Goal: Information Seeking & Learning: Learn about a topic

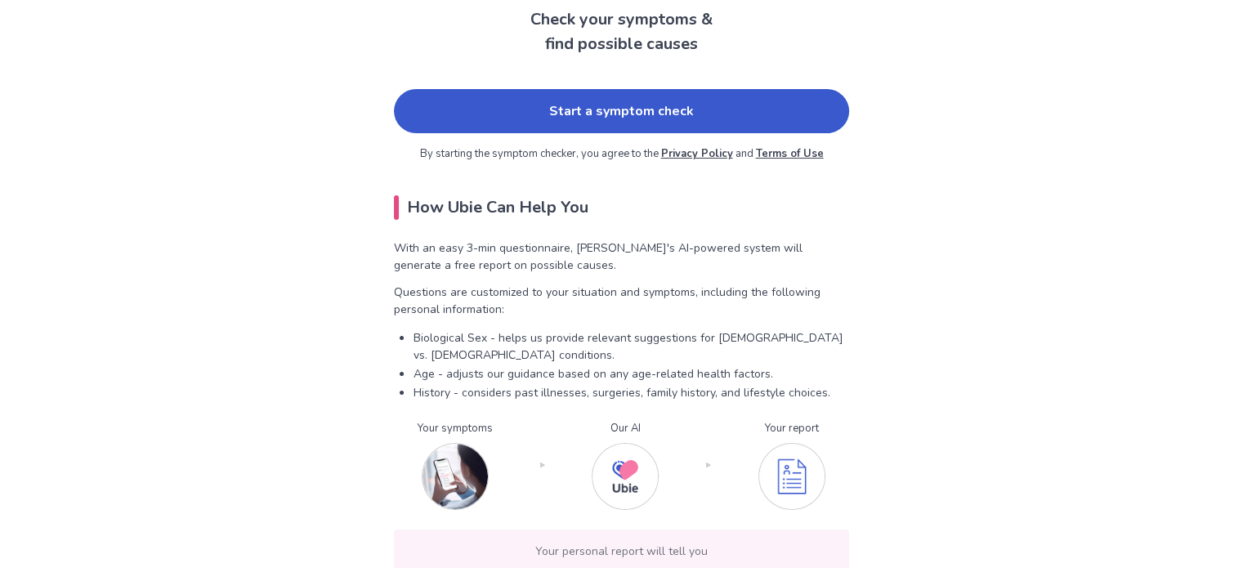
click at [495, 120] on link "Start a symptom check" at bounding box center [621, 111] width 455 height 44
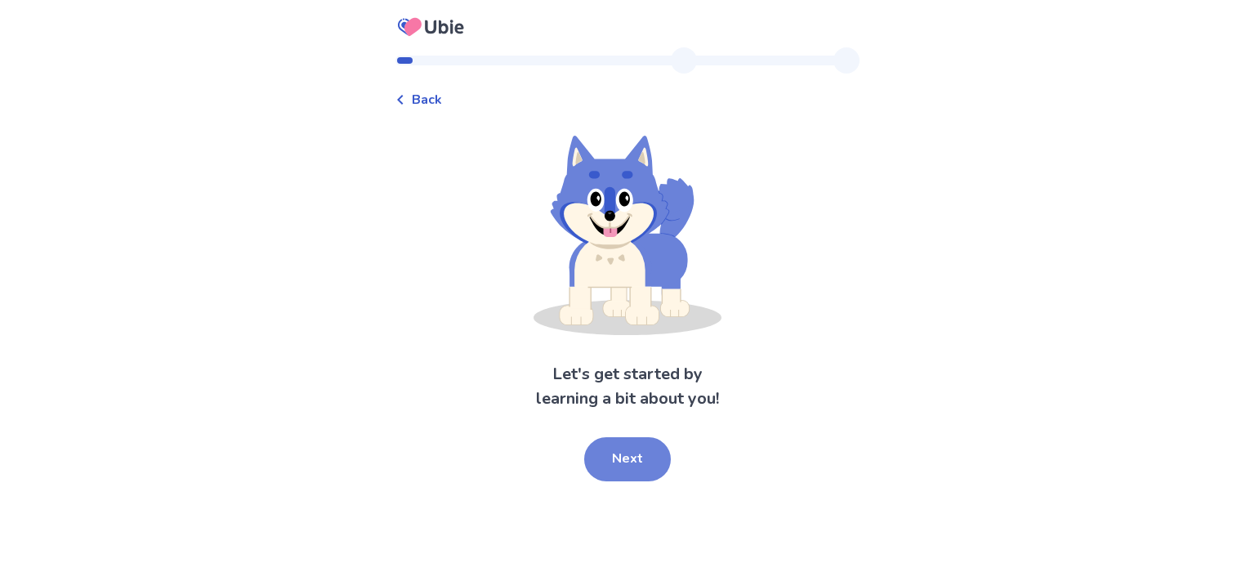
click at [629, 463] on button "Next" at bounding box center [627, 459] width 87 height 44
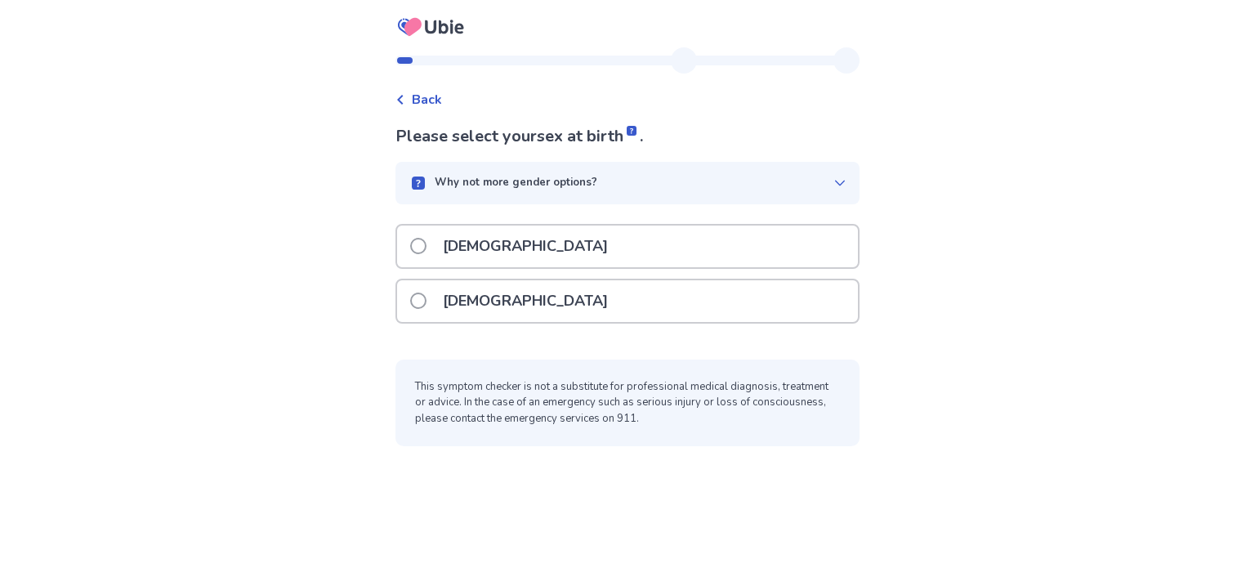
click at [584, 296] on div "[DEMOGRAPHIC_DATA]" at bounding box center [627, 301] width 461 height 42
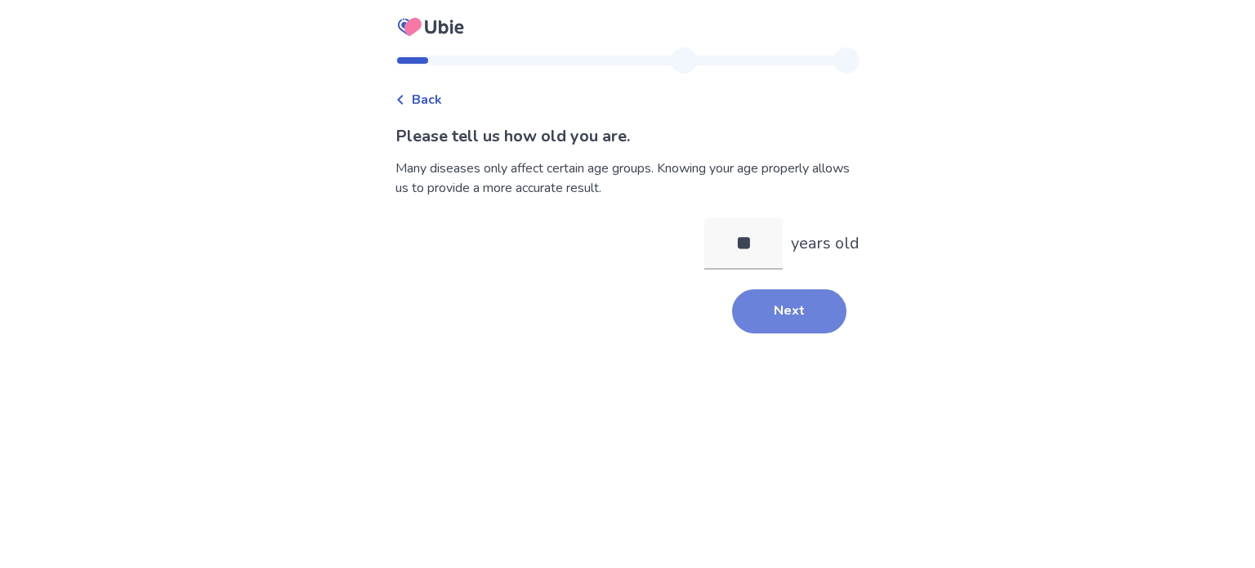
type input "**"
click at [781, 325] on button "Next" at bounding box center [789, 311] width 114 height 44
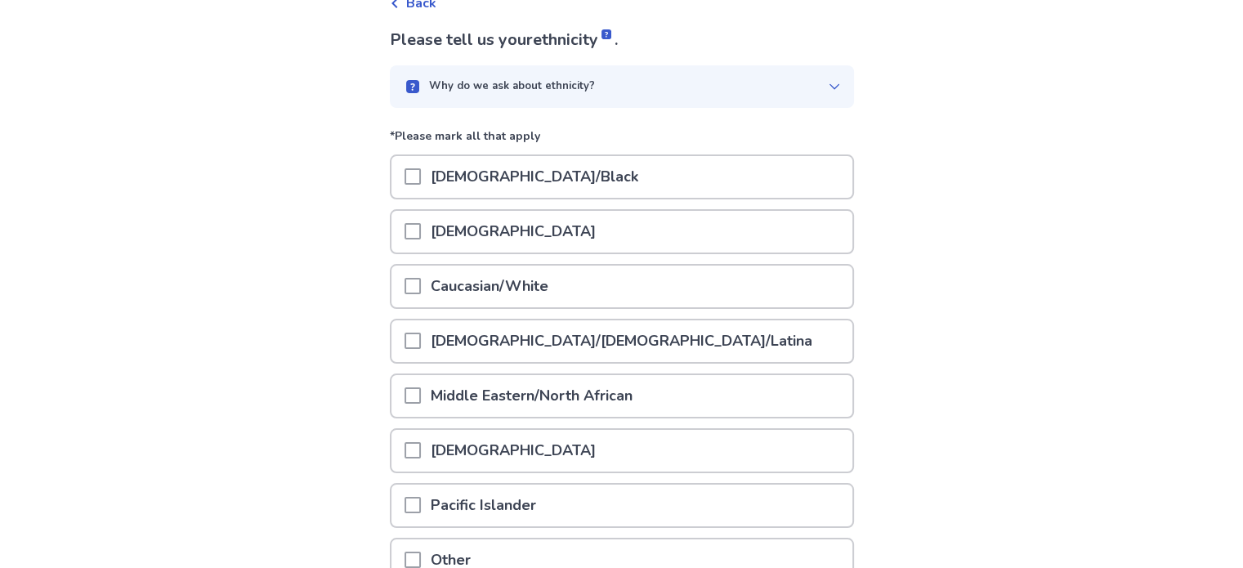
scroll to position [98, 0]
click at [535, 277] on p "Caucasian/White" at bounding box center [489, 285] width 137 height 42
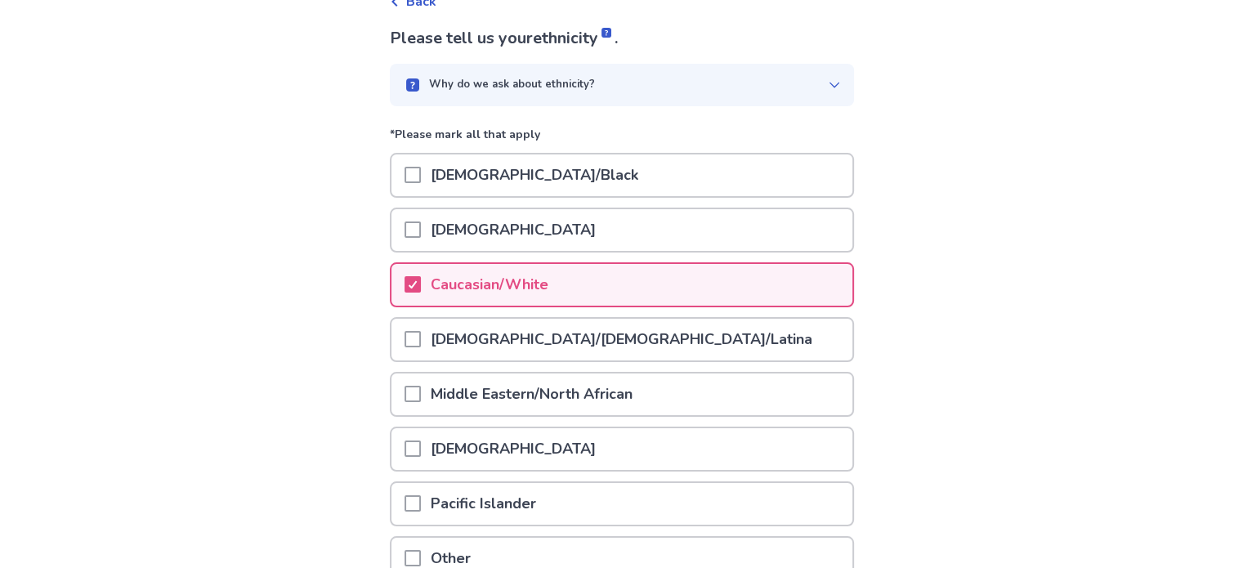
scroll to position [251, 0]
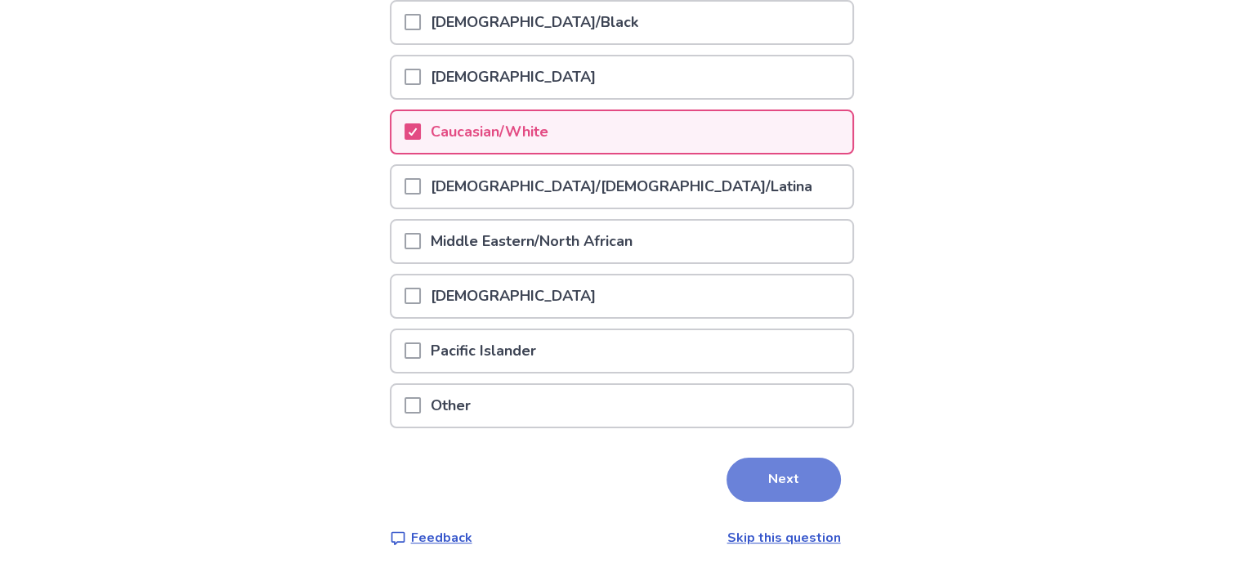
click at [808, 482] on button "Next" at bounding box center [784, 480] width 114 height 44
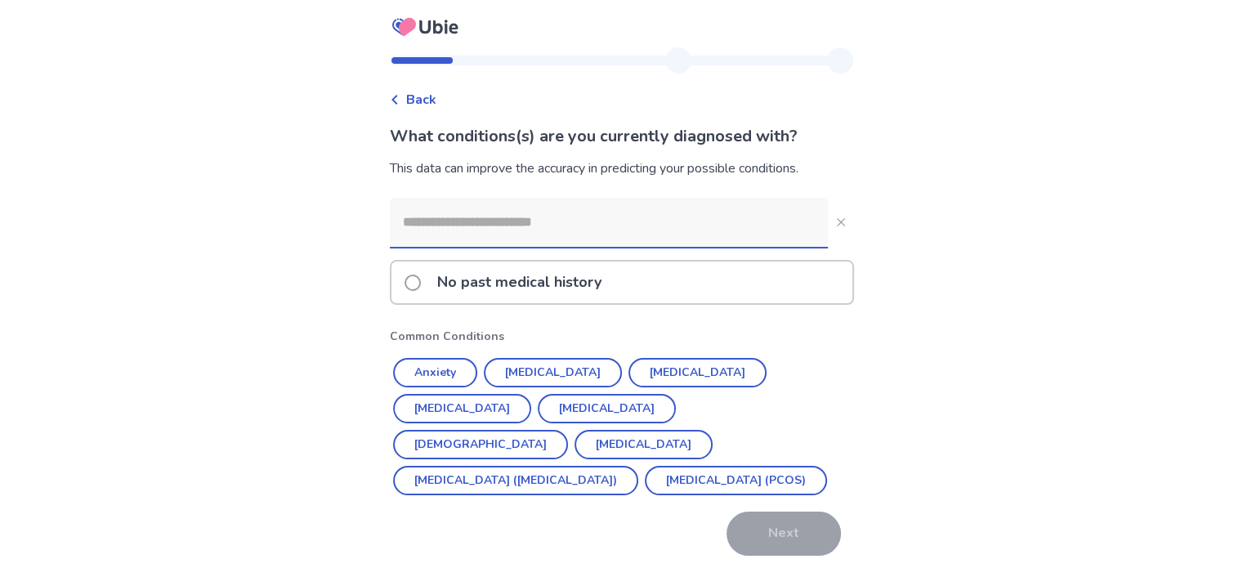
click at [706, 228] on input at bounding box center [609, 222] width 438 height 49
click at [432, 372] on button "Anxiety" at bounding box center [435, 372] width 84 height 29
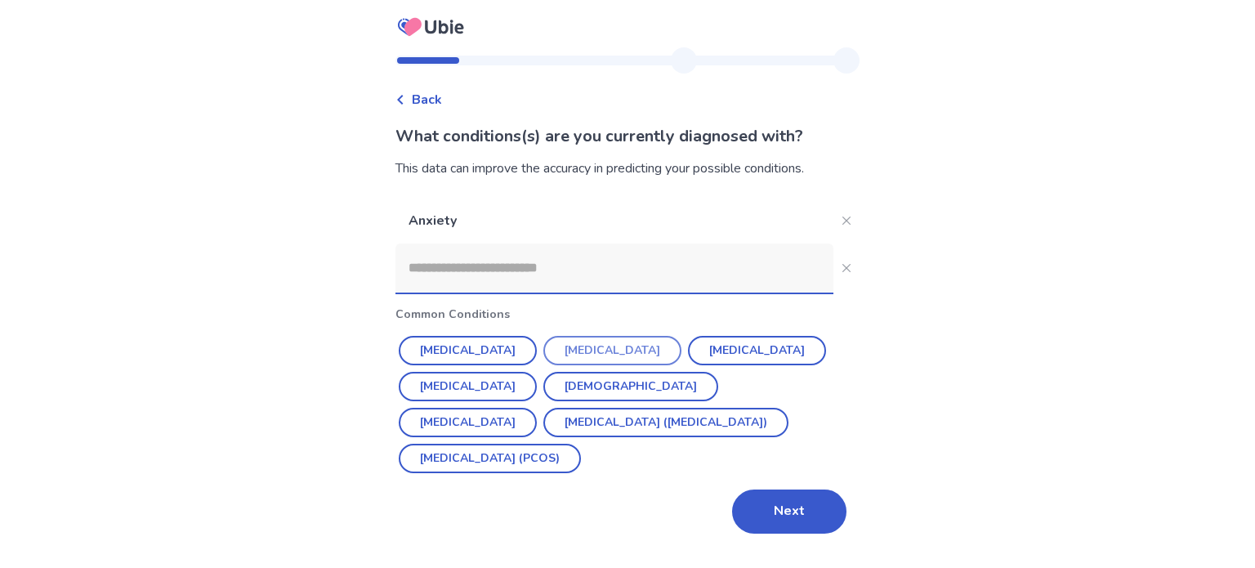
click at [597, 347] on button "[MEDICAL_DATA]" at bounding box center [613, 350] width 138 height 29
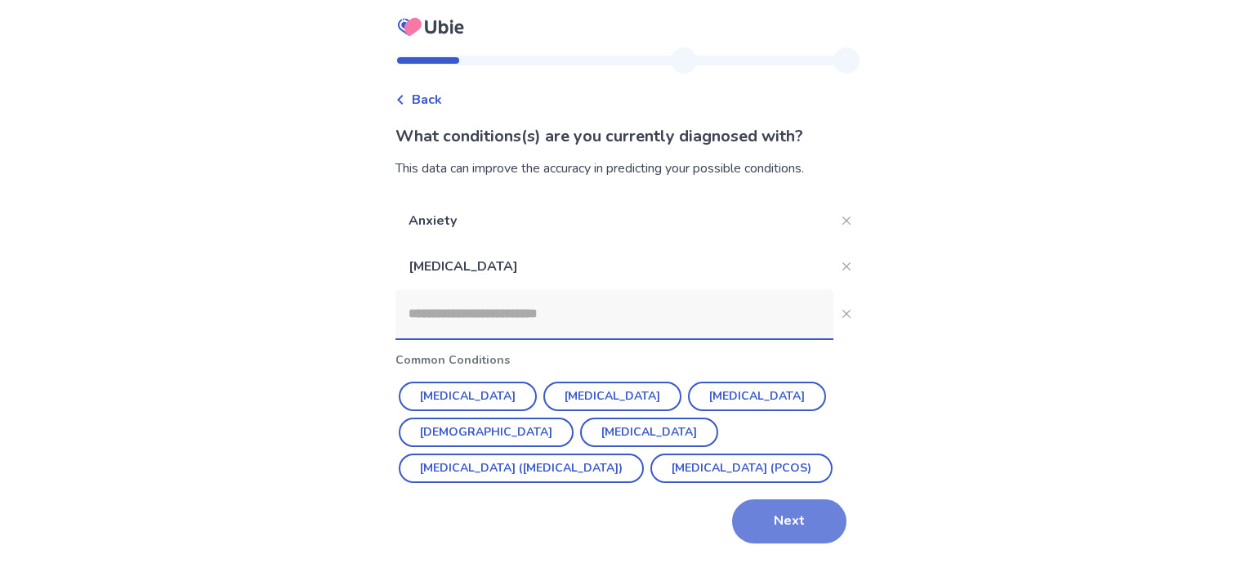
click at [772, 523] on button "Next" at bounding box center [789, 521] width 114 height 44
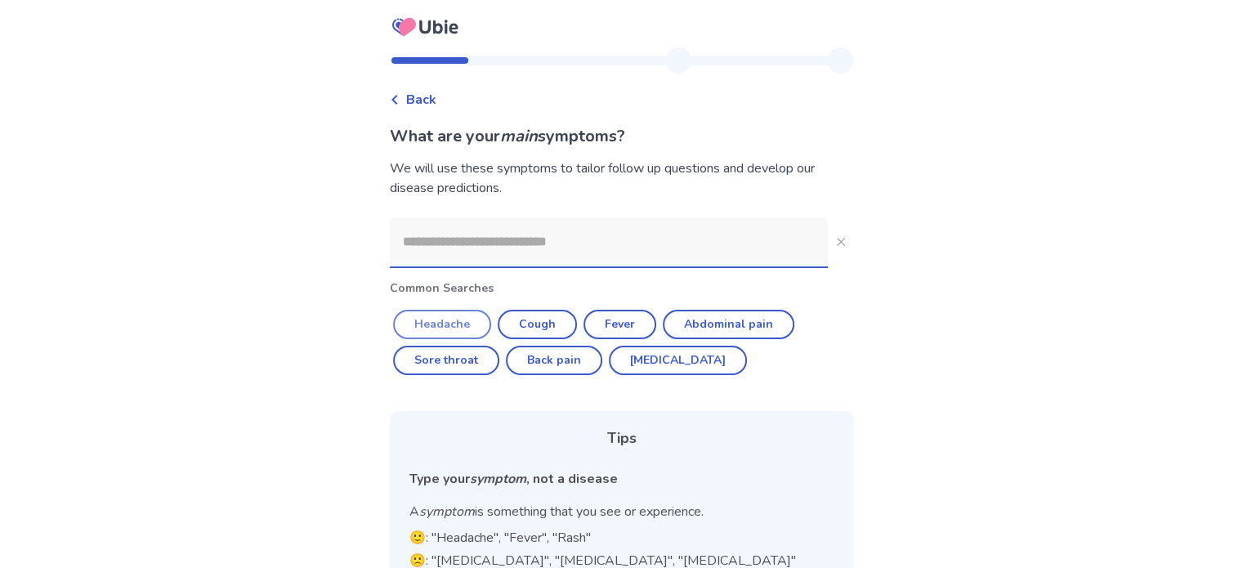
click at [445, 320] on button "Headache" at bounding box center [442, 324] width 98 height 29
type input "********"
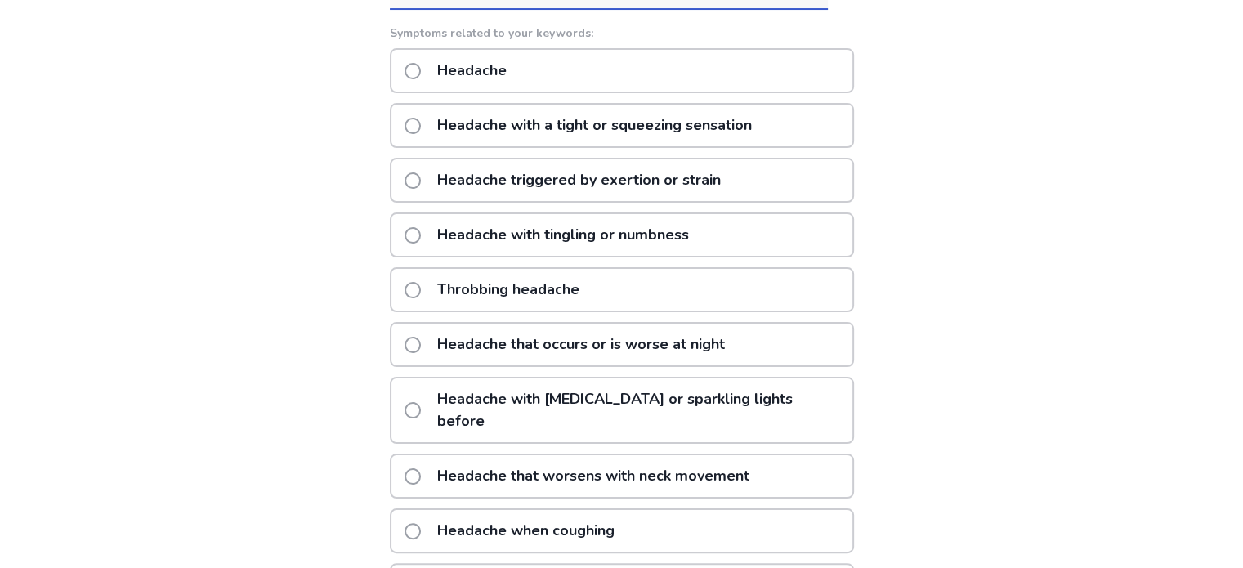
scroll to position [257, 0]
click at [577, 70] on div "Headache" at bounding box center [622, 71] width 464 height 45
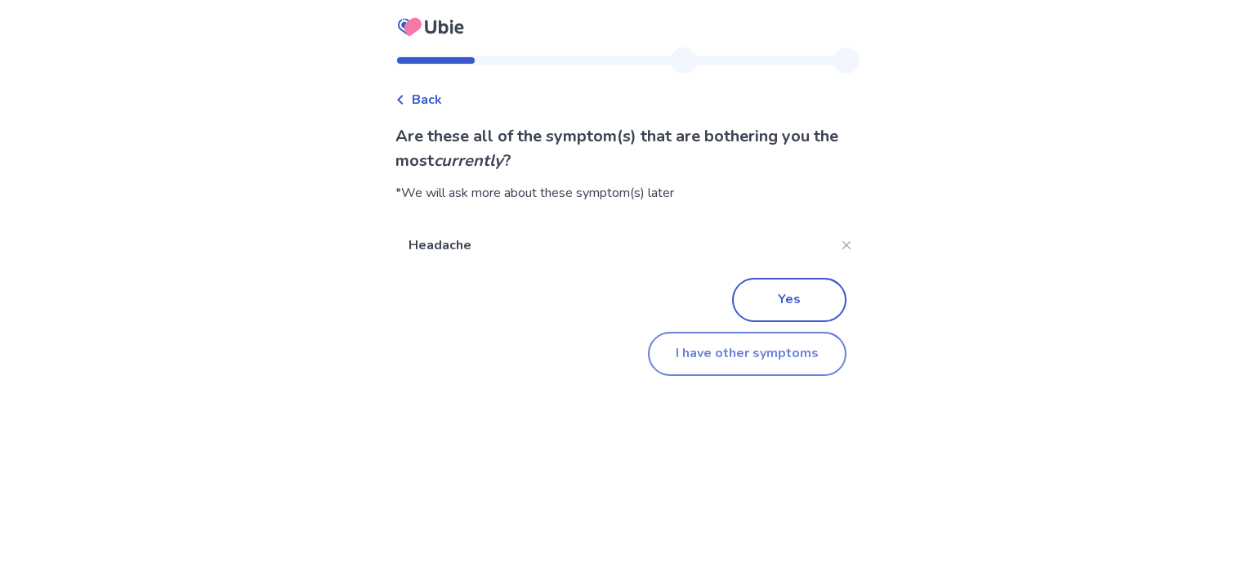
click at [703, 349] on button "I have other symptoms" at bounding box center [747, 354] width 199 height 44
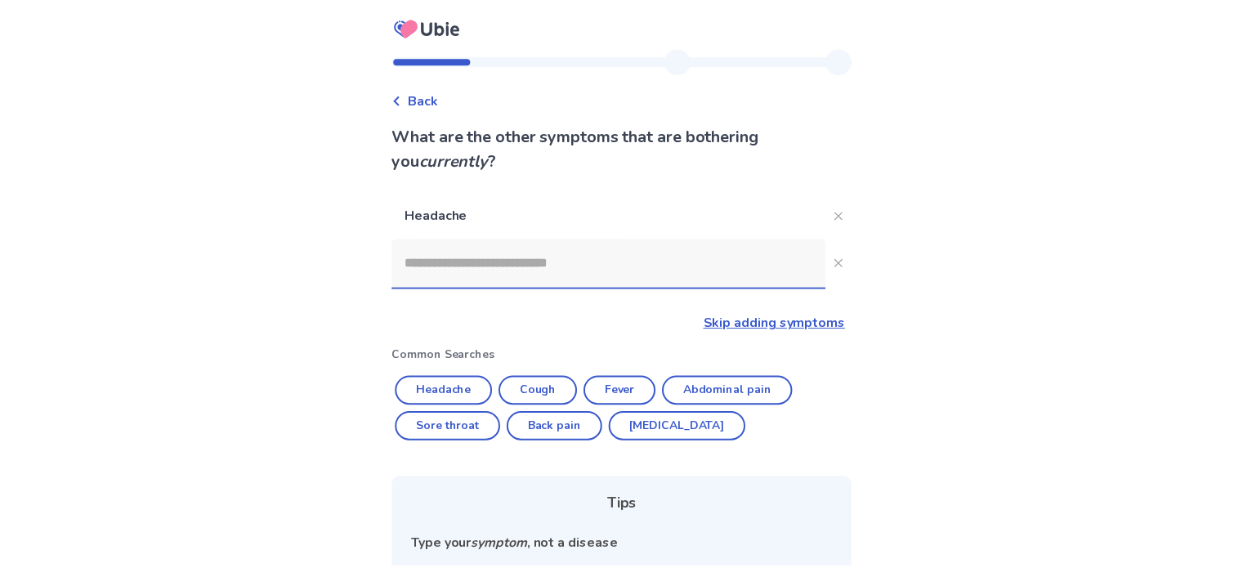
scroll to position [213, 0]
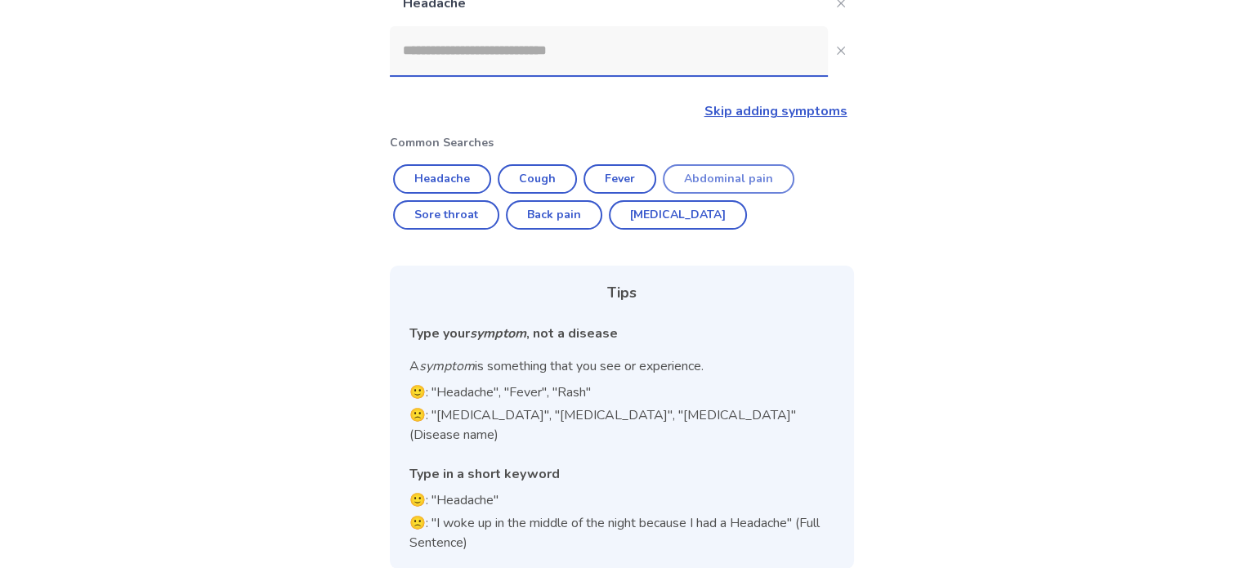
click at [723, 189] on button "Abdominal pain" at bounding box center [729, 178] width 132 height 29
type input "**********"
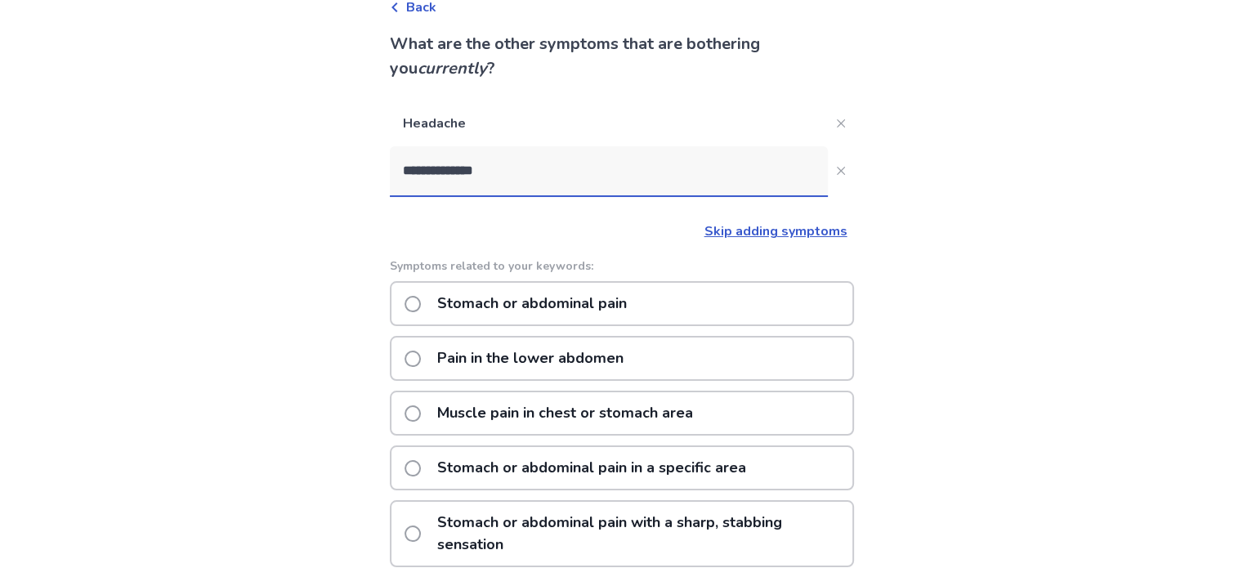
scroll to position [93, 0]
click at [566, 299] on p "Stomach or abdominal pain" at bounding box center [531, 303] width 209 height 42
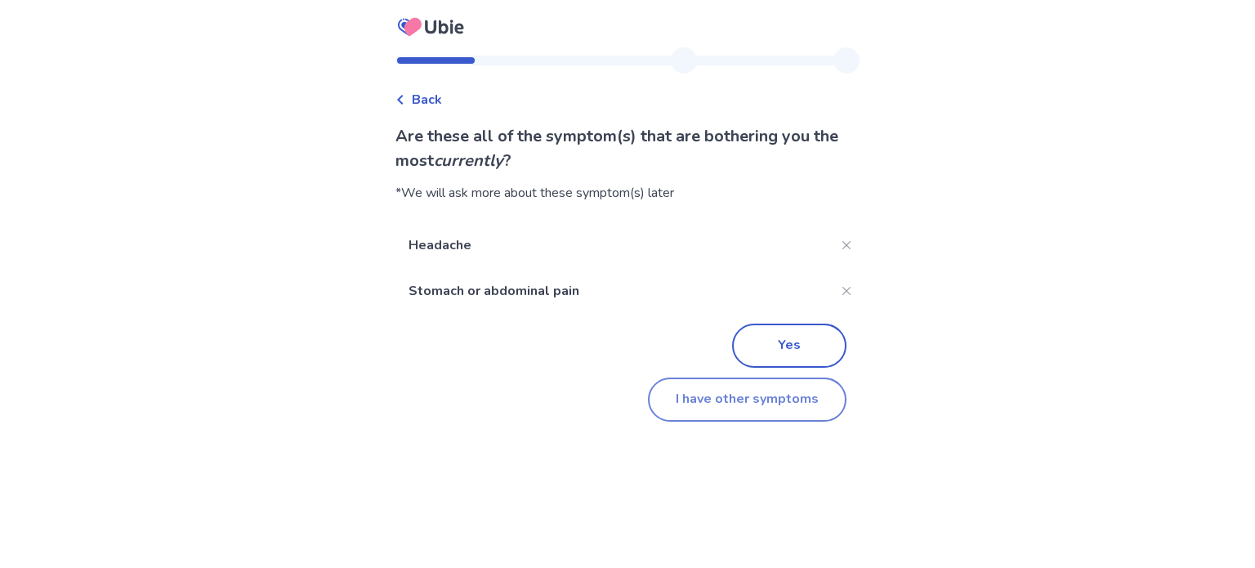
click at [732, 393] on button "I have other symptoms" at bounding box center [747, 400] width 199 height 44
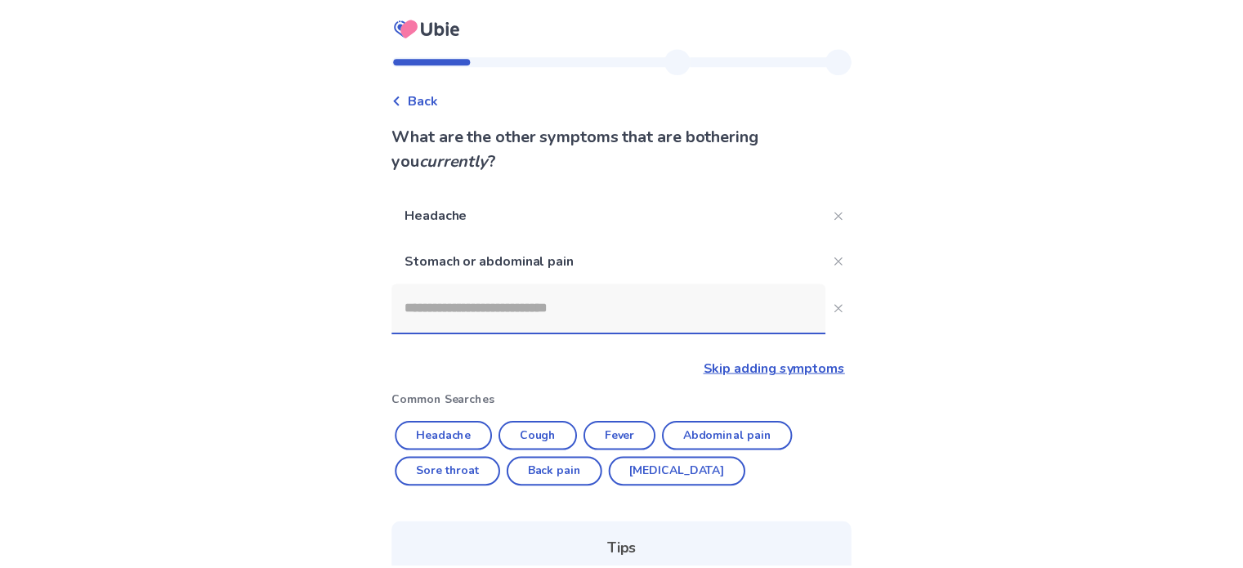
scroll to position [93, 0]
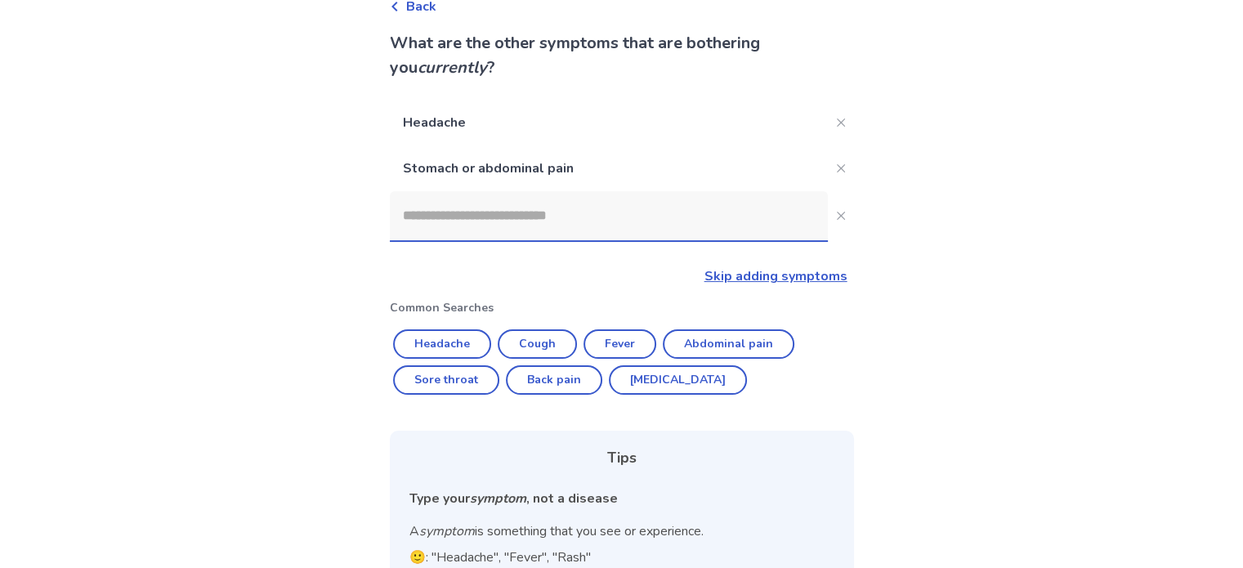
click at [607, 208] on input at bounding box center [609, 215] width 438 height 49
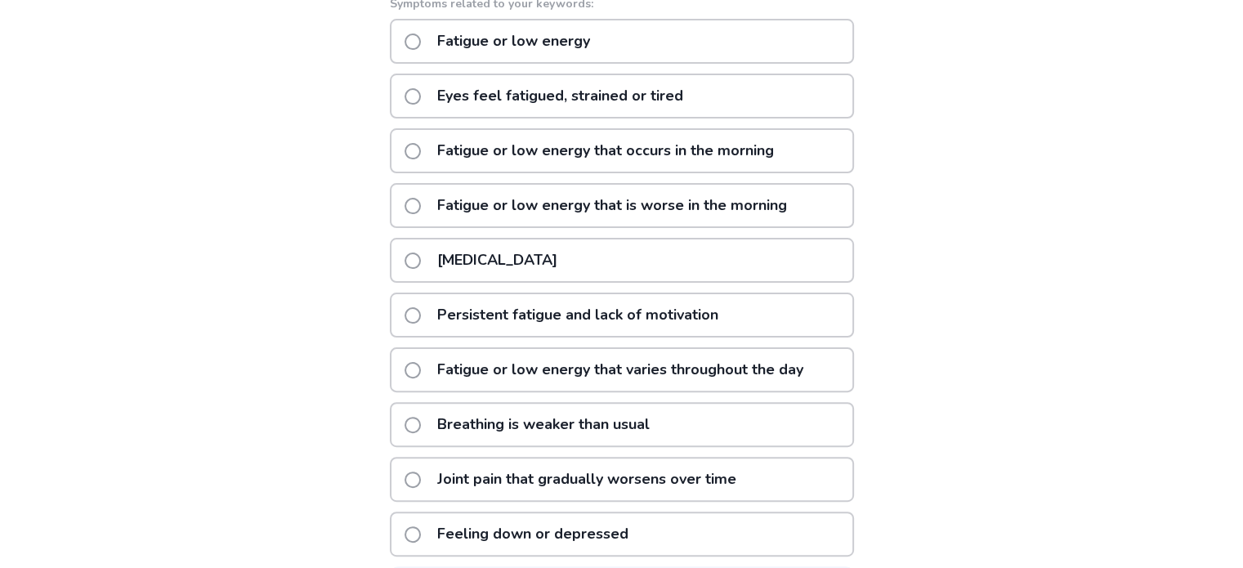
scroll to position [397, 0]
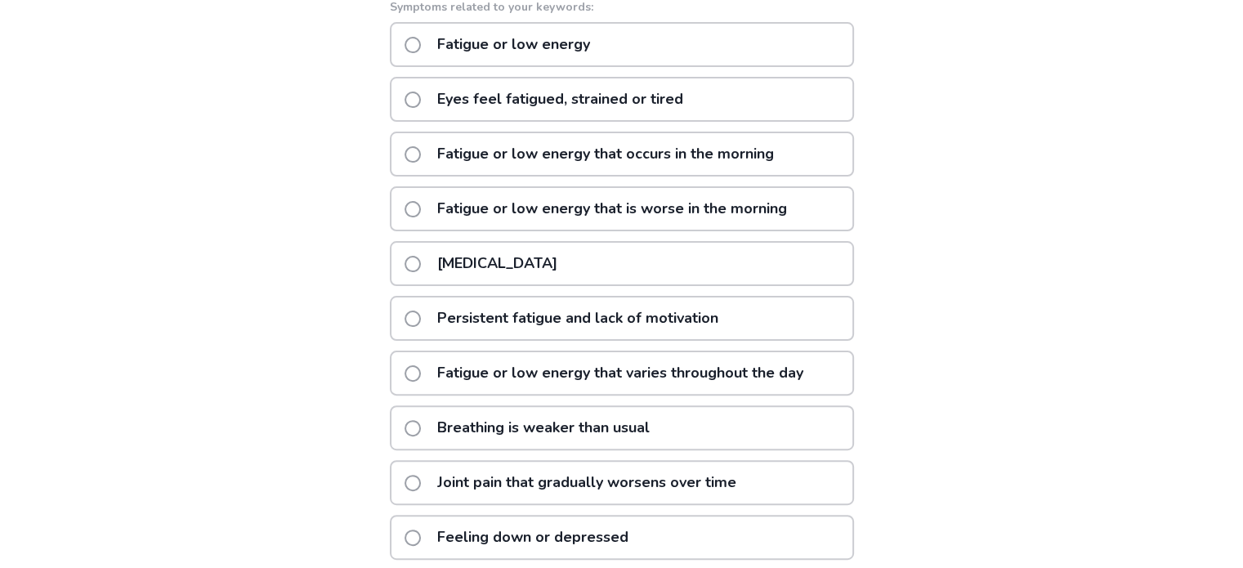
type input "*******"
click at [632, 43] on div "Fatigue or low energy" at bounding box center [622, 44] width 464 height 45
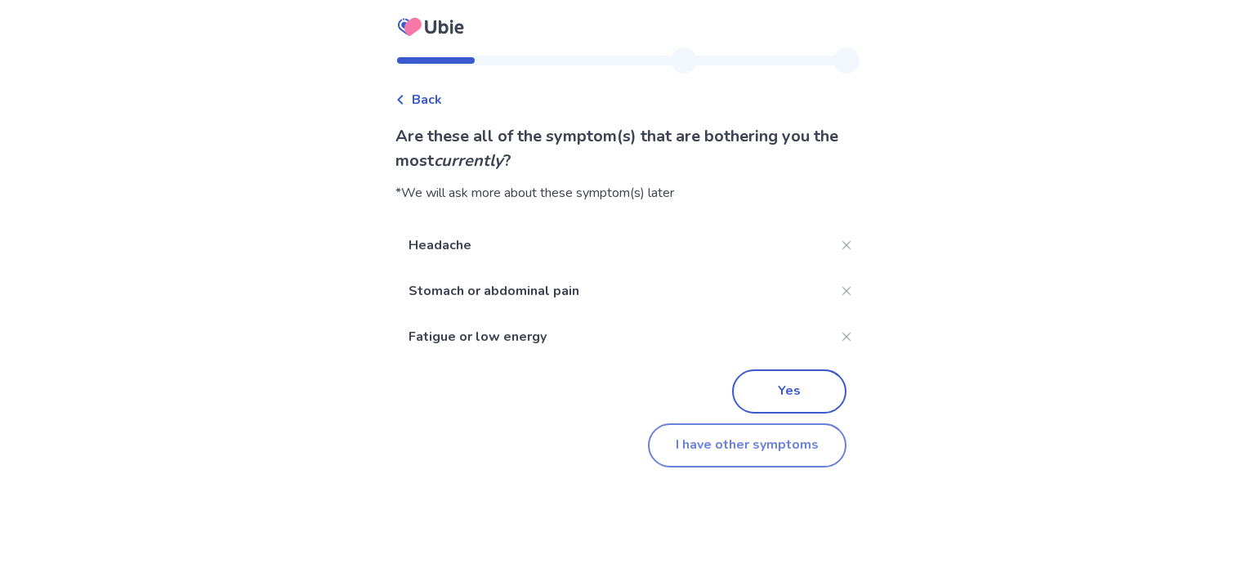
click at [740, 445] on button "I have other symptoms" at bounding box center [747, 445] width 199 height 44
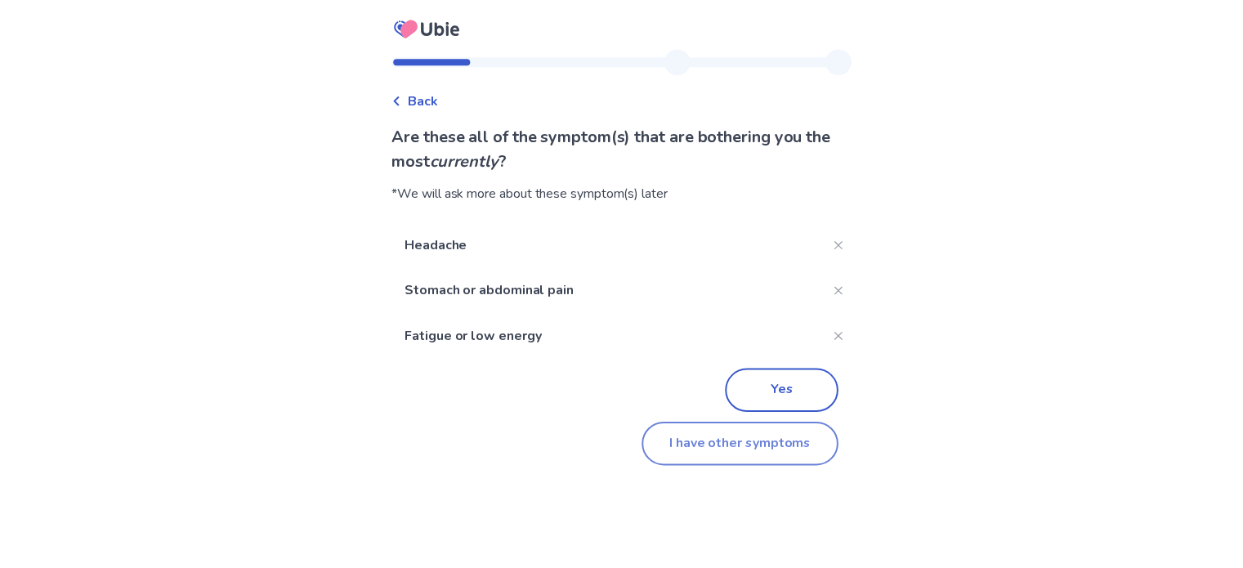
scroll to position [304, 0]
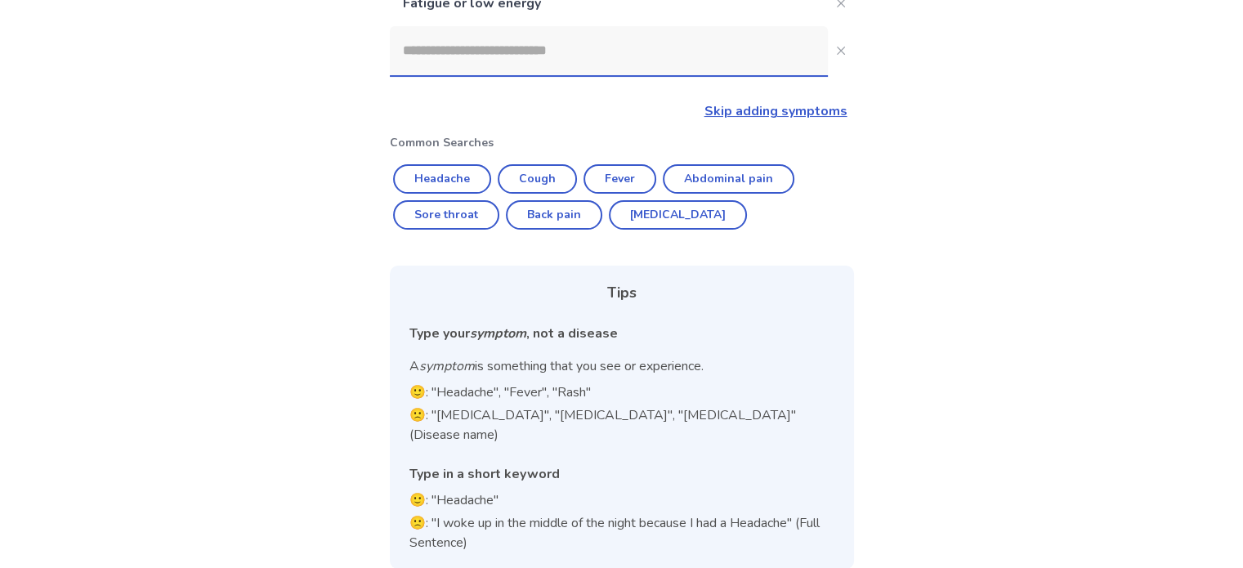
click at [550, 62] on input at bounding box center [609, 50] width 438 height 49
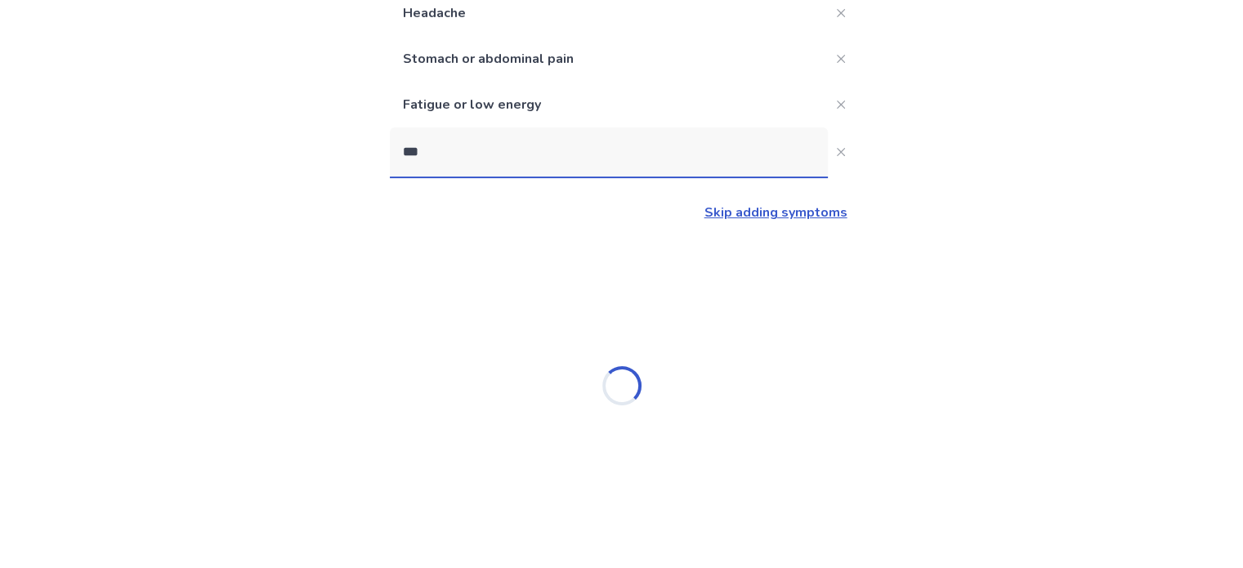
scroll to position [0, 0]
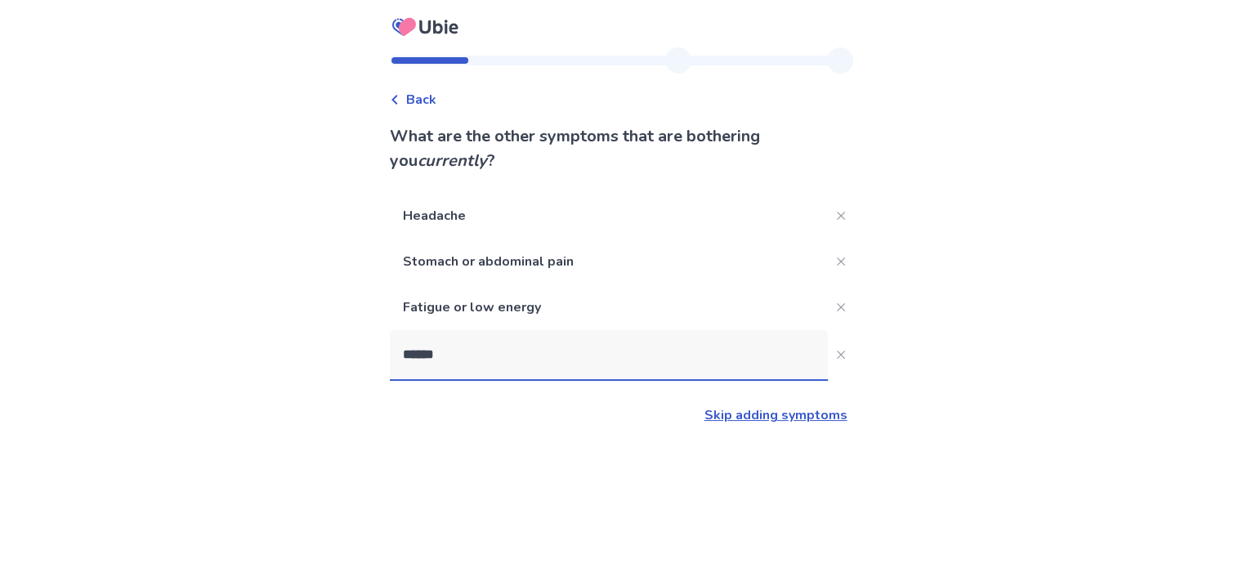
type input "*******"
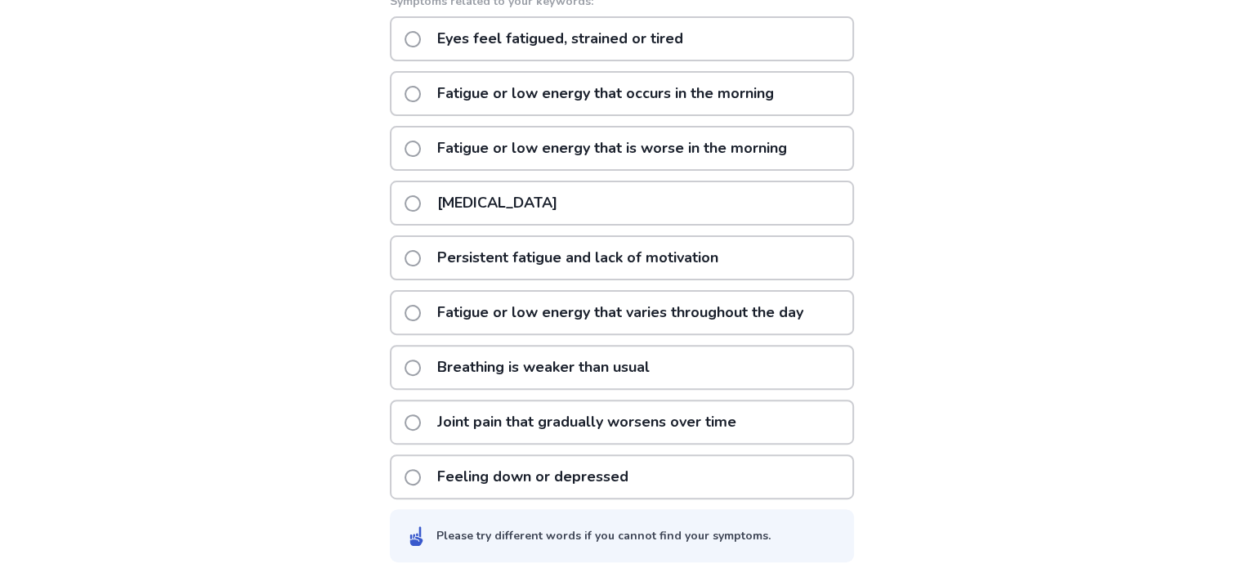
scroll to position [456, 0]
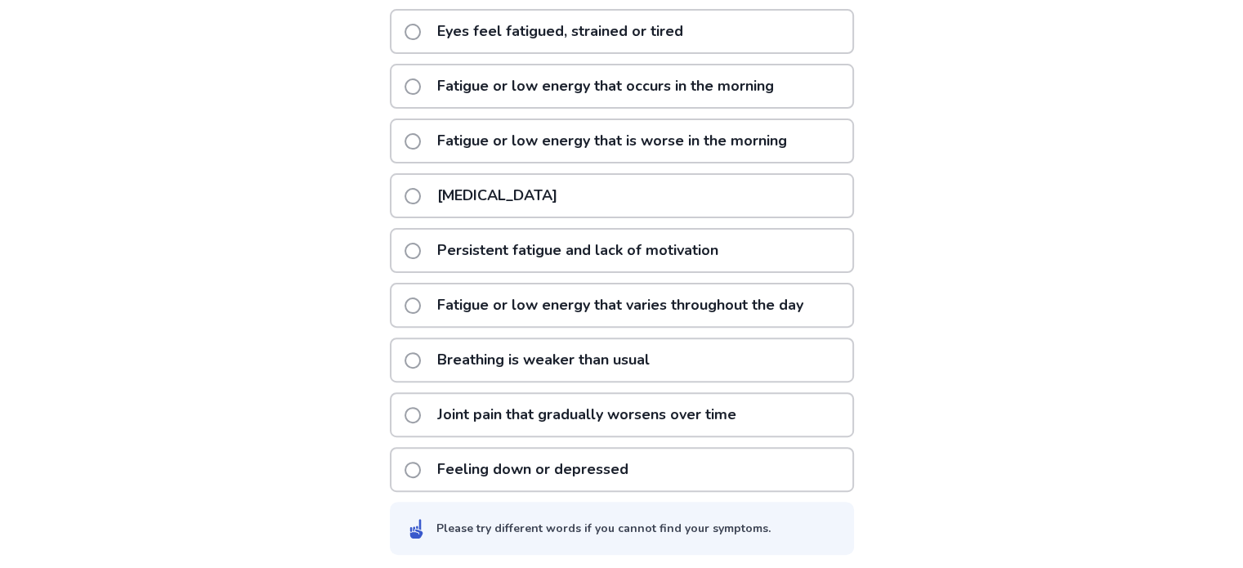
click at [574, 457] on p "Feeling down or depressed" at bounding box center [532, 470] width 211 height 42
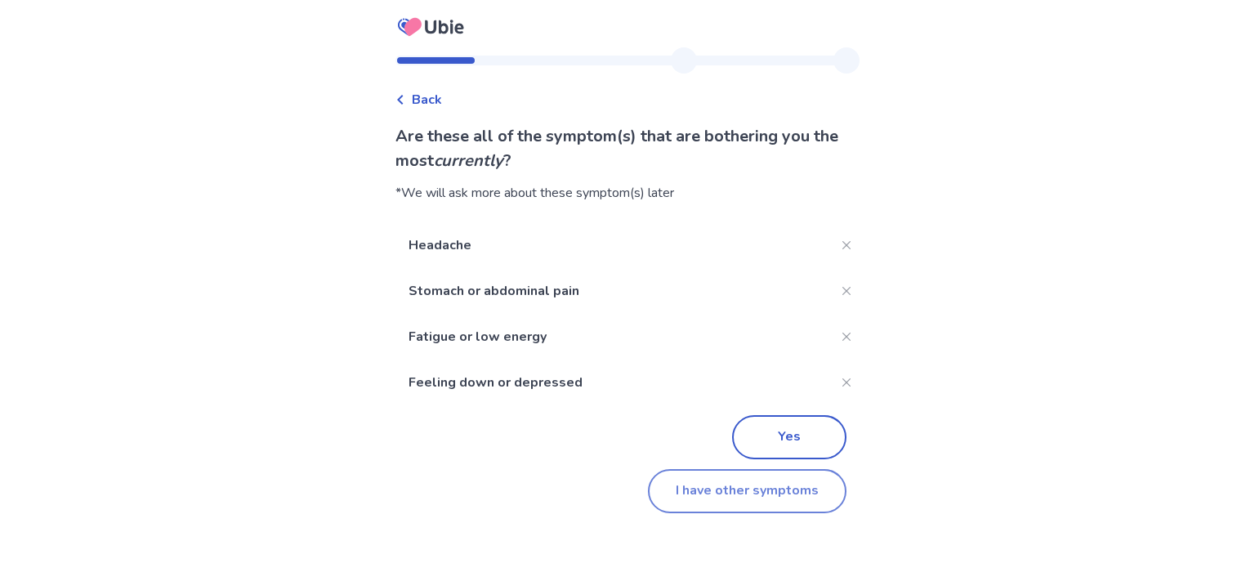
click at [705, 490] on button "I have other symptoms" at bounding box center [747, 491] width 199 height 44
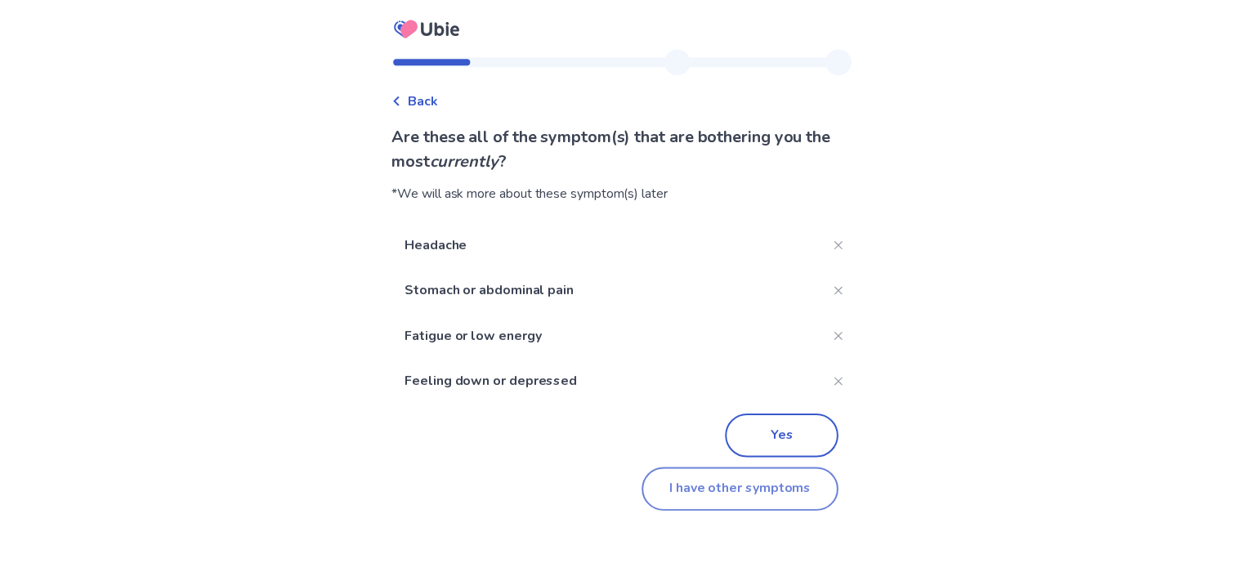
scroll to position [350, 0]
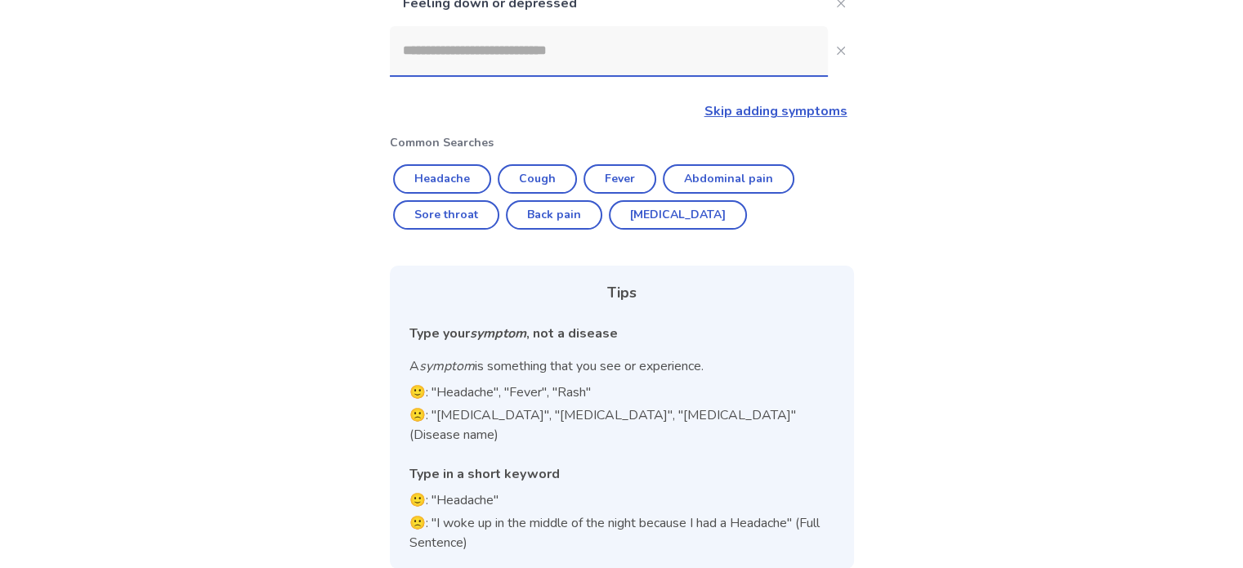
click at [471, 59] on input at bounding box center [609, 50] width 438 height 49
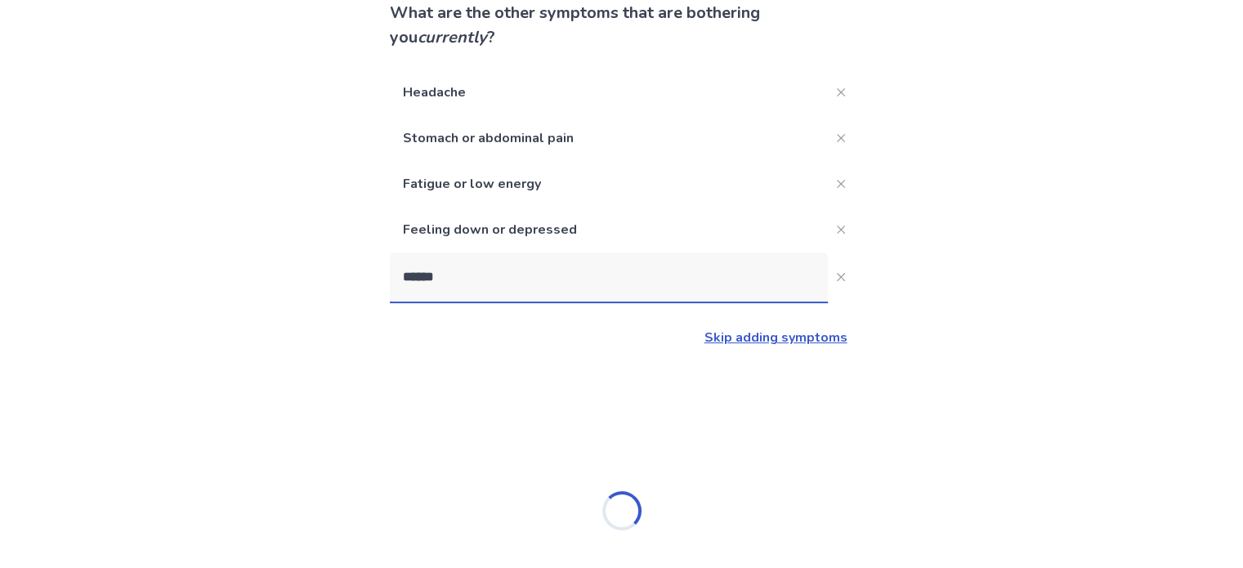
type input "*******"
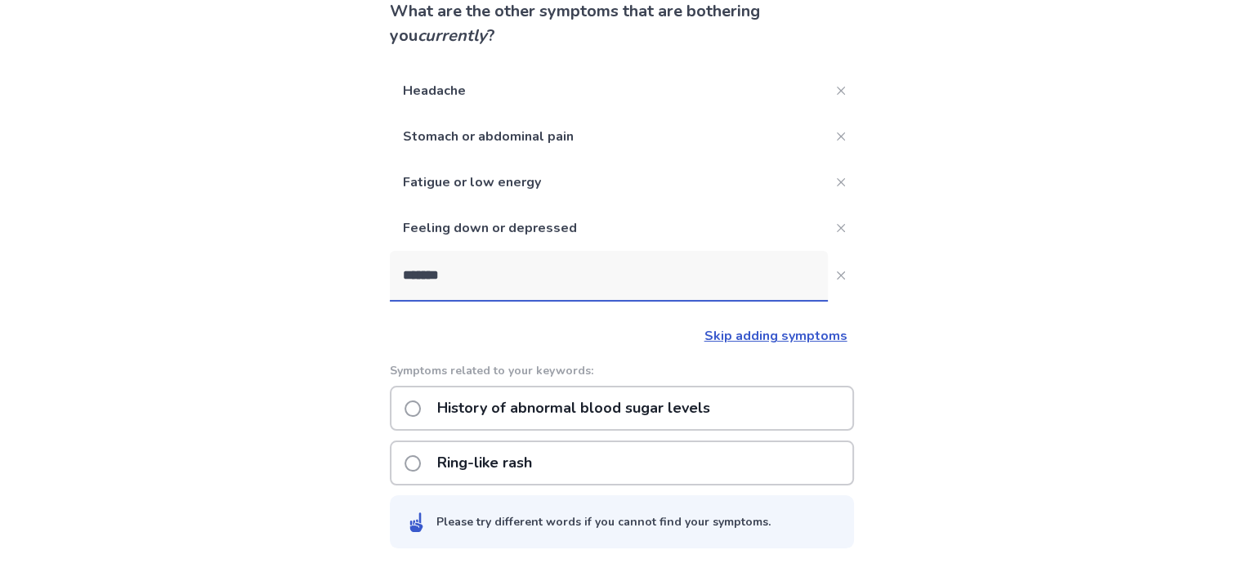
scroll to position [123, 0]
drag, startPoint x: 528, startPoint y: 283, endPoint x: 411, endPoint y: 259, distance: 119.3
click at [411, 259] on input "*******" at bounding box center [609, 277] width 438 height 49
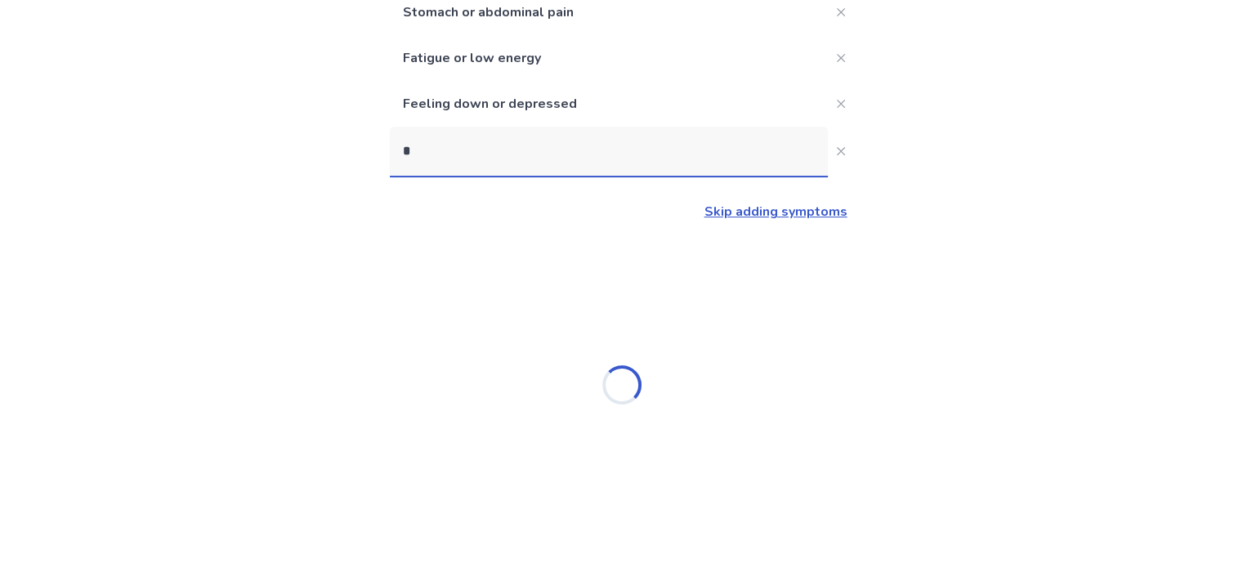
scroll to position [248, 0]
type input "****"
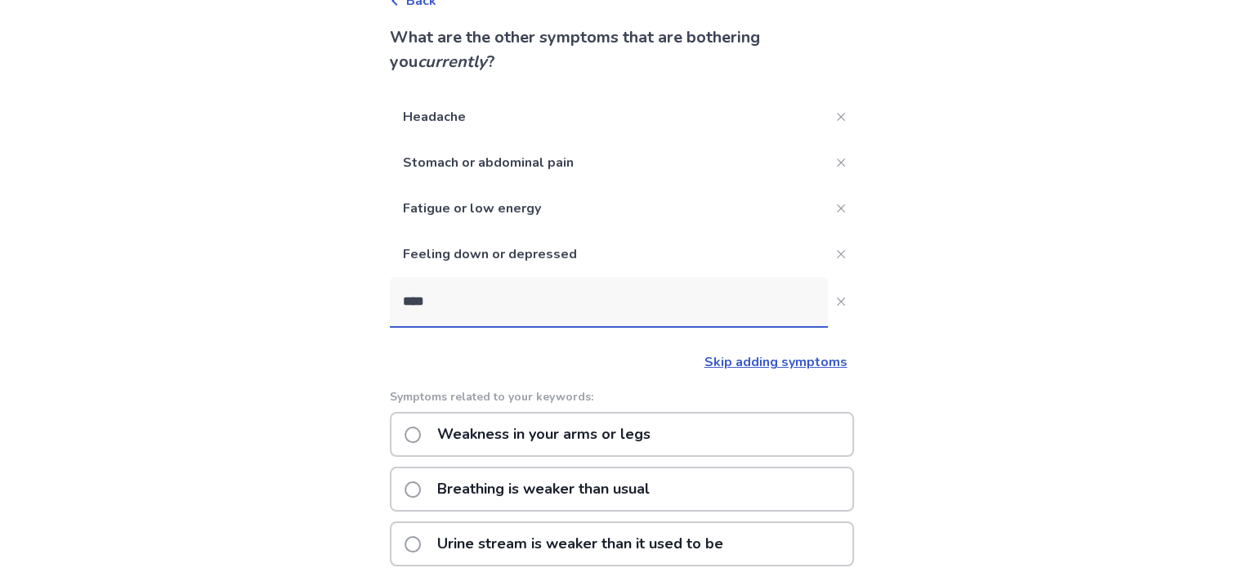
scroll to position [0, 0]
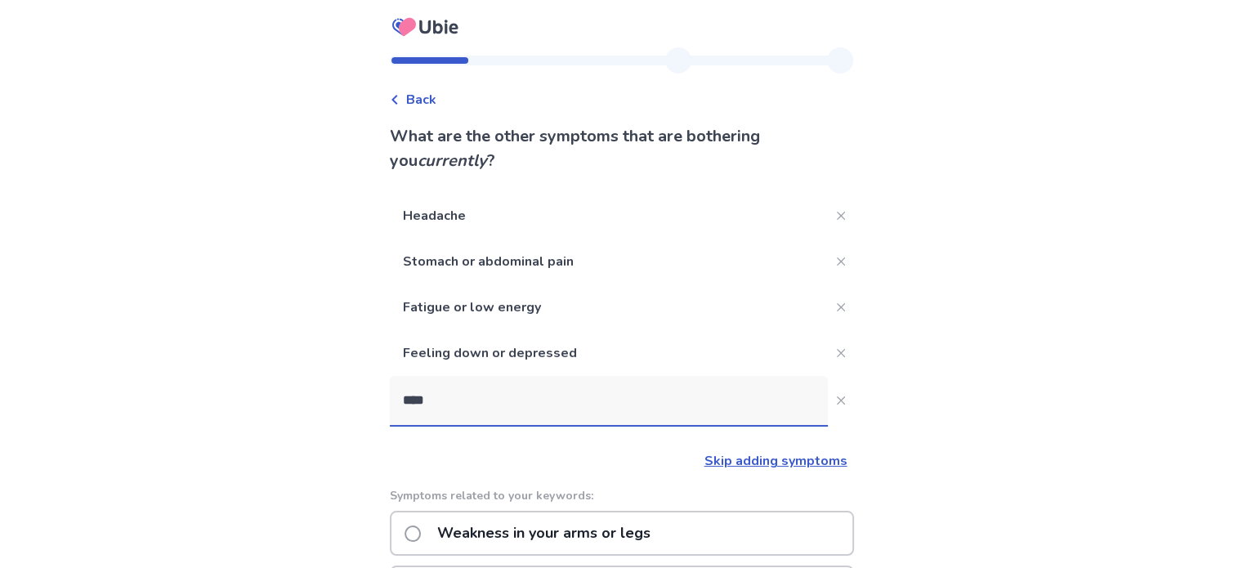
drag, startPoint x: 477, startPoint y: 401, endPoint x: 347, endPoint y: 382, distance: 131.3
click at [347, 382] on div "Back What are the other symptoms that are bothering you currently ? Headache St…" at bounding box center [621, 538] width 1243 height 1076
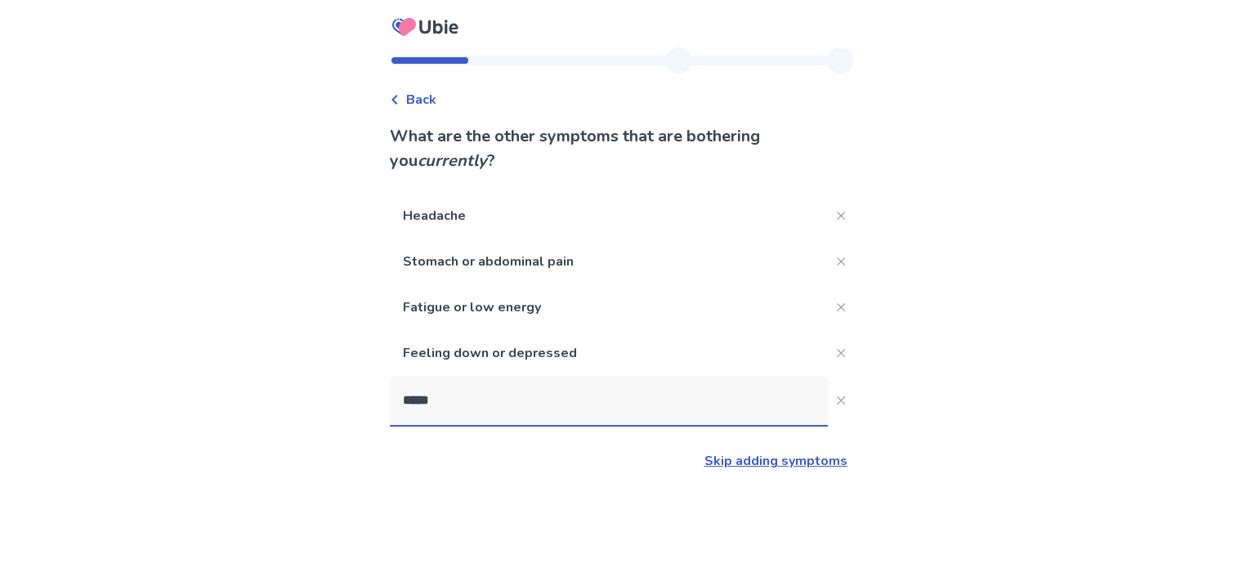
type input "******"
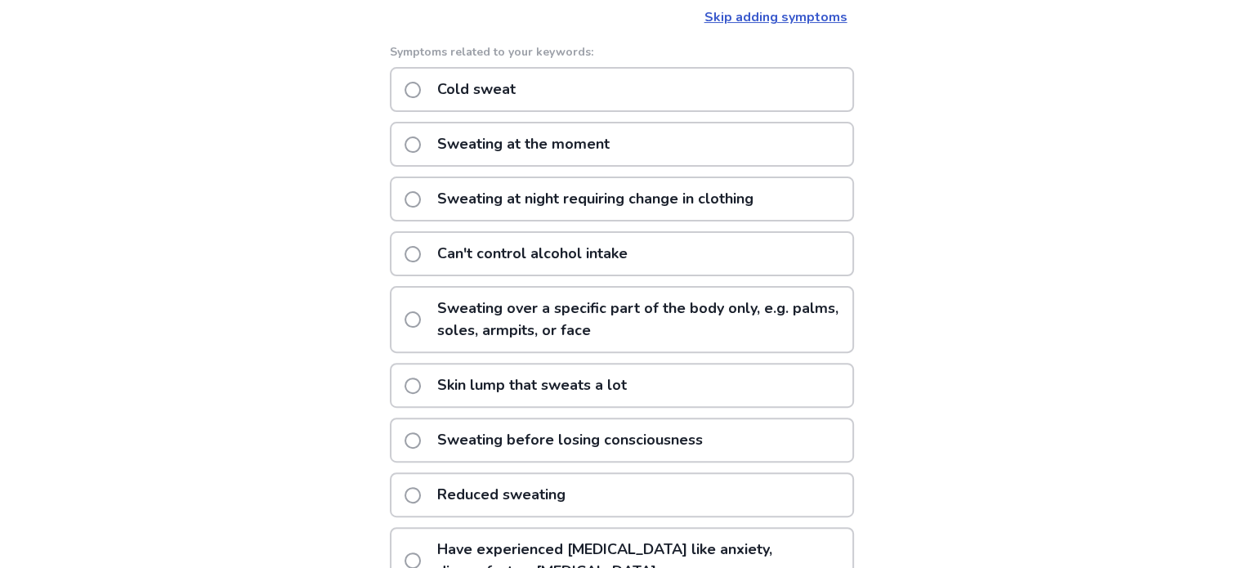
scroll to position [382, 0]
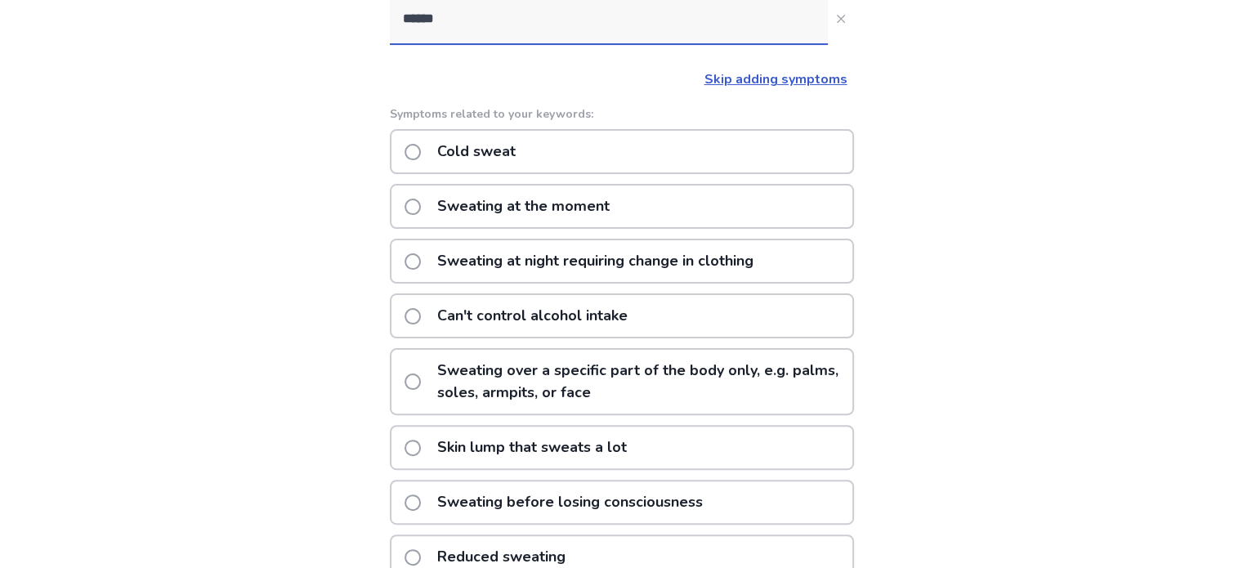
click at [611, 211] on p "Sweating at the moment" at bounding box center [523, 207] width 192 height 42
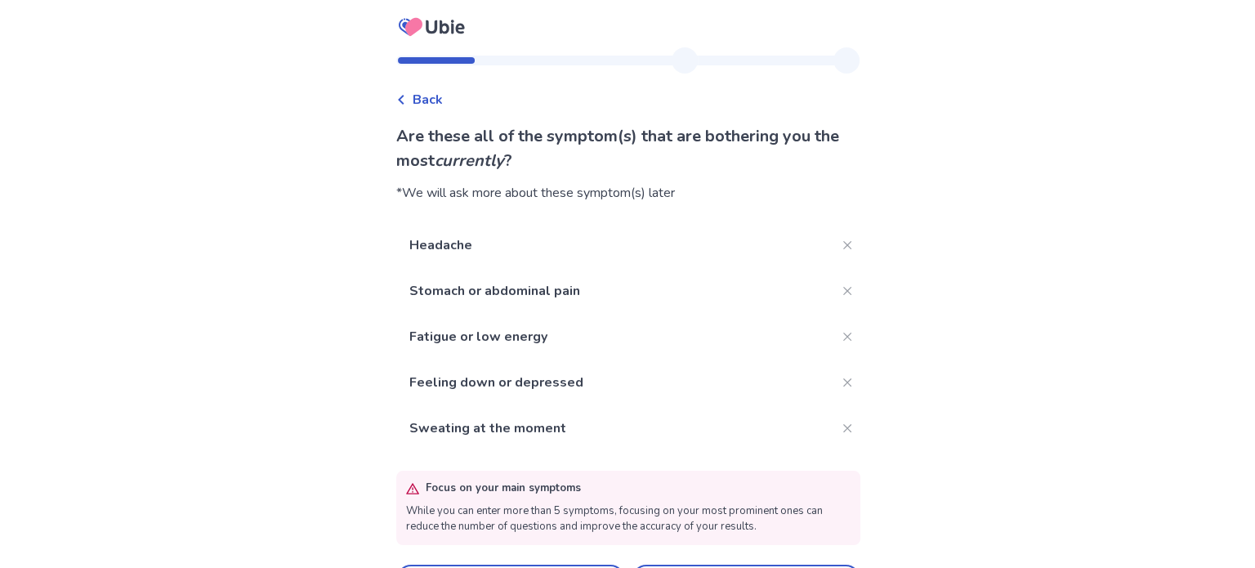
scroll to position [45, 0]
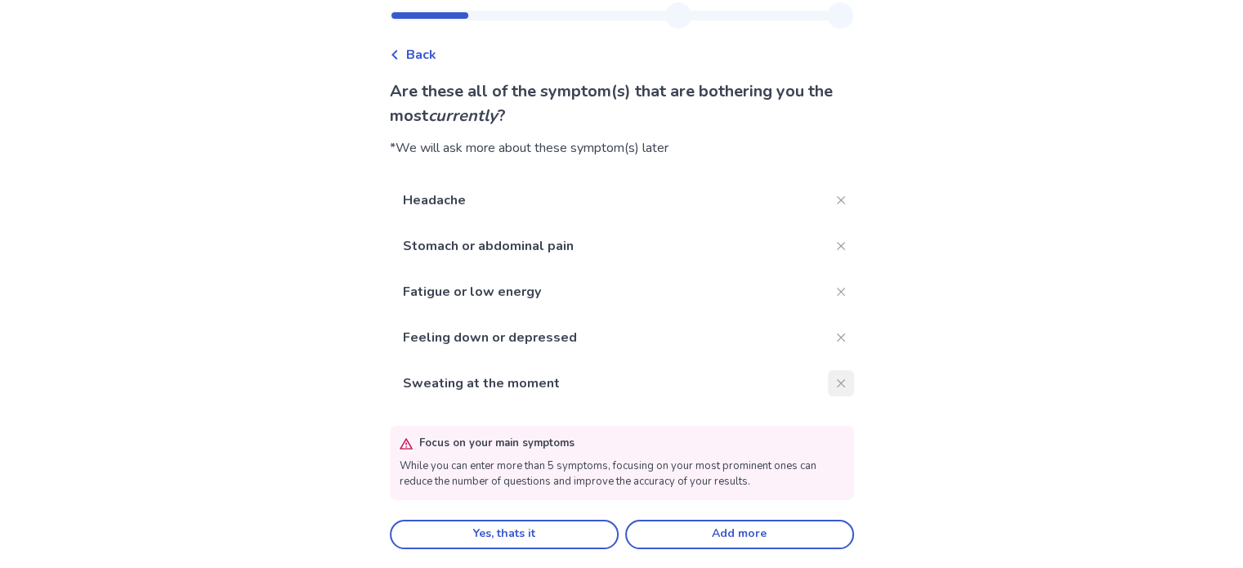
click at [828, 377] on button "Close" at bounding box center [841, 383] width 26 height 26
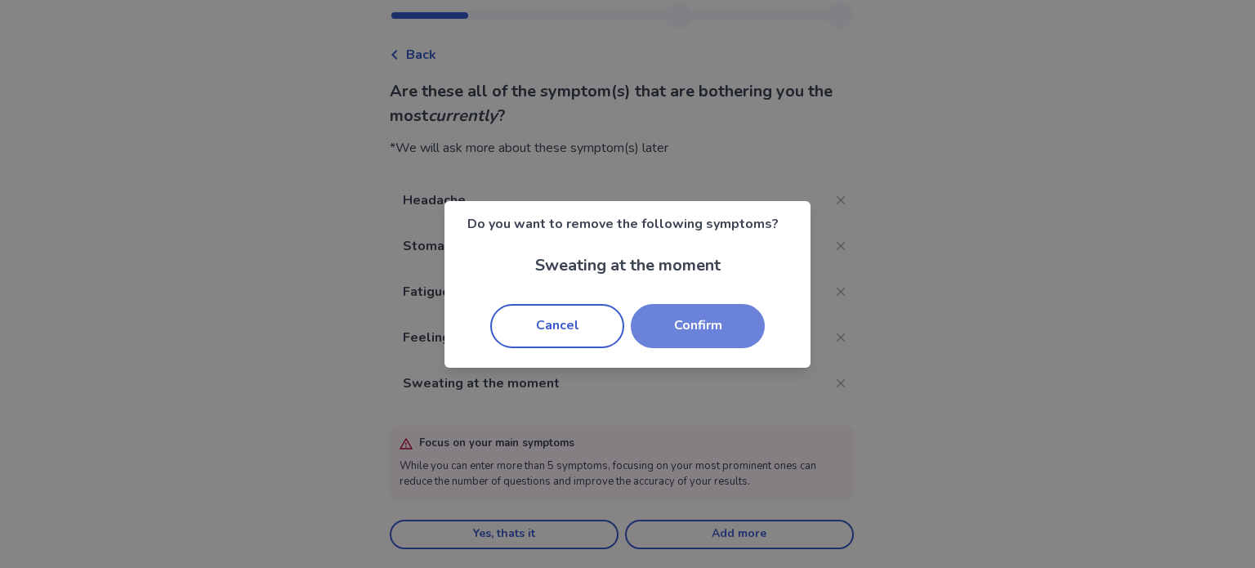
click at [709, 334] on button "Confirm" at bounding box center [698, 326] width 134 height 44
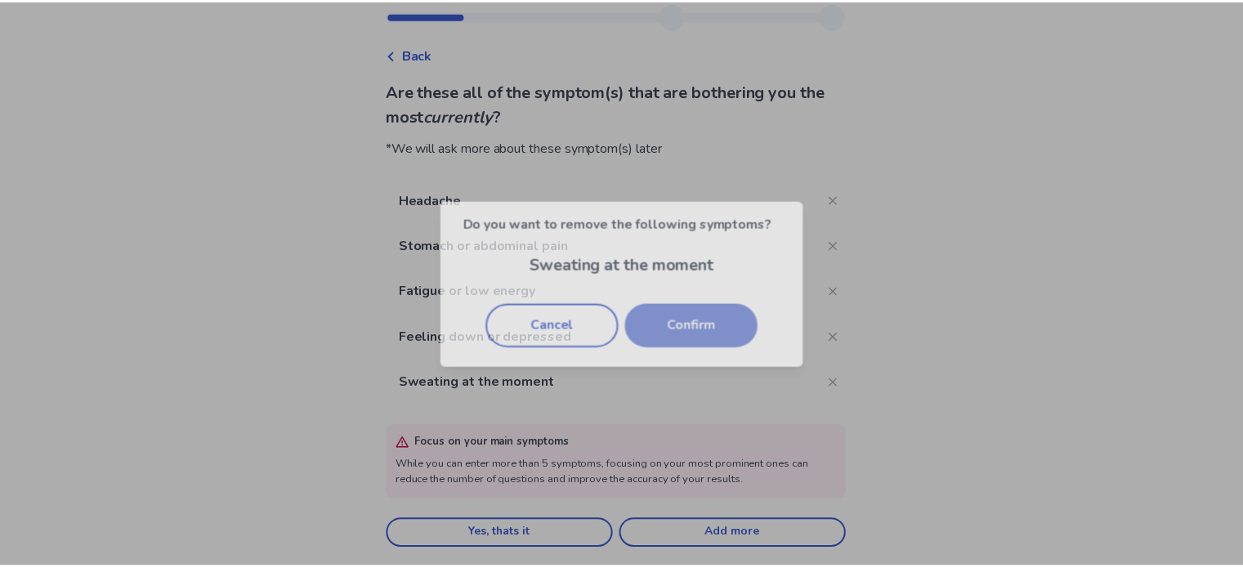
scroll to position [0, 0]
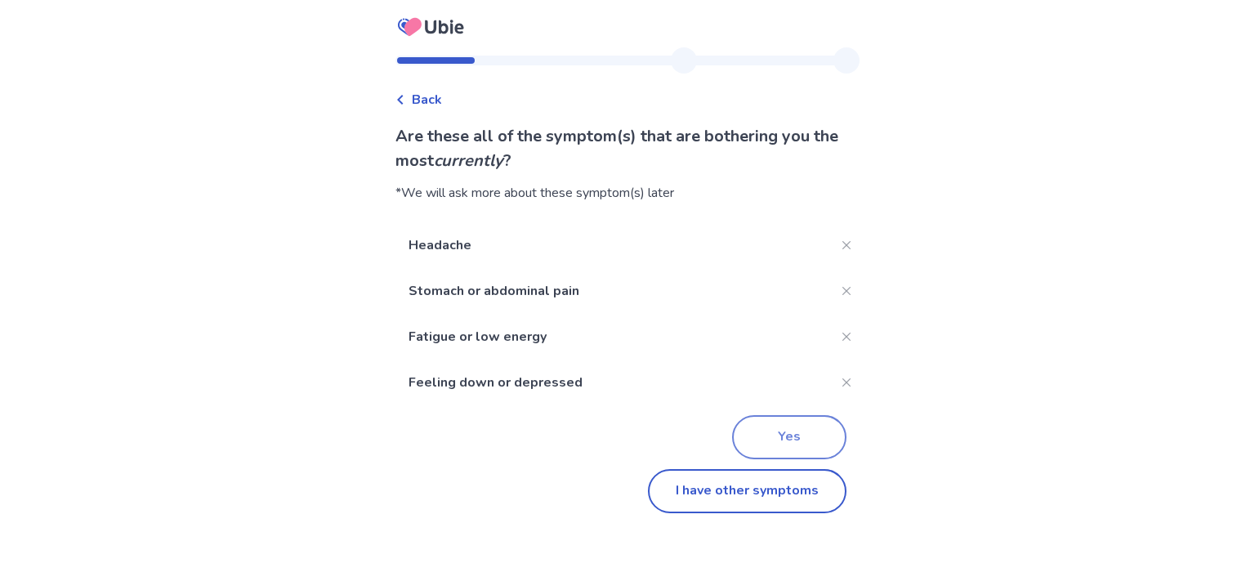
click at [794, 435] on button "Yes" at bounding box center [789, 437] width 114 height 44
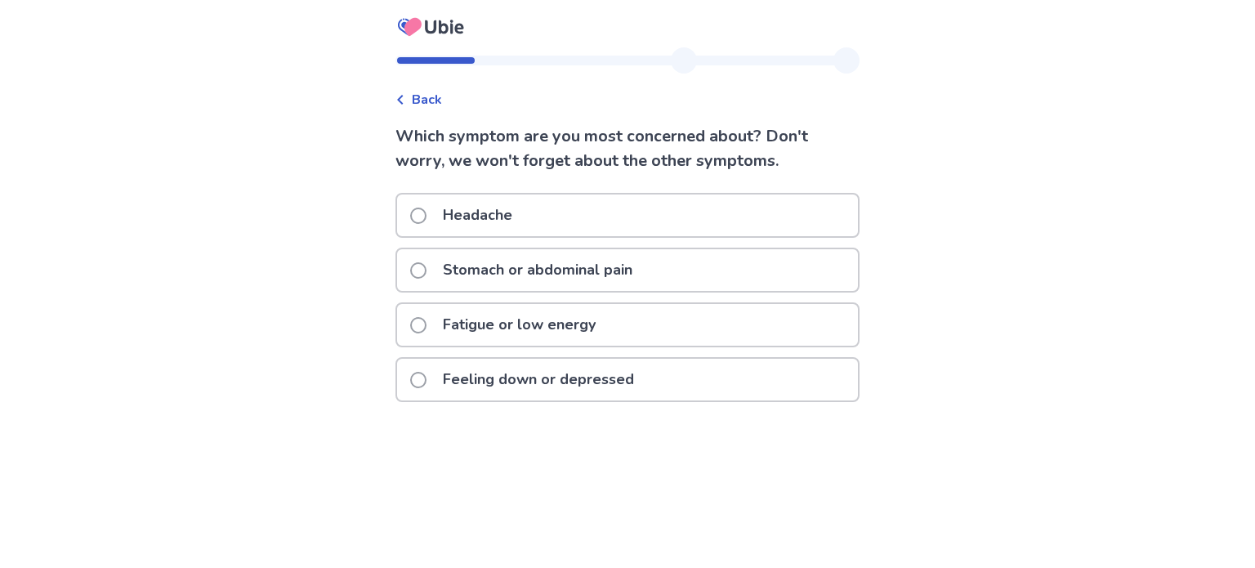
click at [555, 322] on p "Fatigue or low energy" at bounding box center [519, 325] width 172 height 42
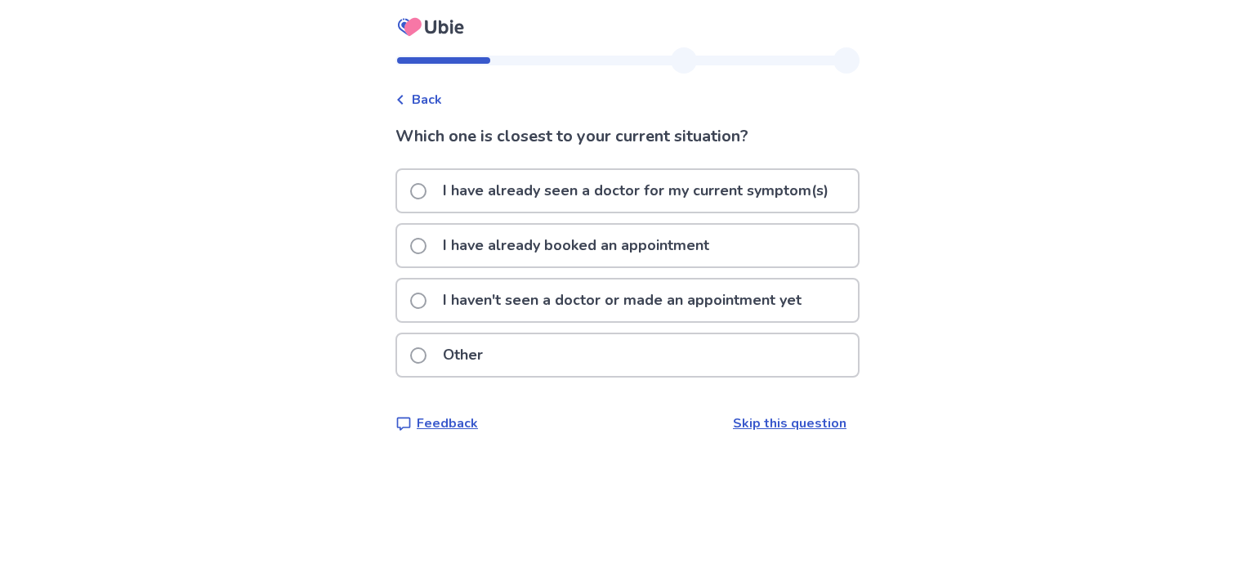
click at [610, 177] on p "I have already seen a doctor for my current symptom(s)" at bounding box center [635, 191] width 405 height 42
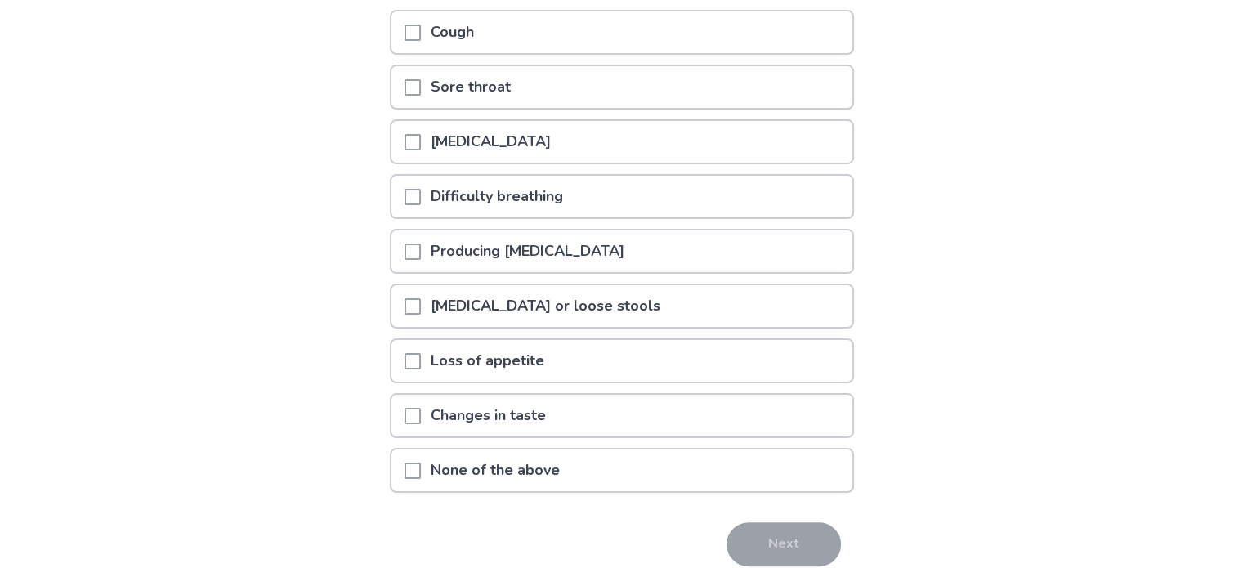
scroll to position [271, 0]
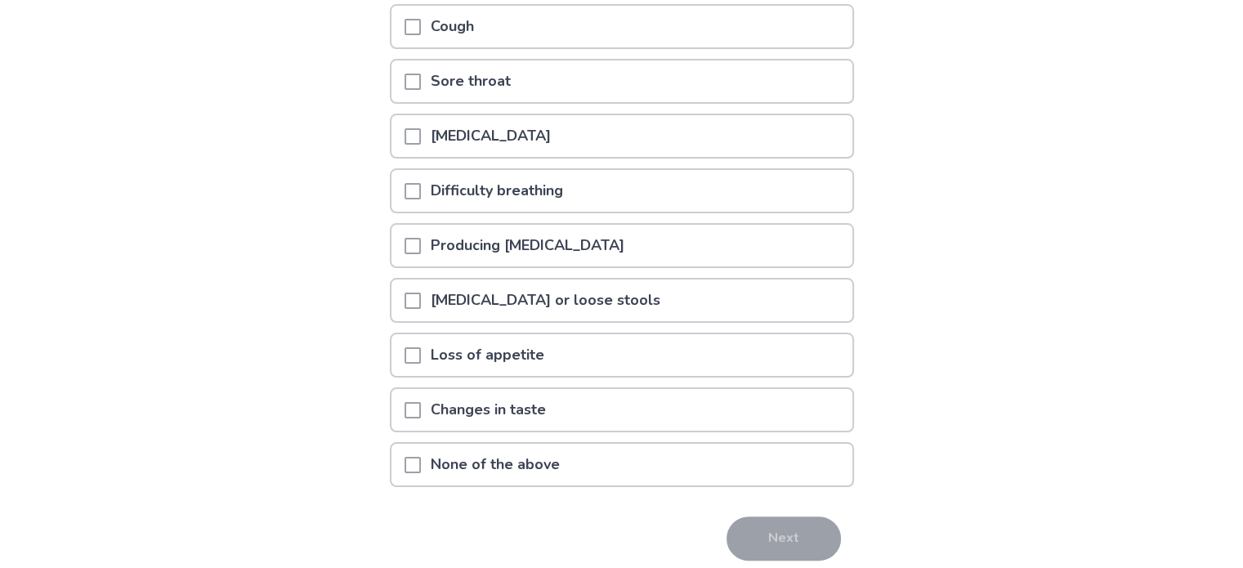
click at [576, 442] on div "None of the above" at bounding box center [622, 464] width 464 height 45
click at [421, 458] on span at bounding box center [413, 465] width 16 height 16
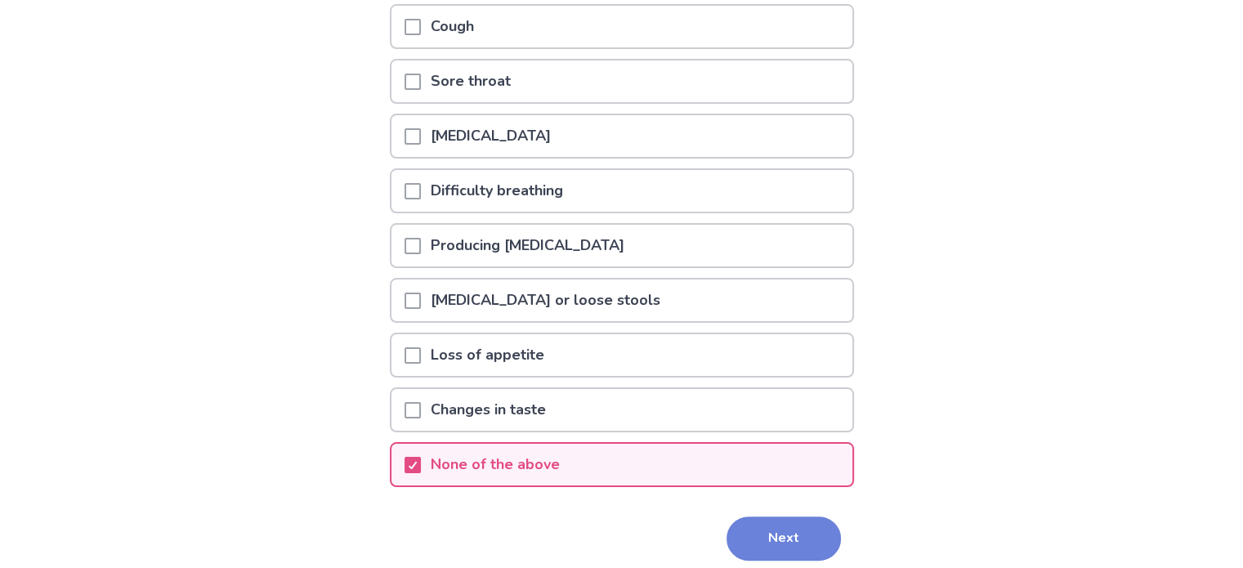
click at [775, 527] on button "Next" at bounding box center [784, 539] width 114 height 44
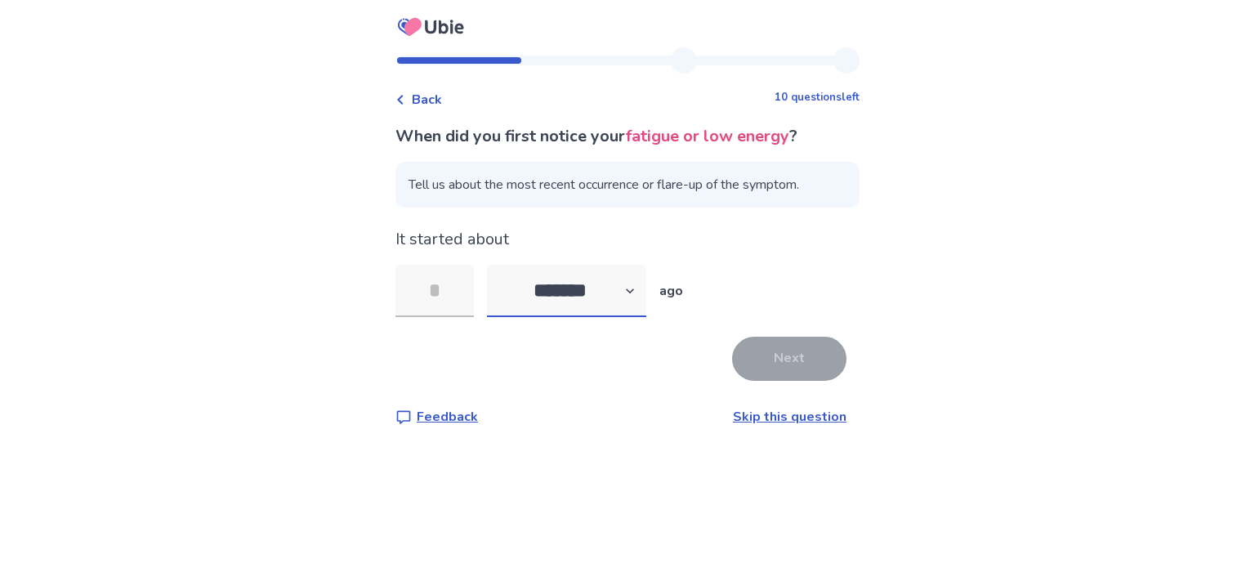
click at [630, 308] on select "******* ****** ******* ******** *******" at bounding box center [566, 291] width 159 height 52
select select "*"
click at [497, 265] on select "******* ****** ******* ******** *******" at bounding box center [566, 291] width 159 height 52
click at [448, 285] on input "tel" at bounding box center [435, 291] width 78 height 52
type input "*"
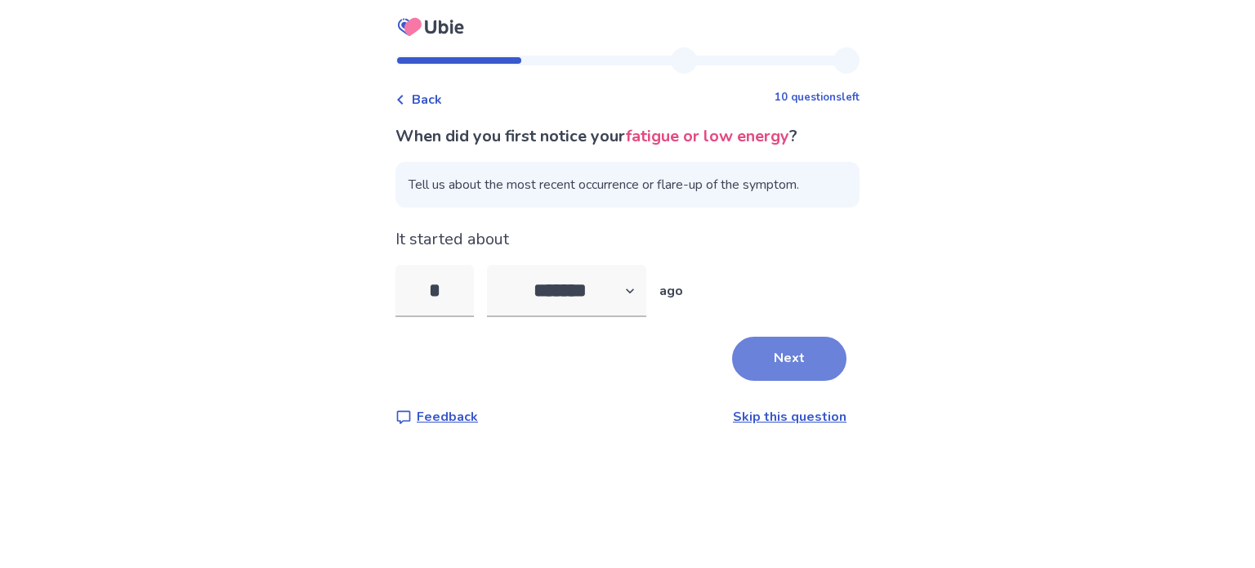
click at [804, 378] on button "Next" at bounding box center [789, 359] width 114 height 44
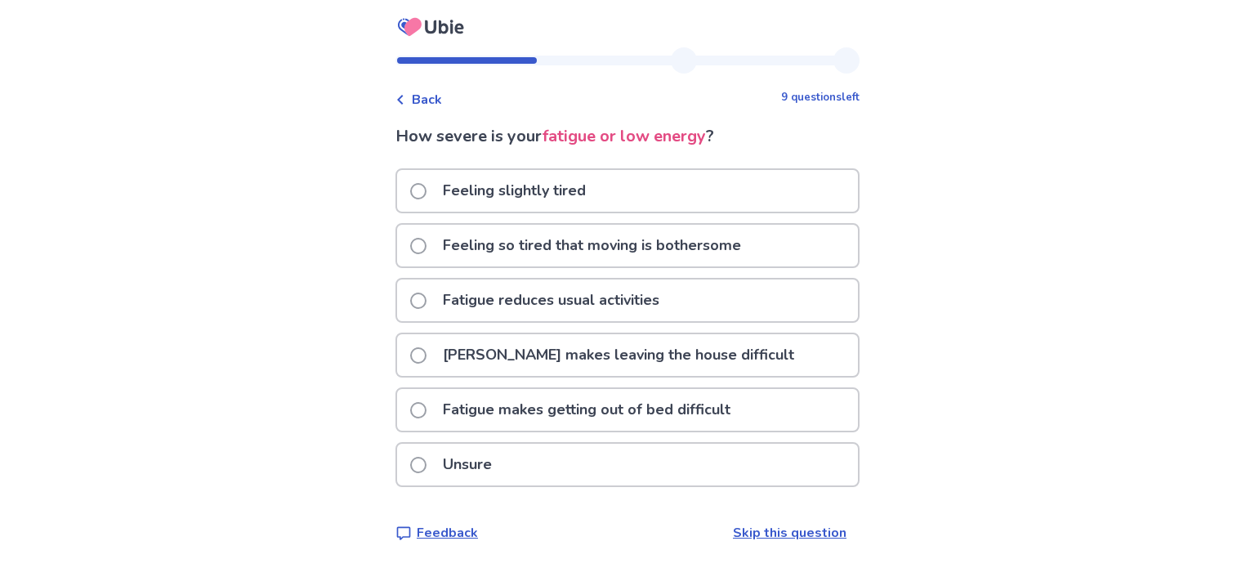
click at [669, 408] on p "Fatigue makes getting out of bed difficult" at bounding box center [586, 410] width 307 height 42
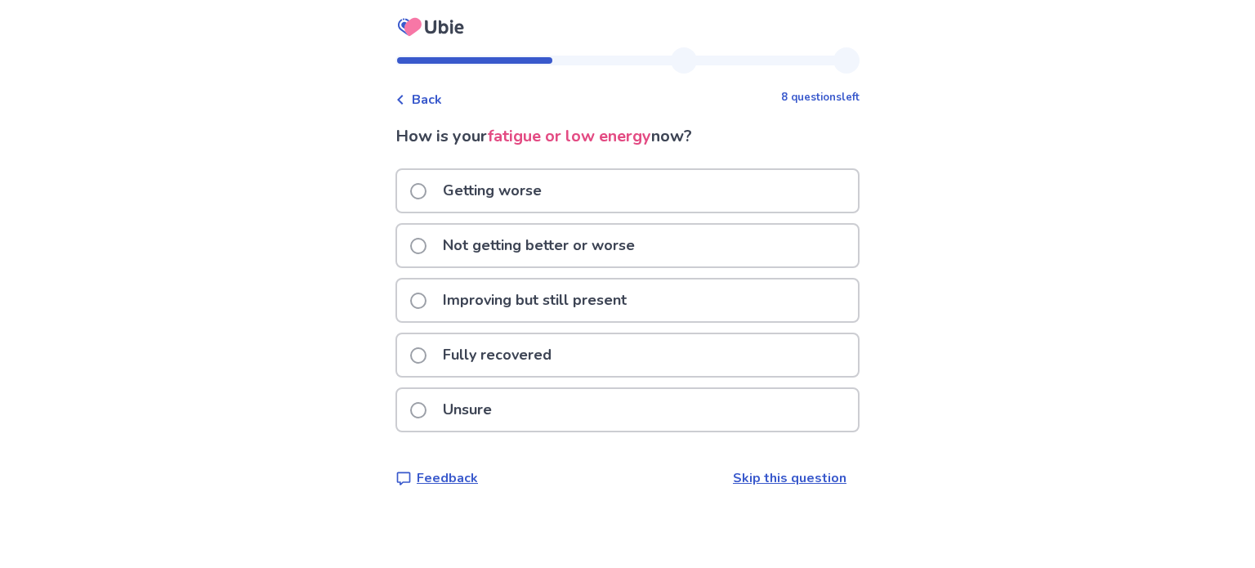
click at [650, 194] on div "Getting worse" at bounding box center [627, 191] width 461 height 42
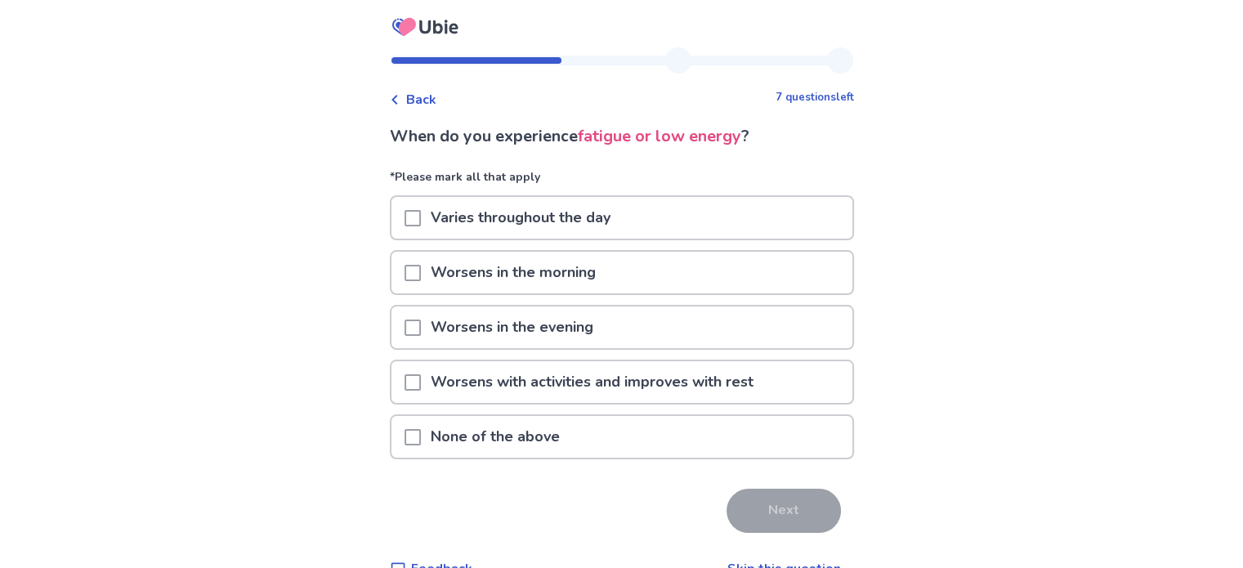
click at [598, 228] on p "Varies throughout the day" at bounding box center [520, 218] width 199 height 42
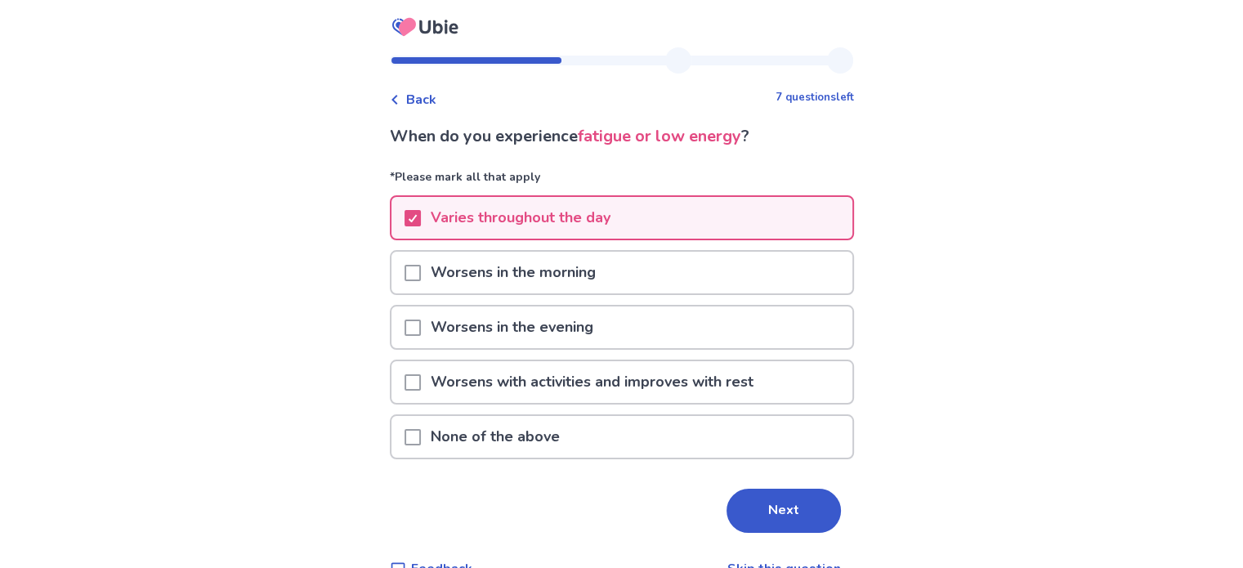
click at [421, 324] on span at bounding box center [413, 328] width 16 height 16
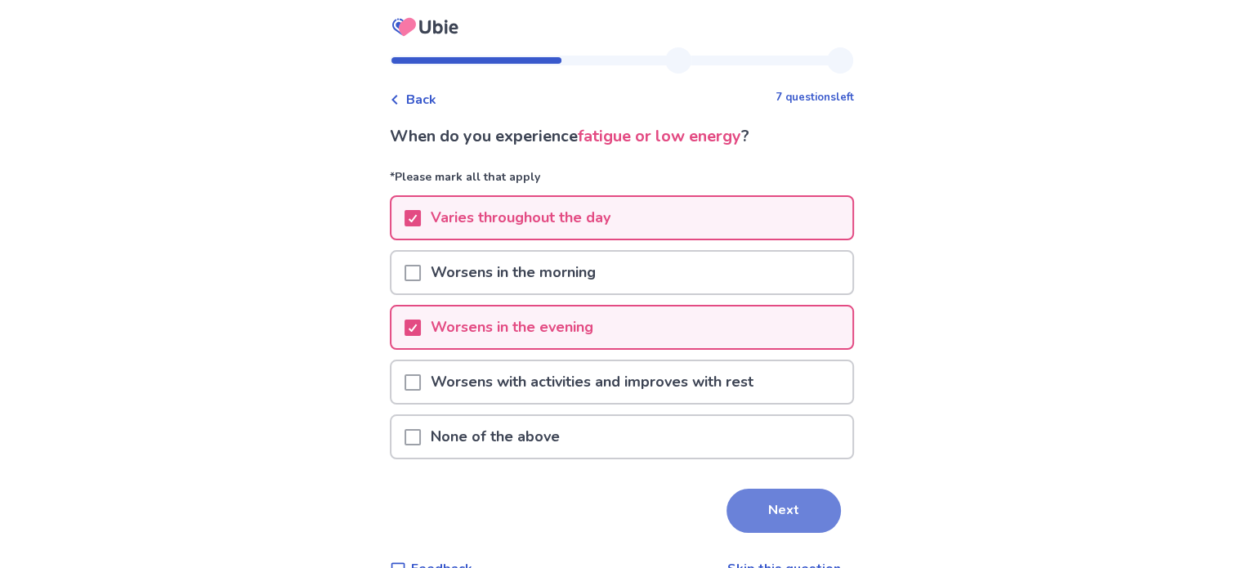
click at [754, 502] on button "Next" at bounding box center [784, 511] width 114 height 44
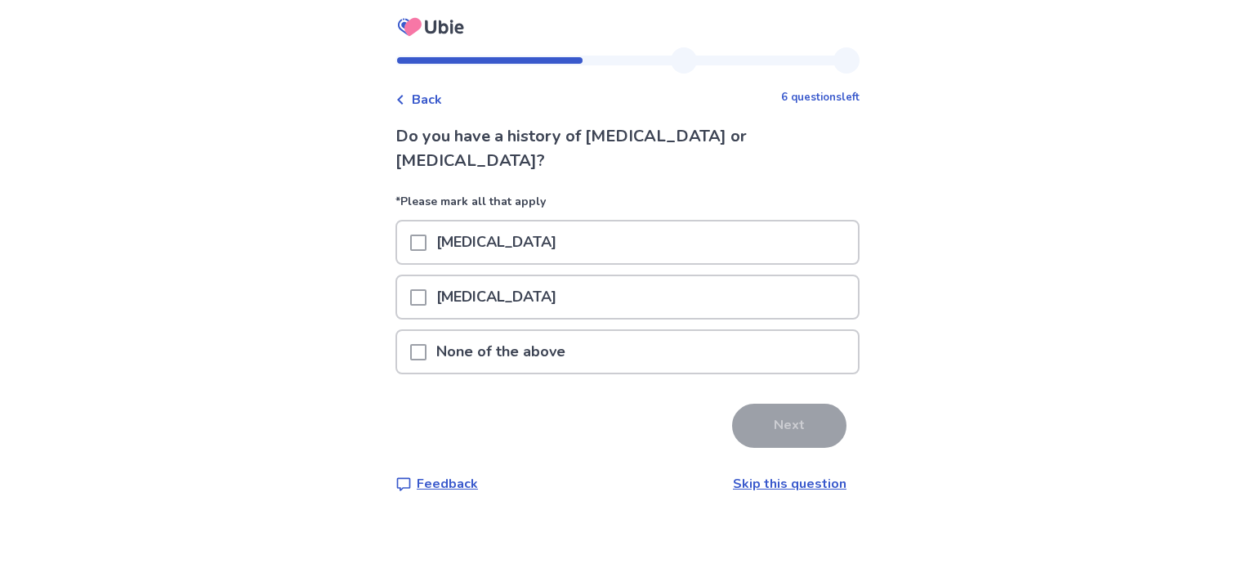
click at [559, 332] on p "None of the above" at bounding box center [501, 352] width 149 height 42
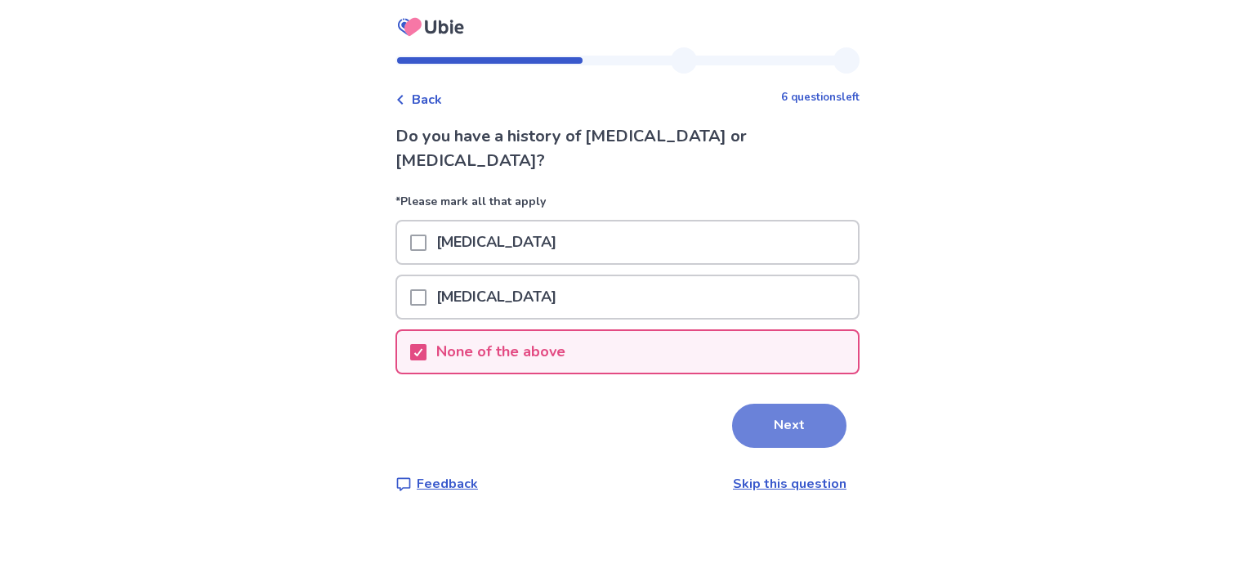
click at [781, 404] on button "Next" at bounding box center [789, 426] width 114 height 44
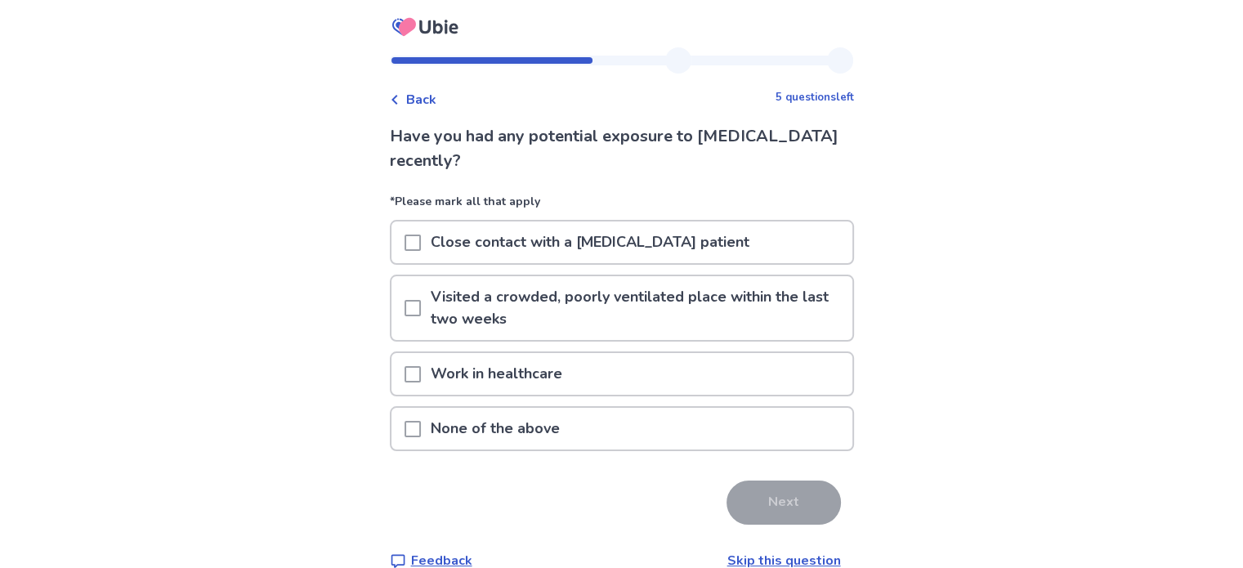
click at [470, 422] on p "None of the above" at bounding box center [495, 429] width 149 height 42
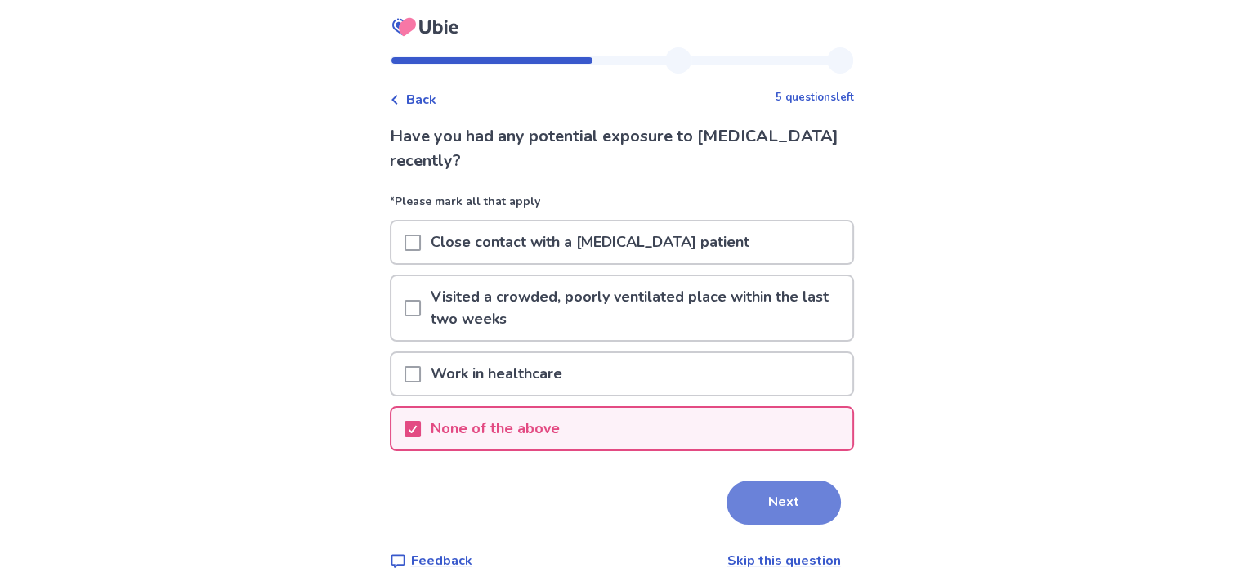
click at [792, 508] on button "Next" at bounding box center [784, 503] width 114 height 44
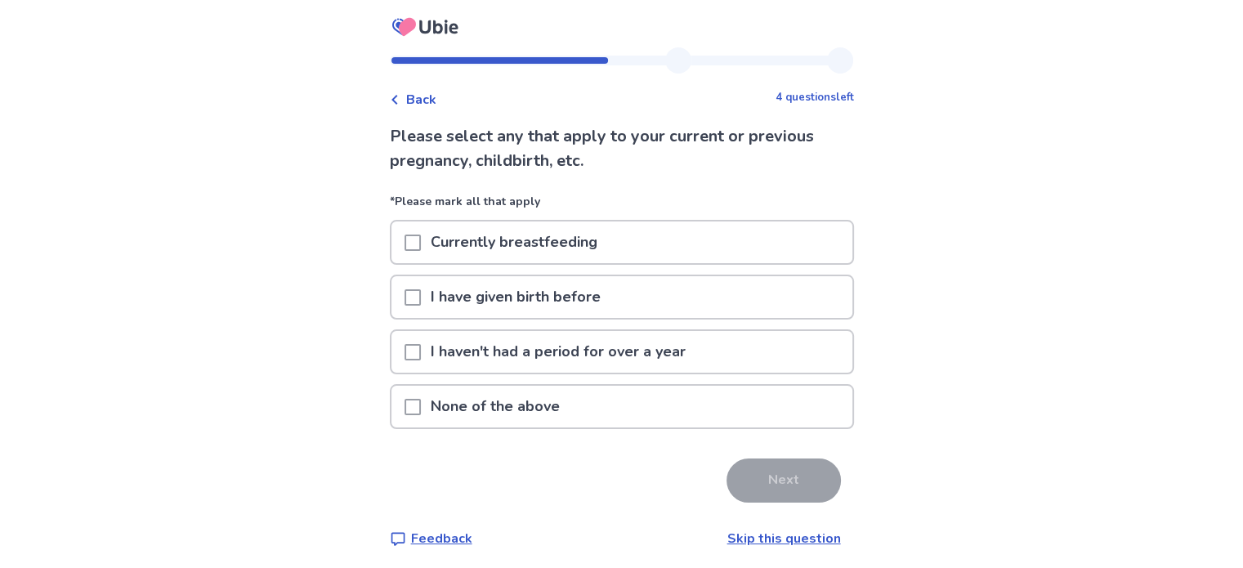
click at [421, 405] on span at bounding box center [413, 407] width 16 height 16
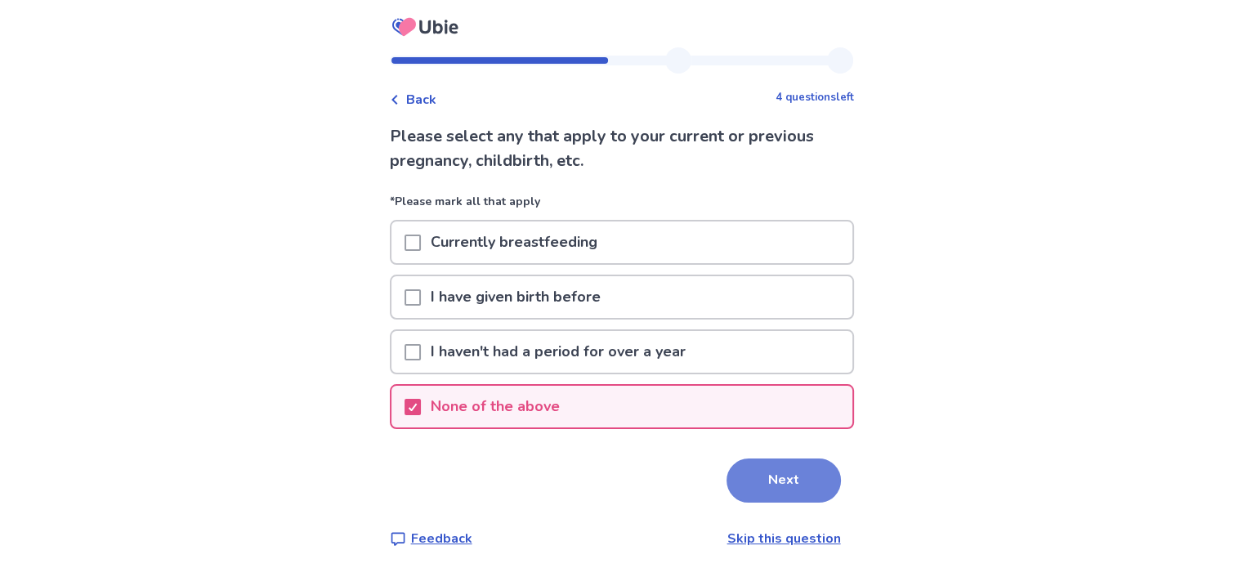
click at [804, 485] on button "Next" at bounding box center [784, 481] width 114 height 44
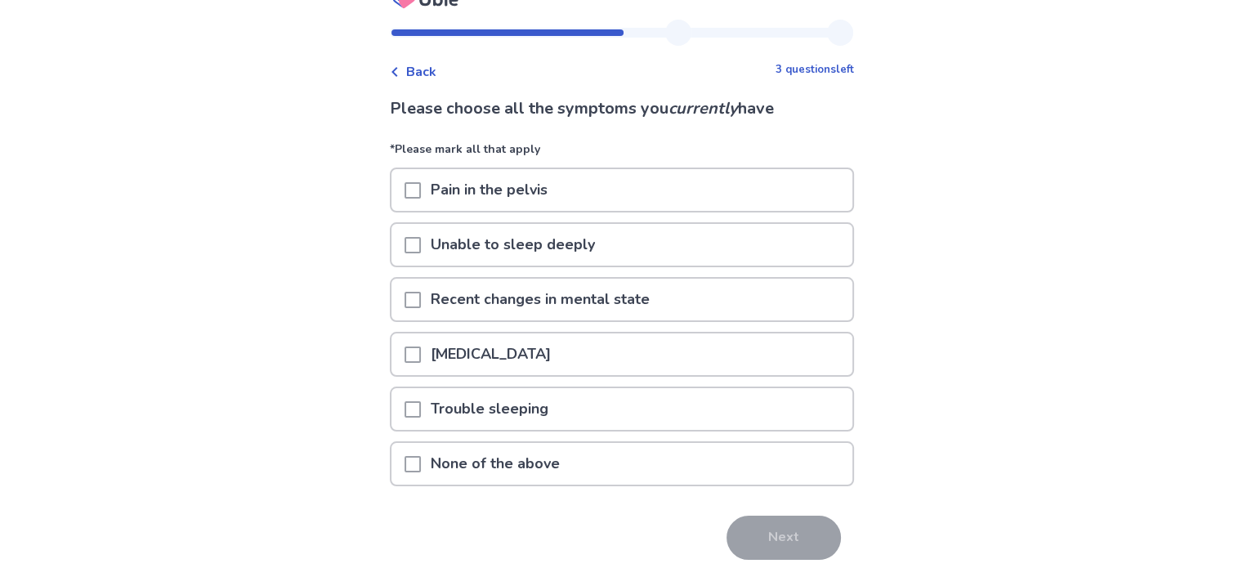
scroll to position [29, 0]
click at [526, 304] on p "Recent changes in mental state" at bounding box center [540, 299] width 239 height 42
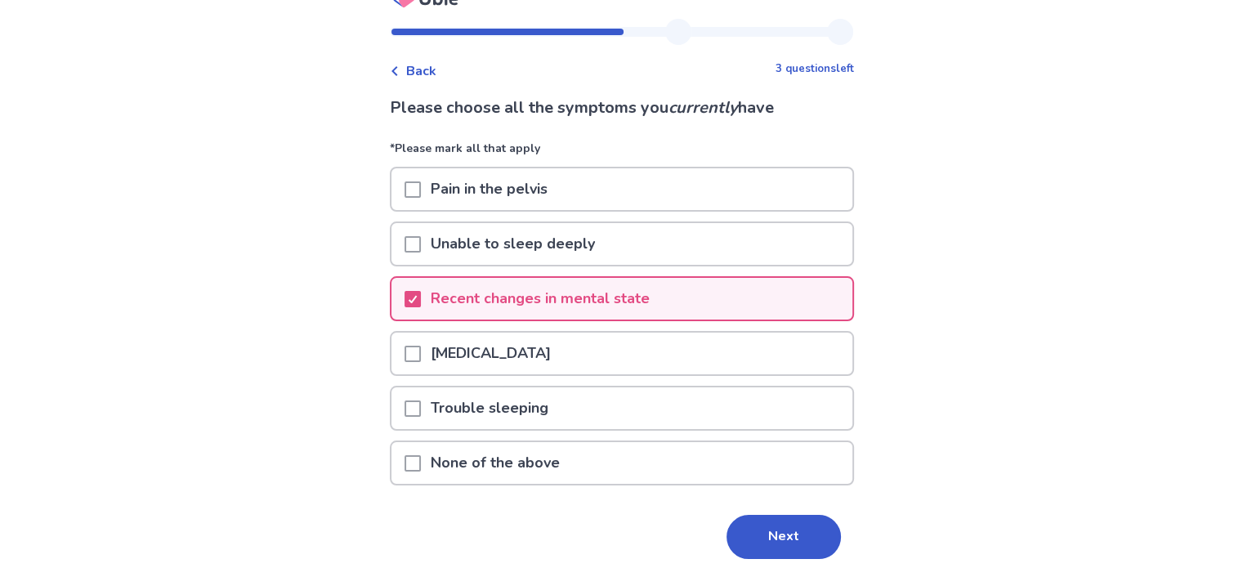
click at [536, 250] on p "Unable to sleep deeply" at bounding box center [513, 244] width 184 height 42
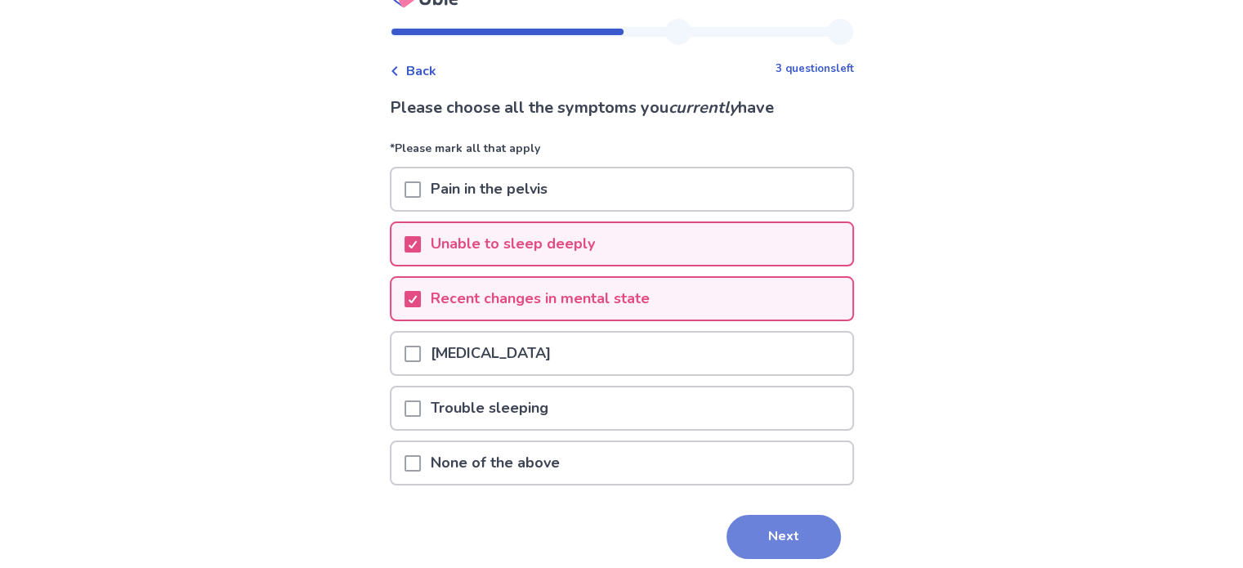
click at [781, 542] on button "Next" at bounding box center [784, 537] width 114 height 44
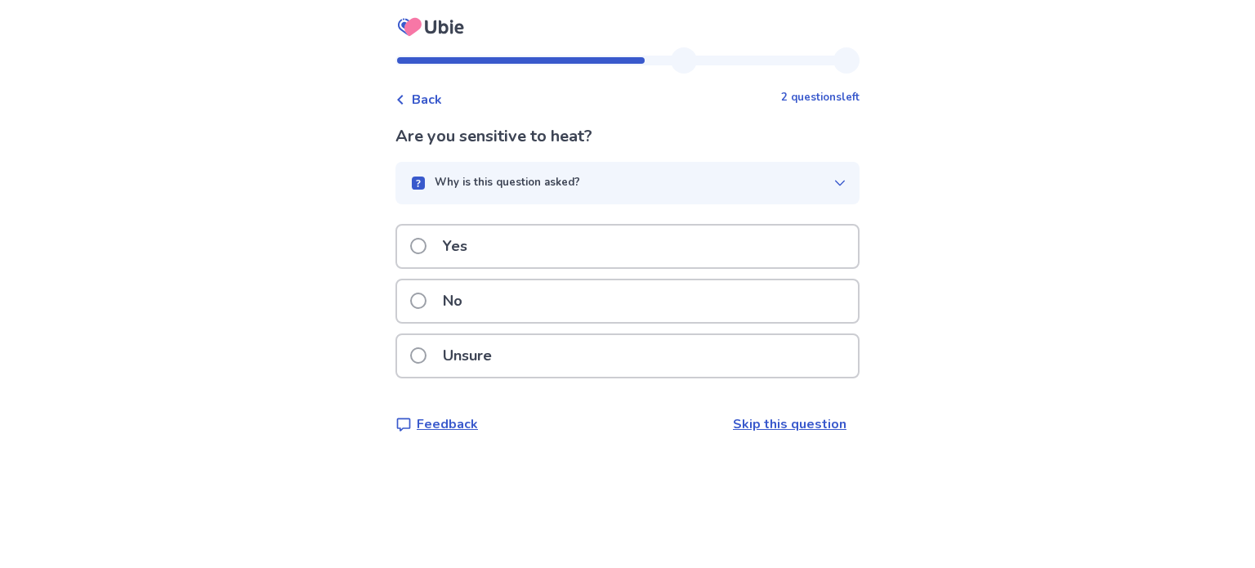
click at [630, 251] on div "Yes" at bounding box center [627, 247] width 461 height 42
click at [770, 301] on div "No" at bounding box center [627, 301] width 461 height 42
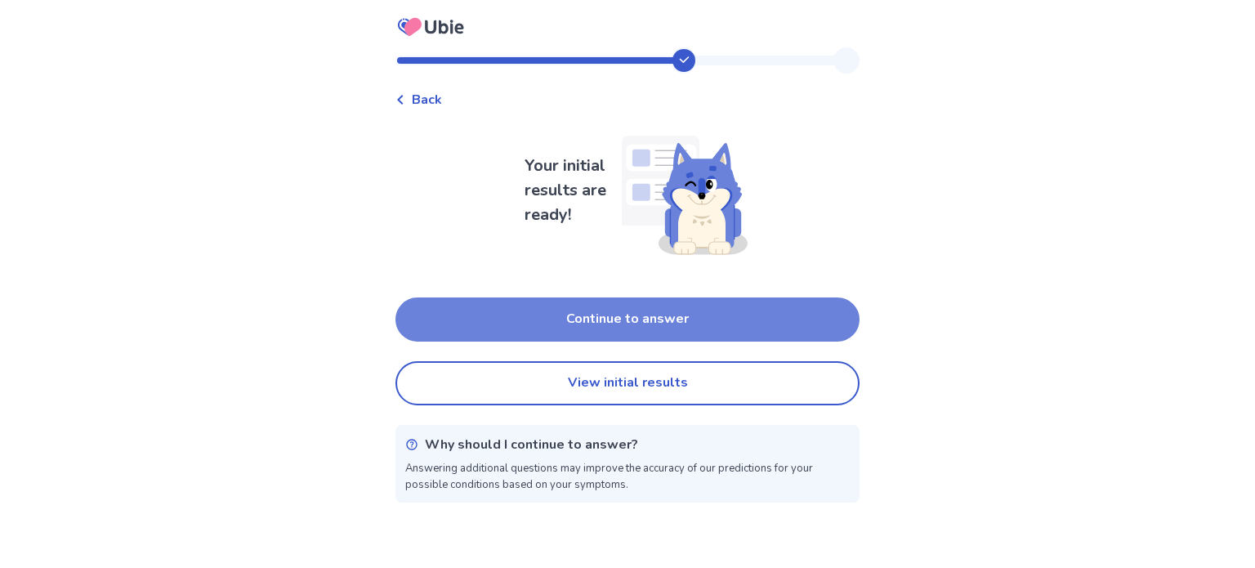
click at [733, 332] on button "Continue to answer" at bounding box center [628, 320] width 464 height 44
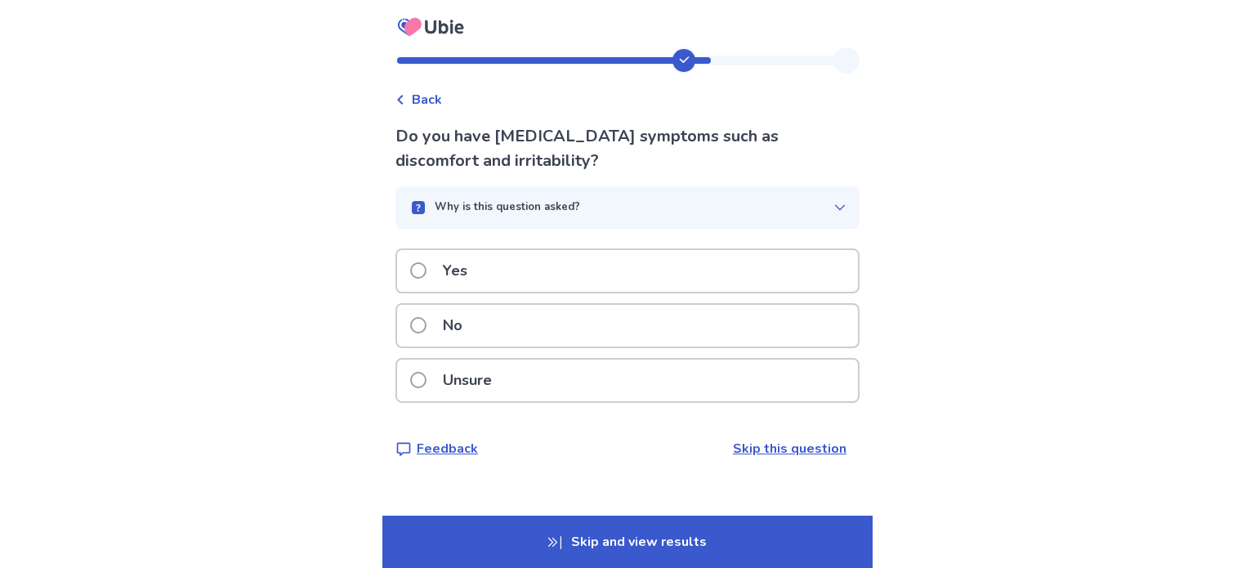
click at [709, 279] on div "Yes" at bounding box center [627, 271] width 461 height 42
click at [674, 326] on div "No" at bounding box center [627, 326] width 461 height 42
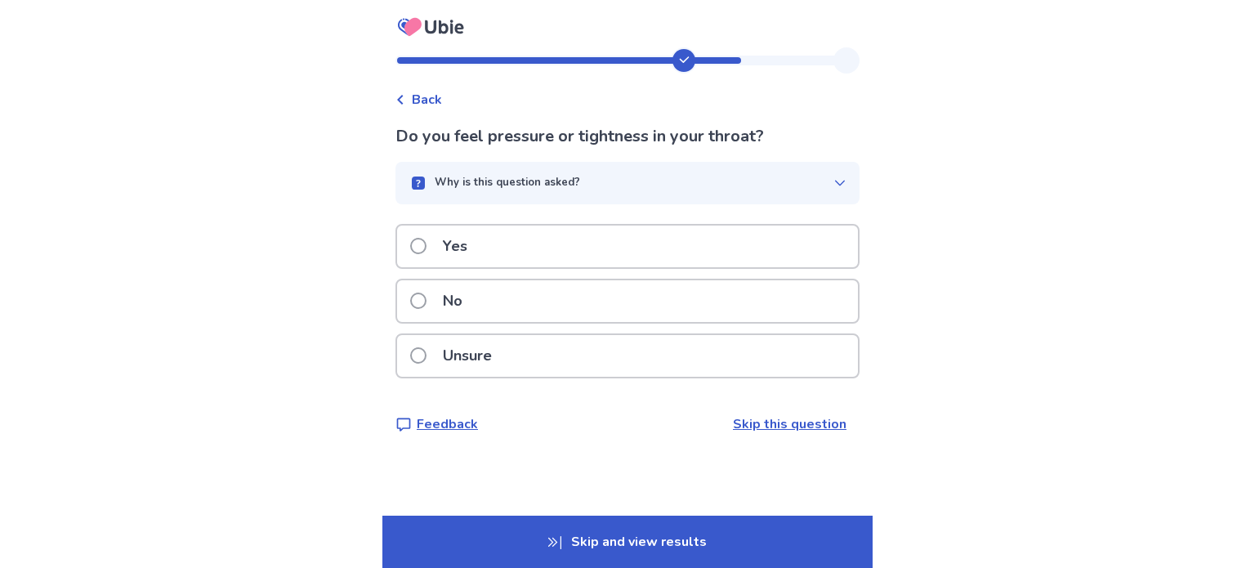
click at [666, 304] on div "No" at bounding box center [627, 301] width 461 height 42
click at [638, 297] on div "No" at bounding box center [627, 301] width 461 height 42
click at [610, 258] on div "Yes" at bounding box center [627, 247] width 461 height 42
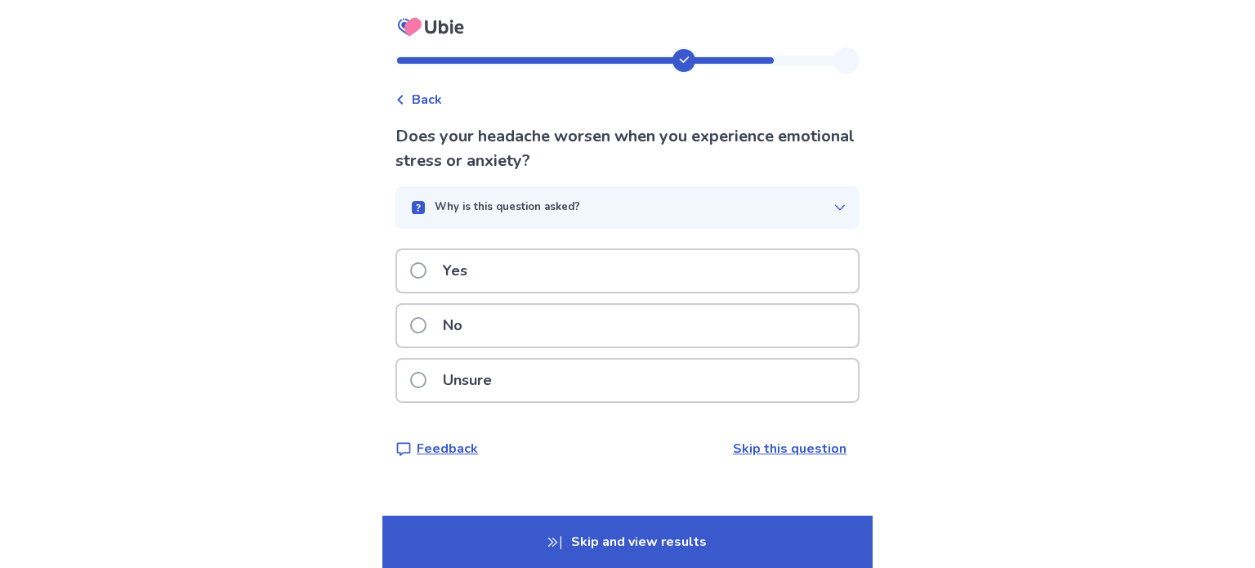
click at [589, 268] on div "Yes" at bounding box center [627, 271] width 461 height 42
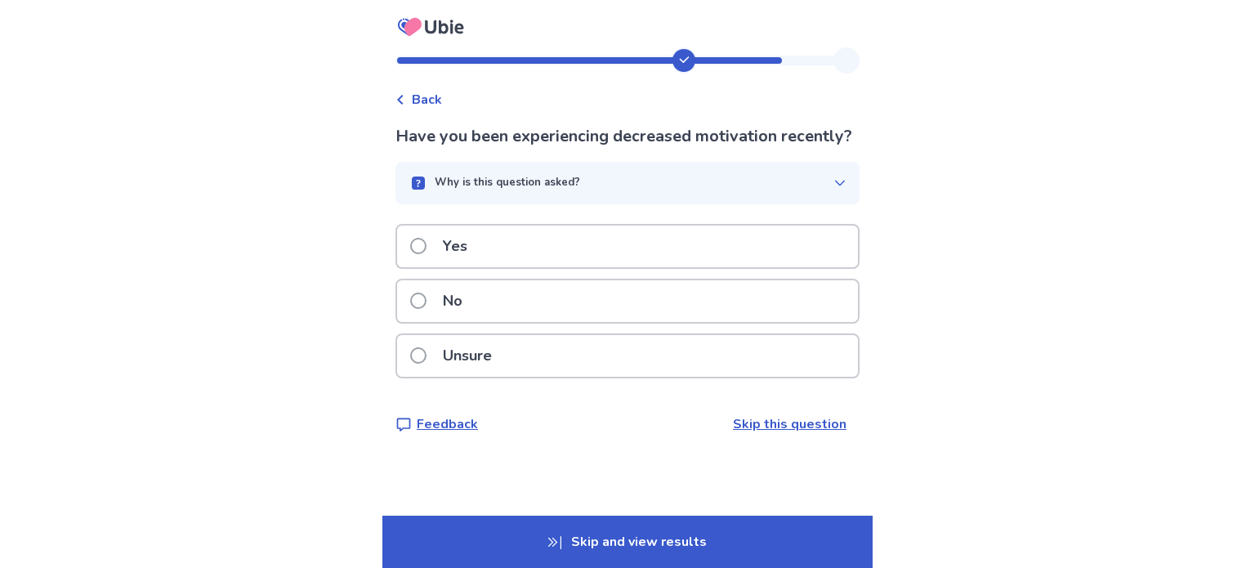
click at [580, 267] on div "Yes" at bounding box center [627, 247] width 461 height 42
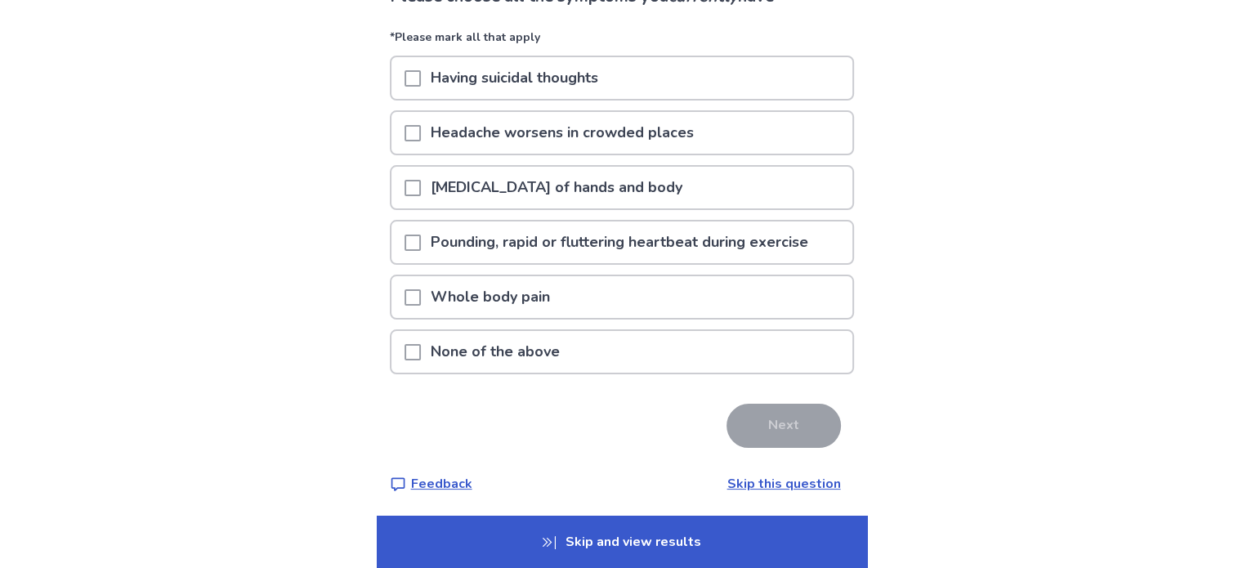
scroll to position [139, 0]
click at [592, 348] on div "None of the above" at bounding box center [622, 353] width 461 height 42
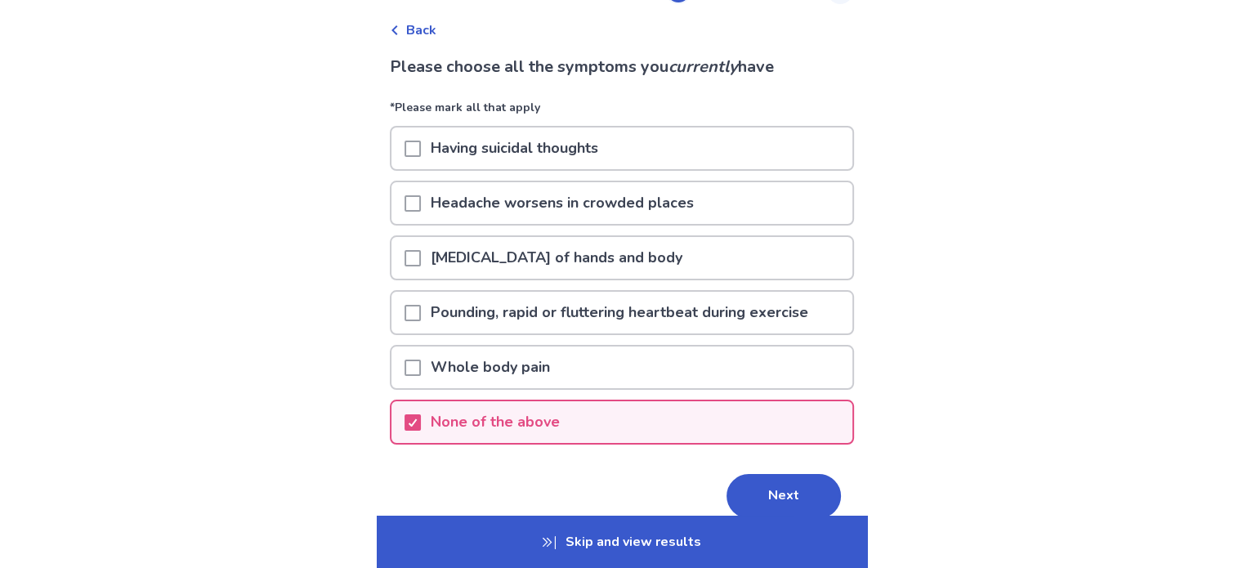
scroll to position [140, 0]
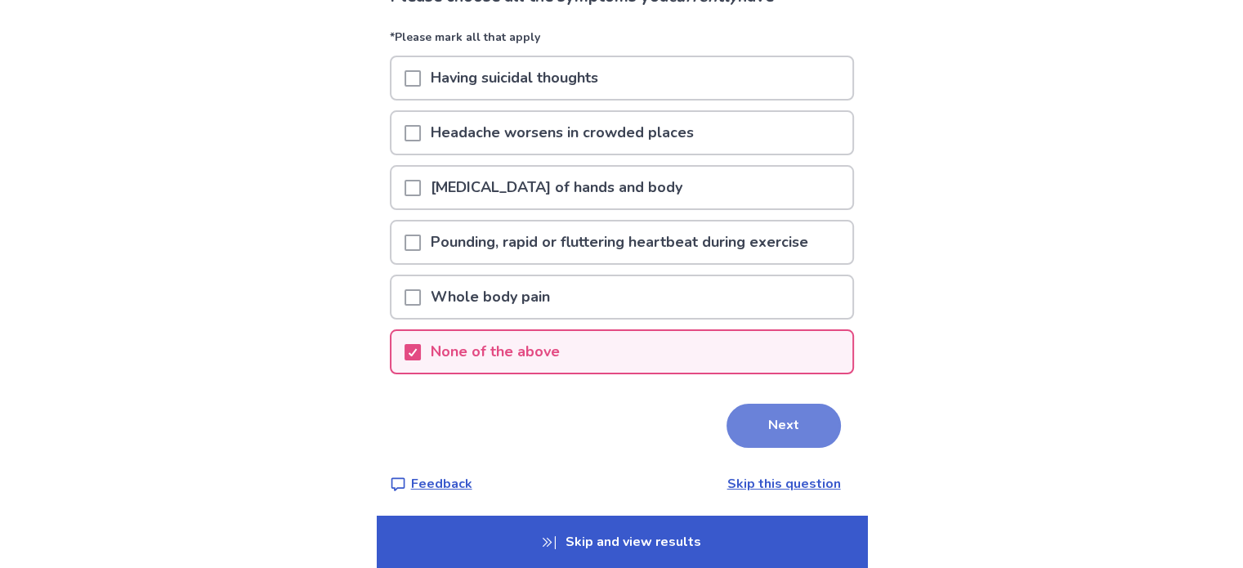
click at [768, 423] on button "Next" at bounding box center [784, 426] width 114 height 44
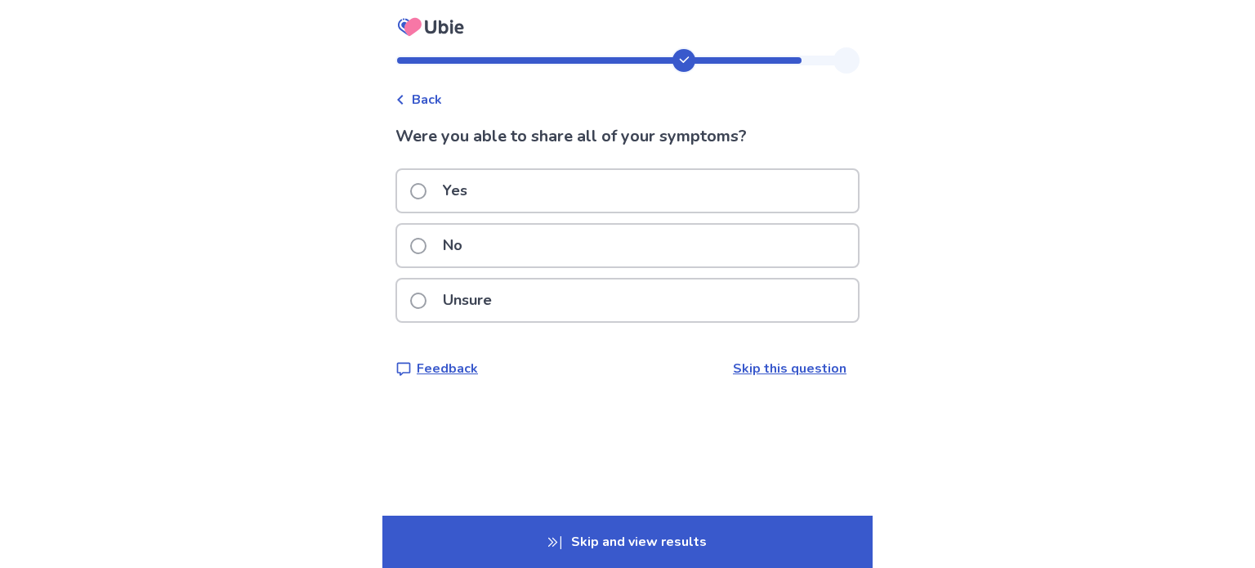
click at [705, 242] on div "No" at bounding box center [627, 246] width 461 height 42
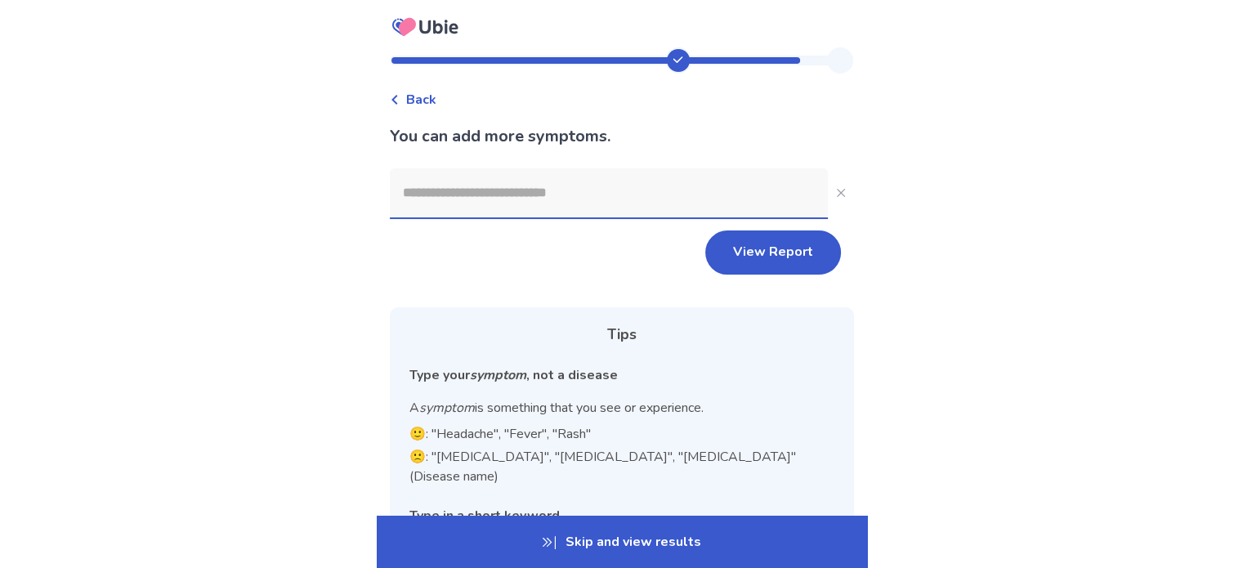
click at [631, 174] on input at bounding box center [609, 192] width 438 height 49
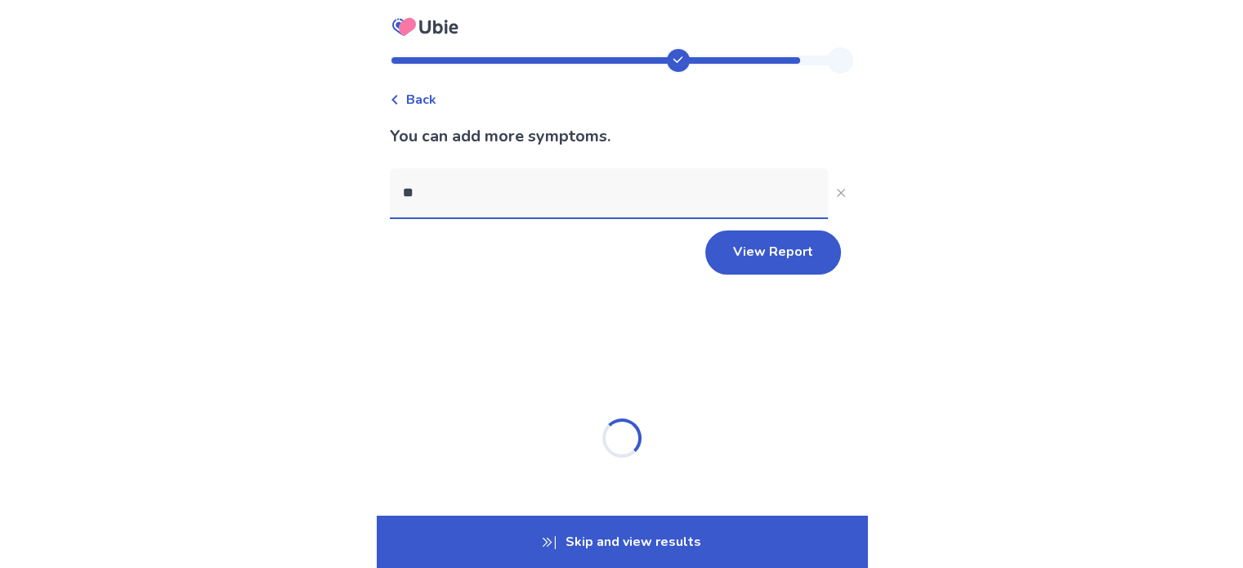
type input "*"
type input "**********"
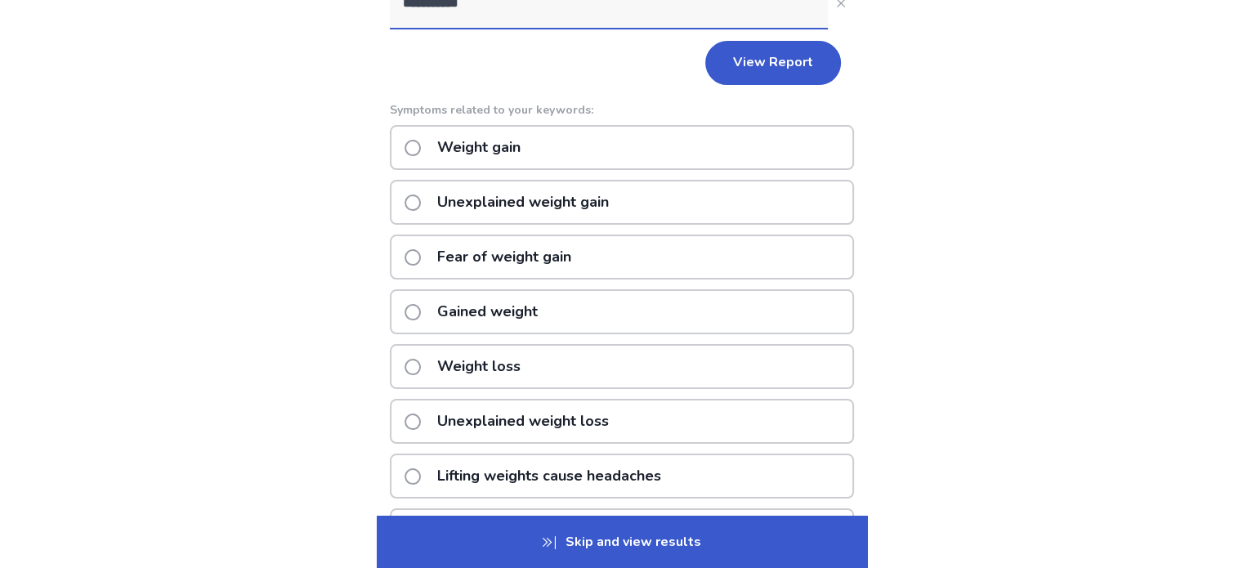
scroll to position [188, 0]
click at [593, 205] on p "Unexplained weight gain" at bounding box center [522, 204] width 191 height 42
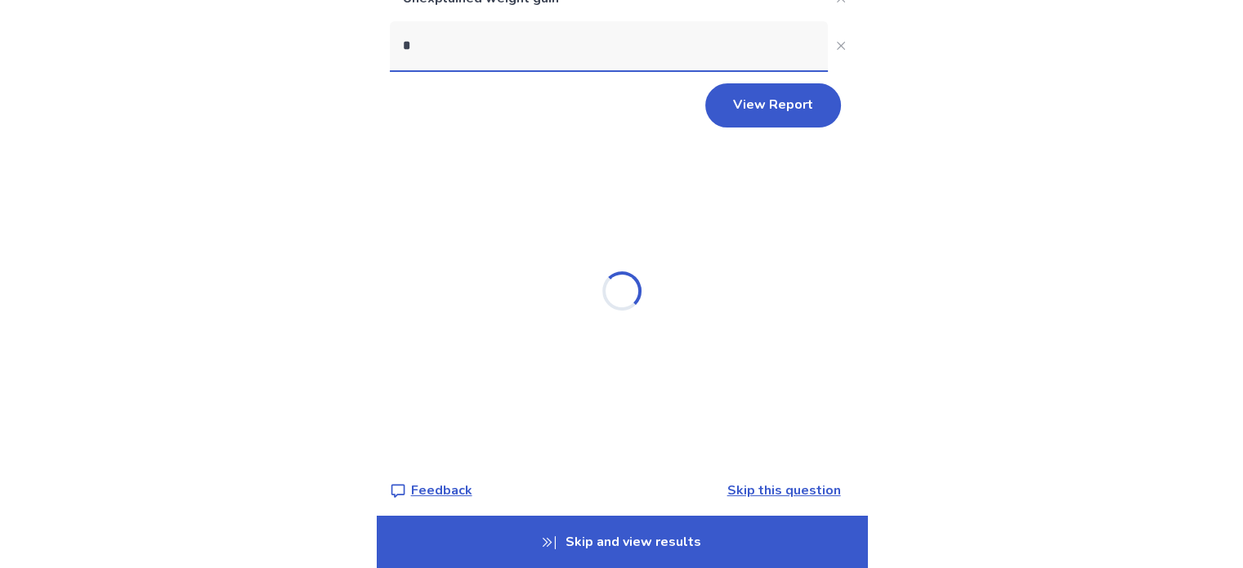
scroll to position [203, 0]
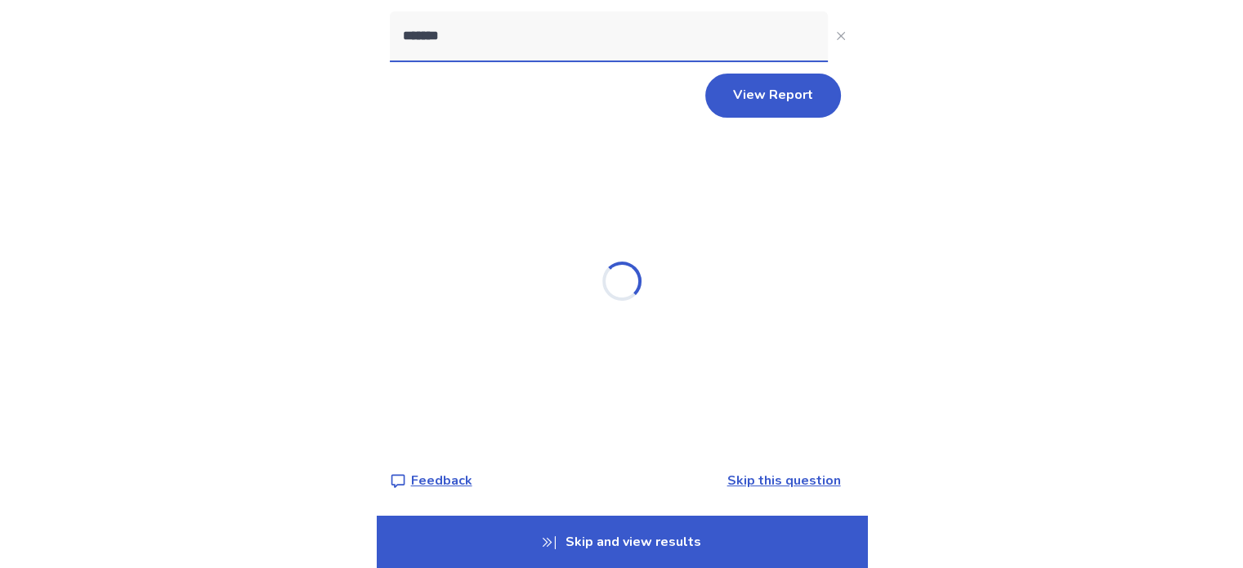
type input "********"
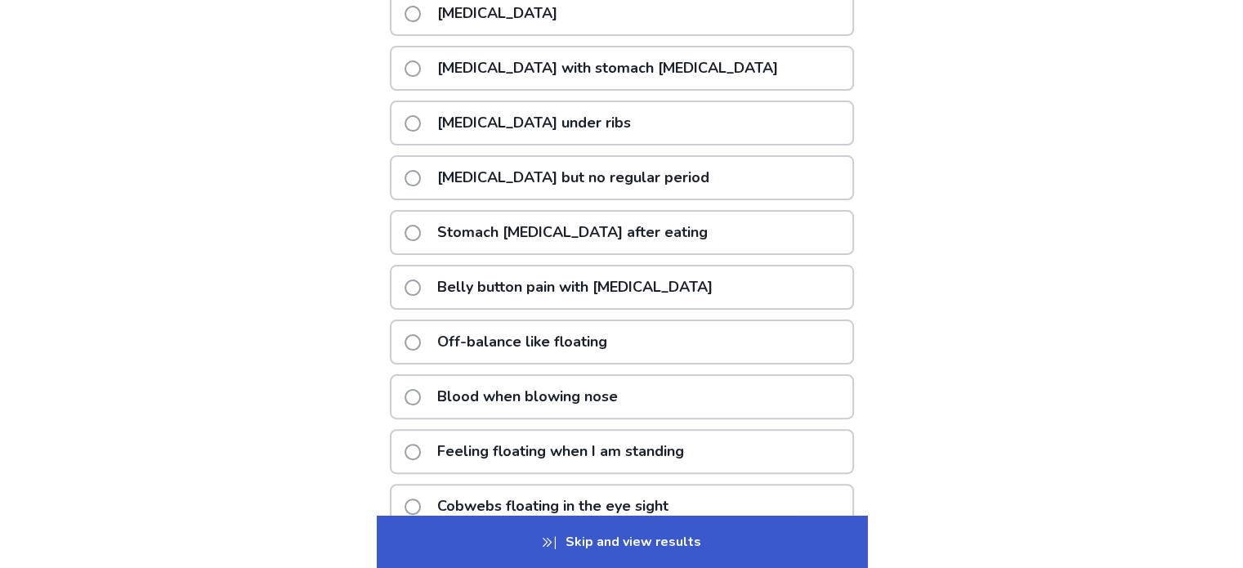
scroll to position [369, 0]
click at [593, 216] on p "Stomach [MEDICAL_DATA] after eating" at bounding box center [572, 234] width 290 height 42
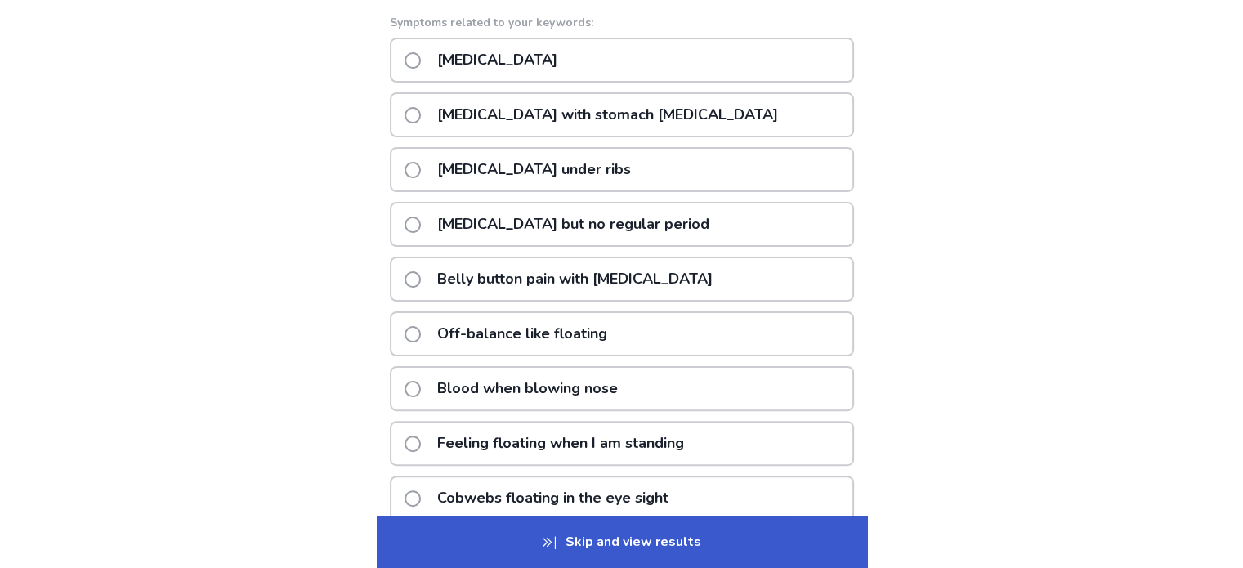
type input "********"
click at [583, 69] on div "[MEDICAL_DATA]" at bounding box center [622, 60] width 464 height 45
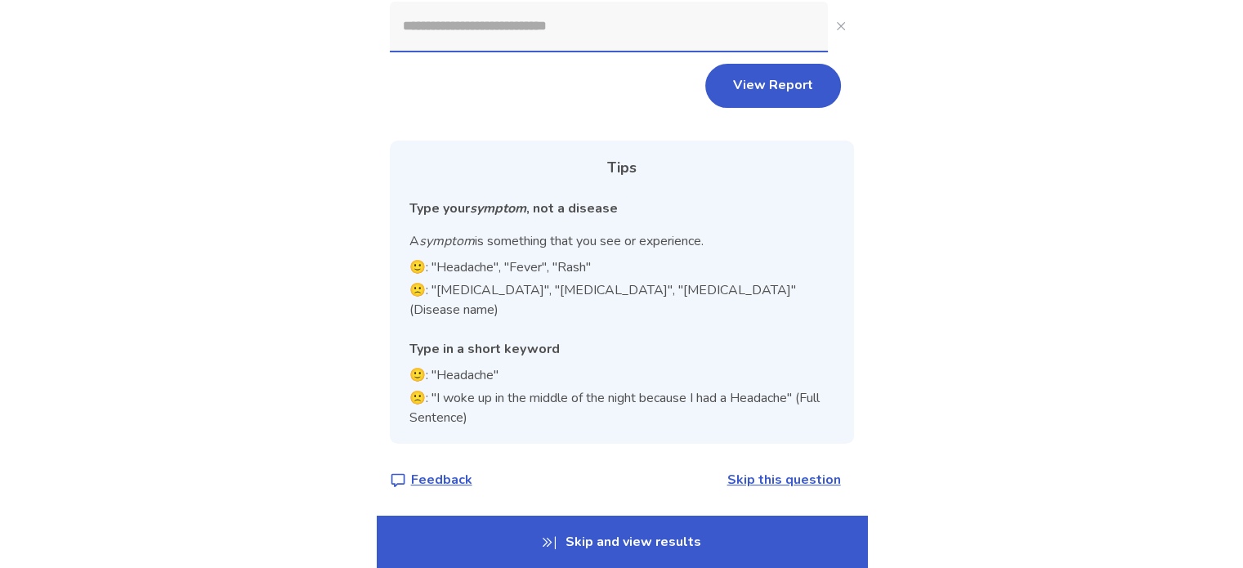
scroll to position [284, 0]
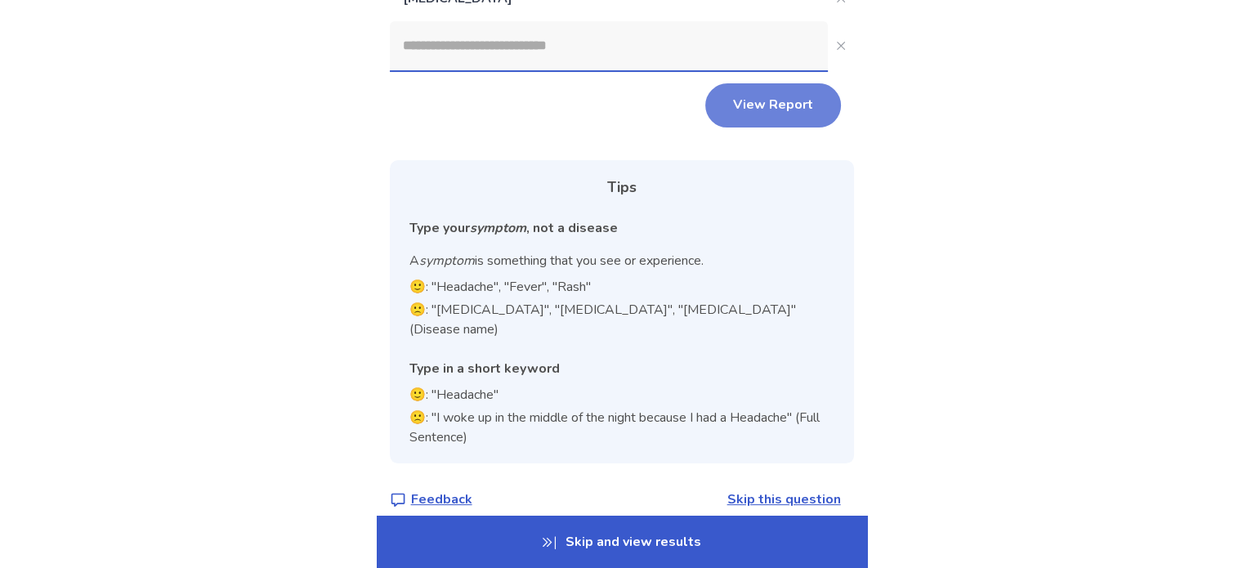
click at [811, 107] on button "View Report" at bounding box center [773, 105] width 136 height 44
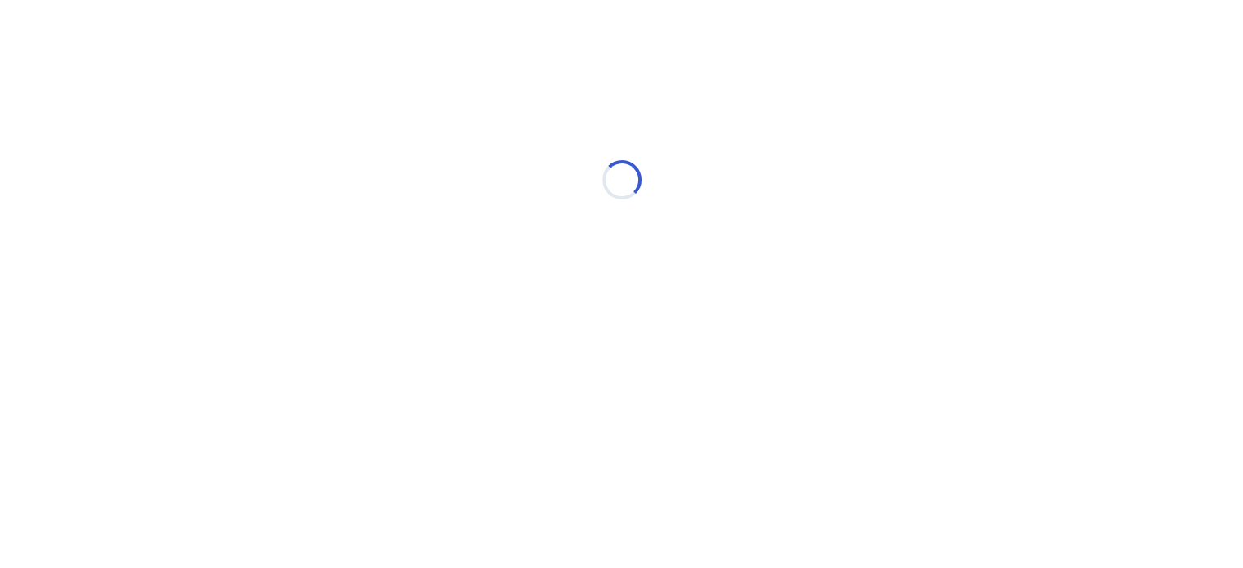
scroll to position [0, 0]
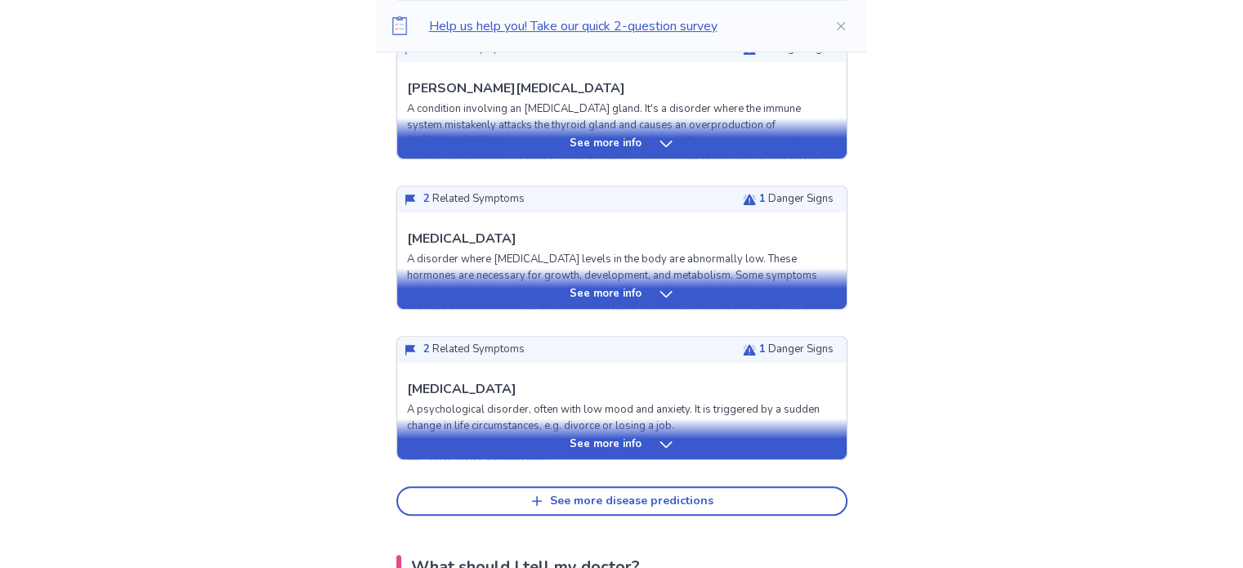
scroll to position [659, 0]
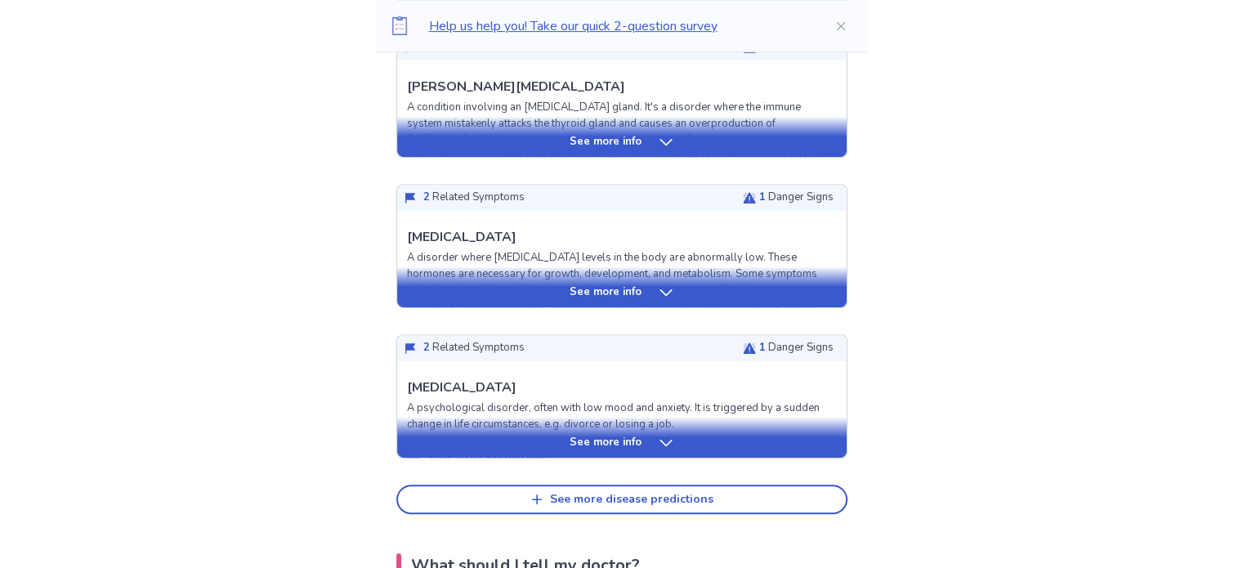
click at [666, 435] on icon at bounding box center [666, 443] width 16 height 16
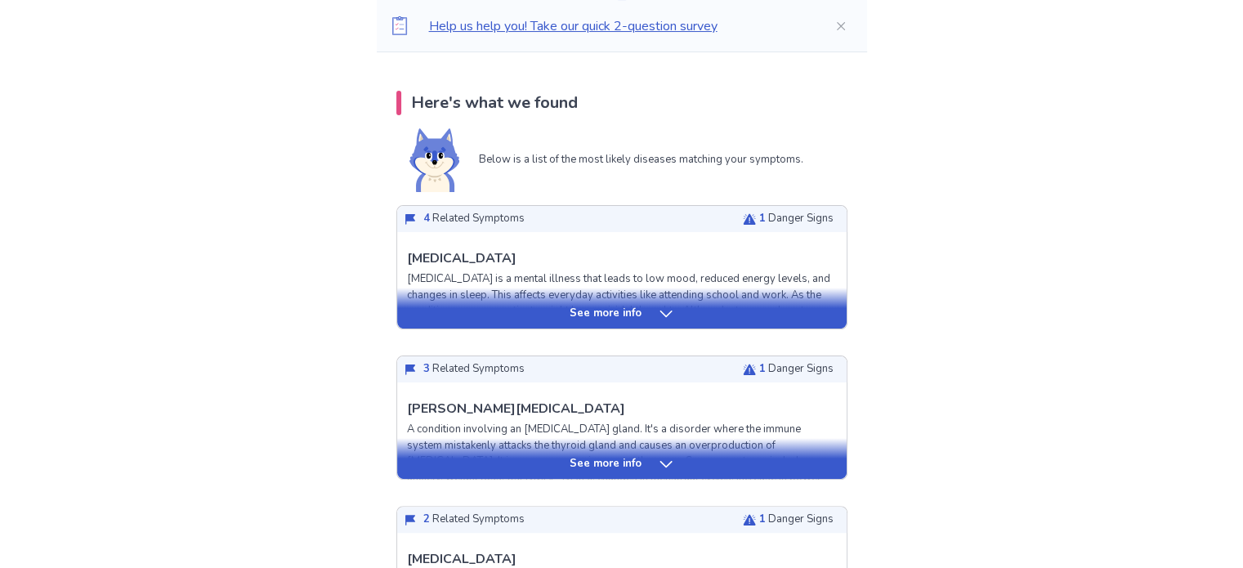
scroll to position [314, 0]
click at [660, 311] on icon at bounding box center [666, 313] width 12 height 7
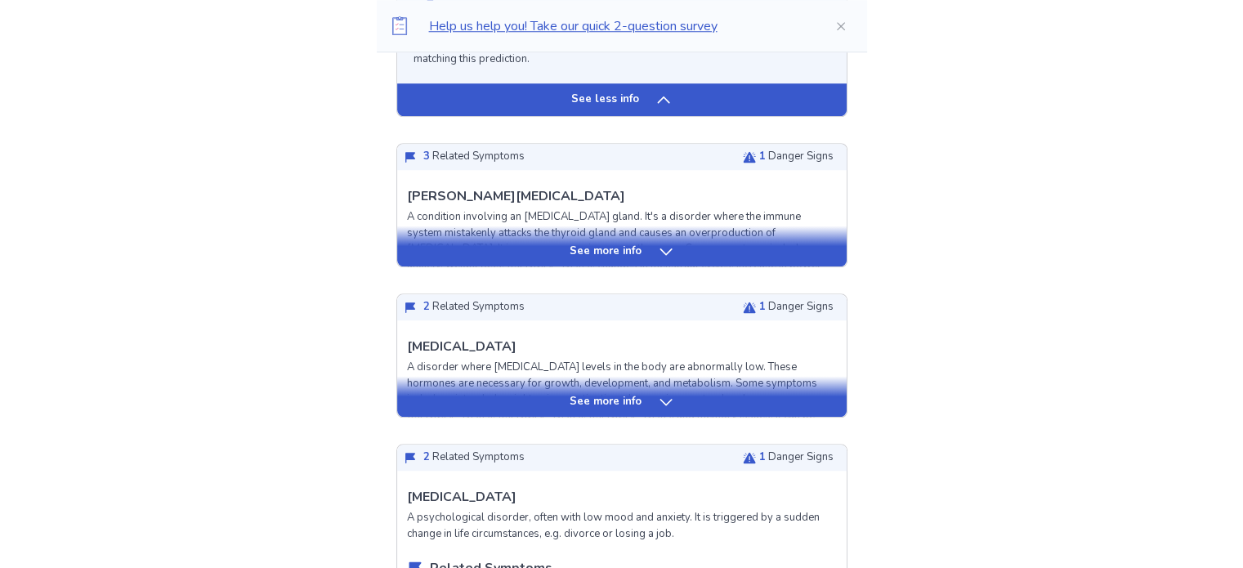
scroll to position [1556, 0]
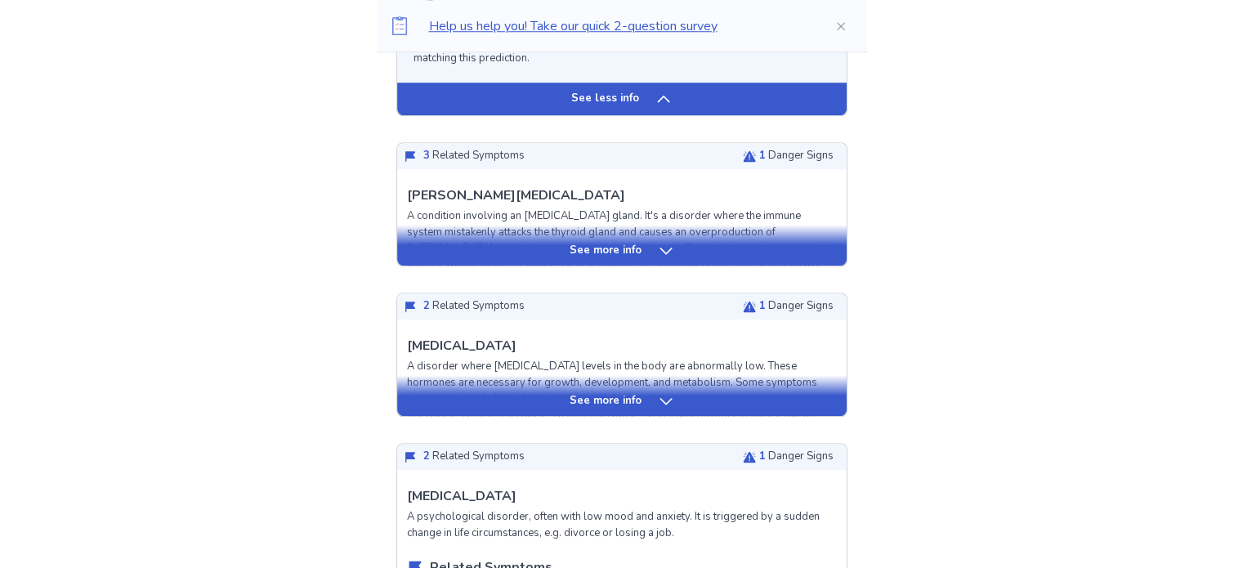
click at [664, 256] on icon at bounding box center [666, 251] width 16 height 16
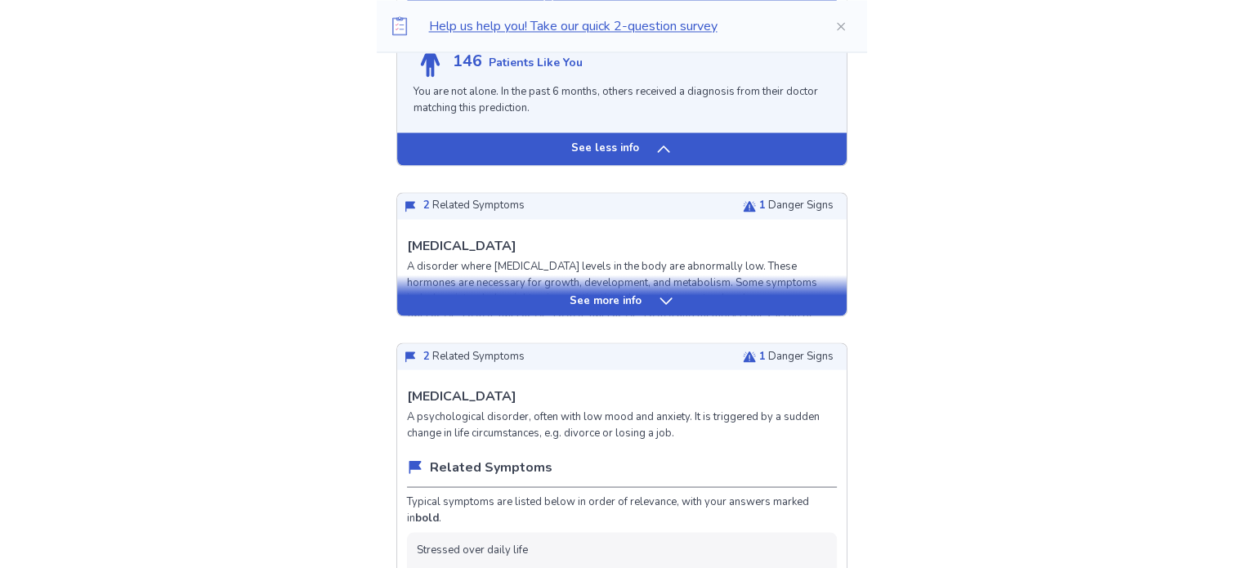
scroll to position [2874, 0]
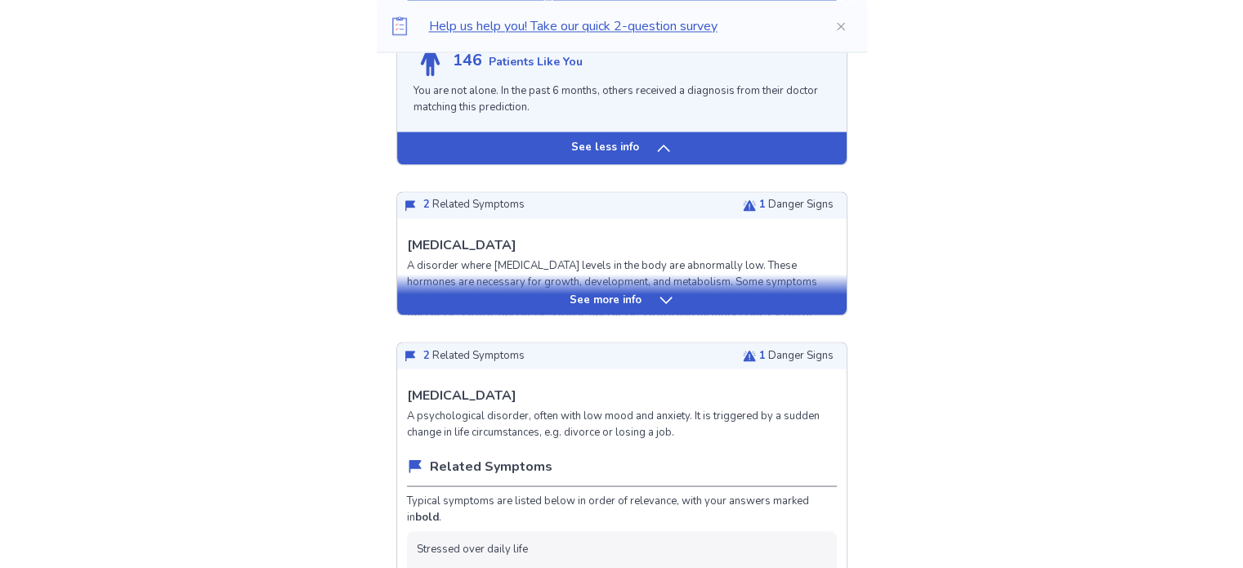
click at [658, 293] on icon at bounding box center [666, 300] width 16 height 16
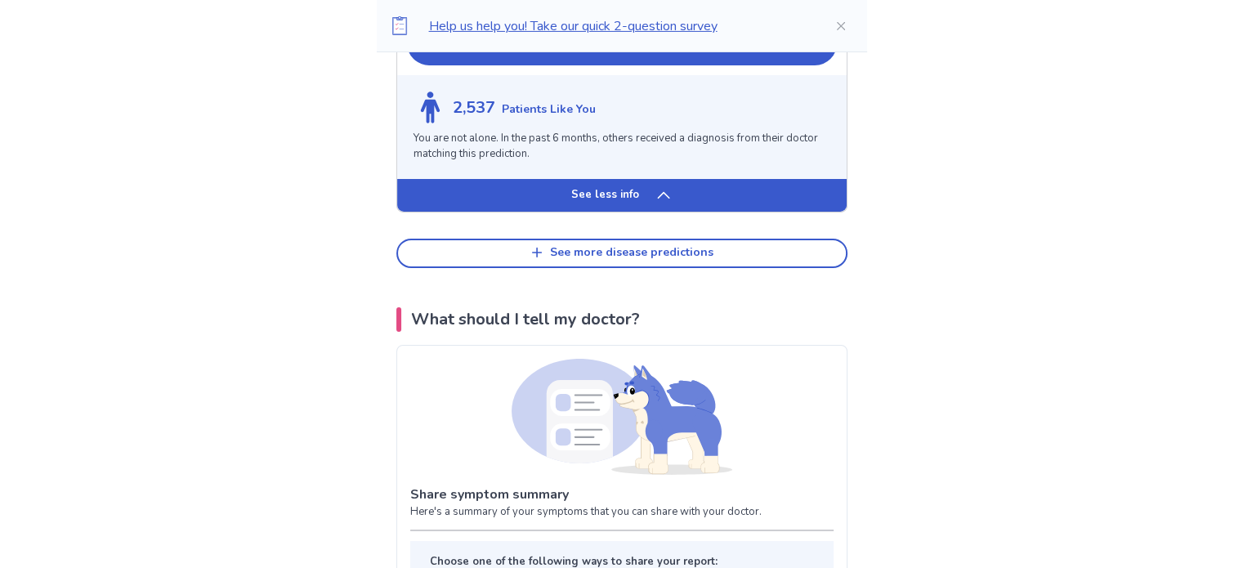
scroll to position [5524, 0]
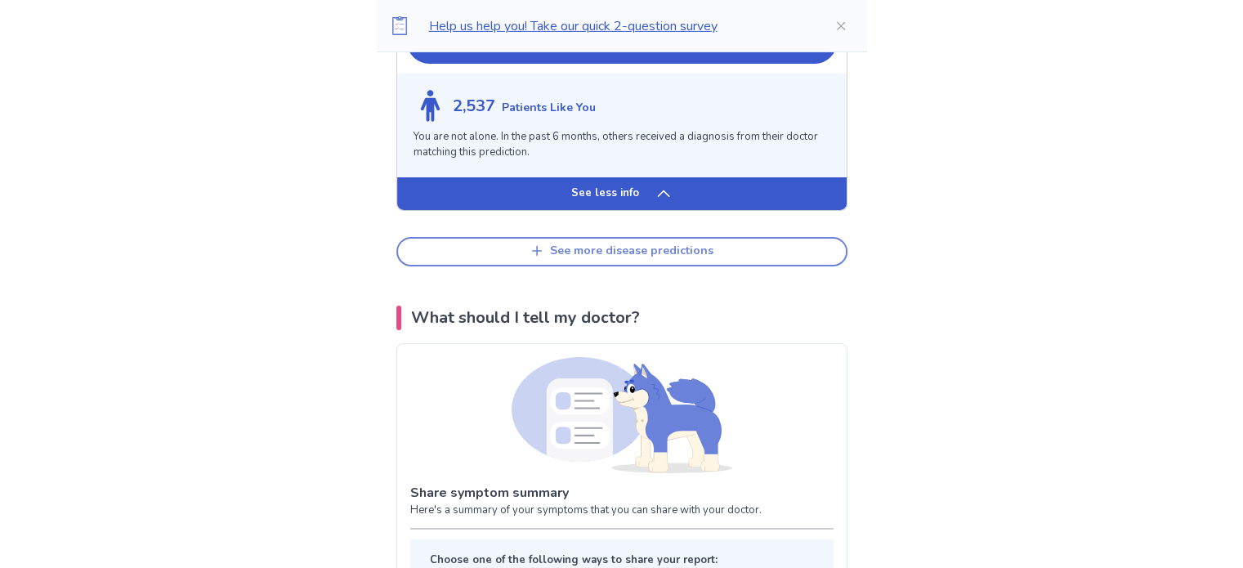
click at [637, 244] on div "See more disease predictions" at bounding box center [631, 251] width 163 height 14
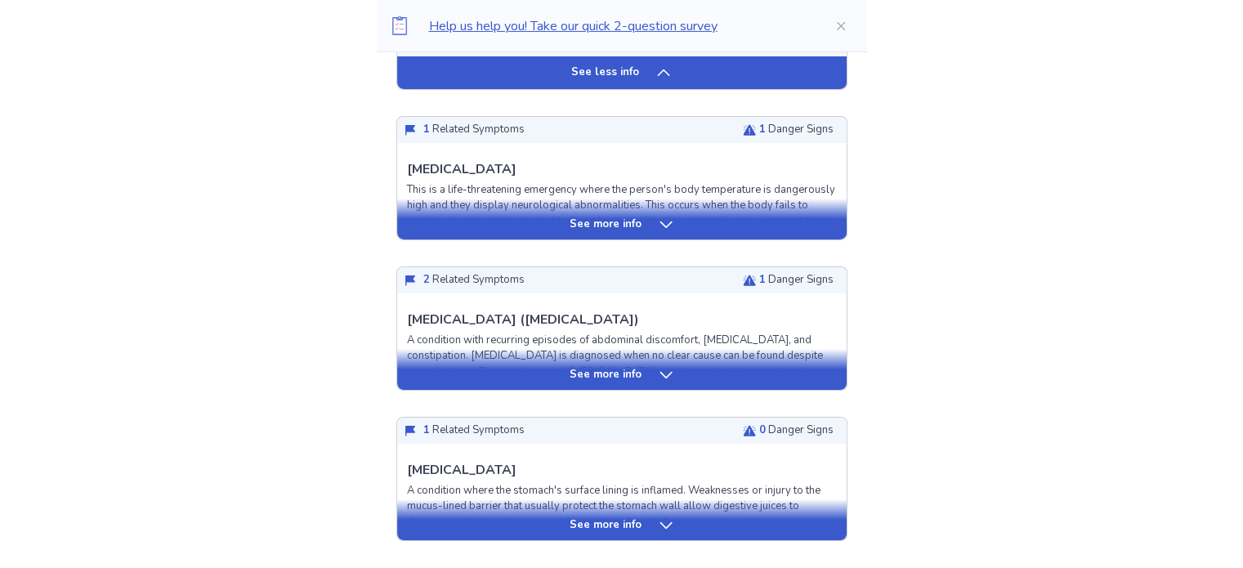
scroll to position [5738, 0]
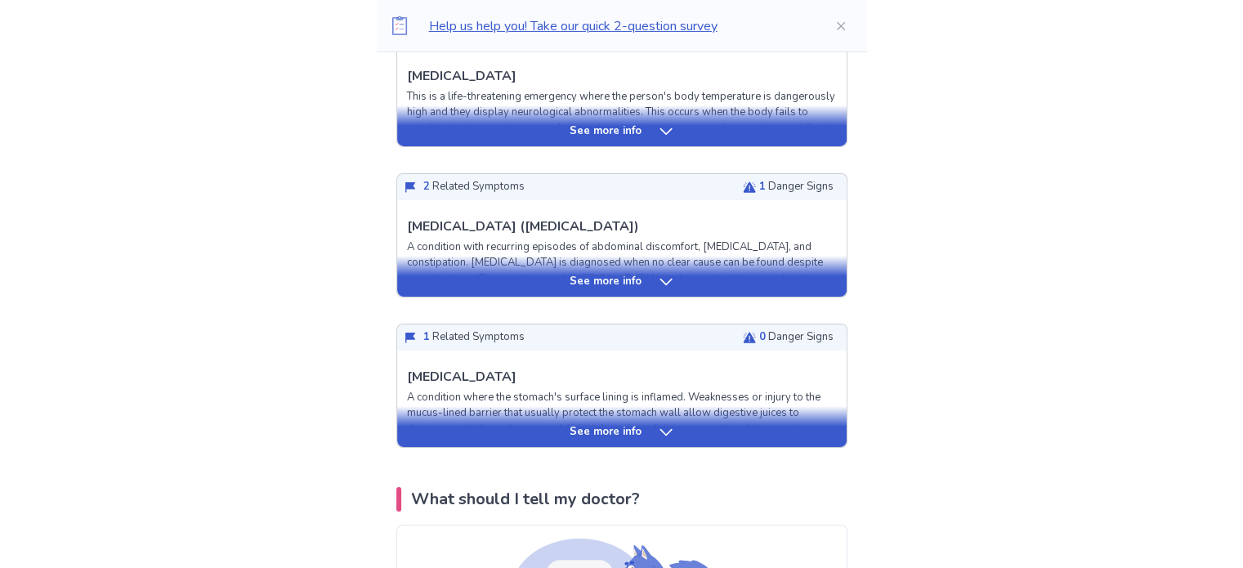
click at [640, 274] on div "See more info" at bounding box center [622, 282] width 450 height 16
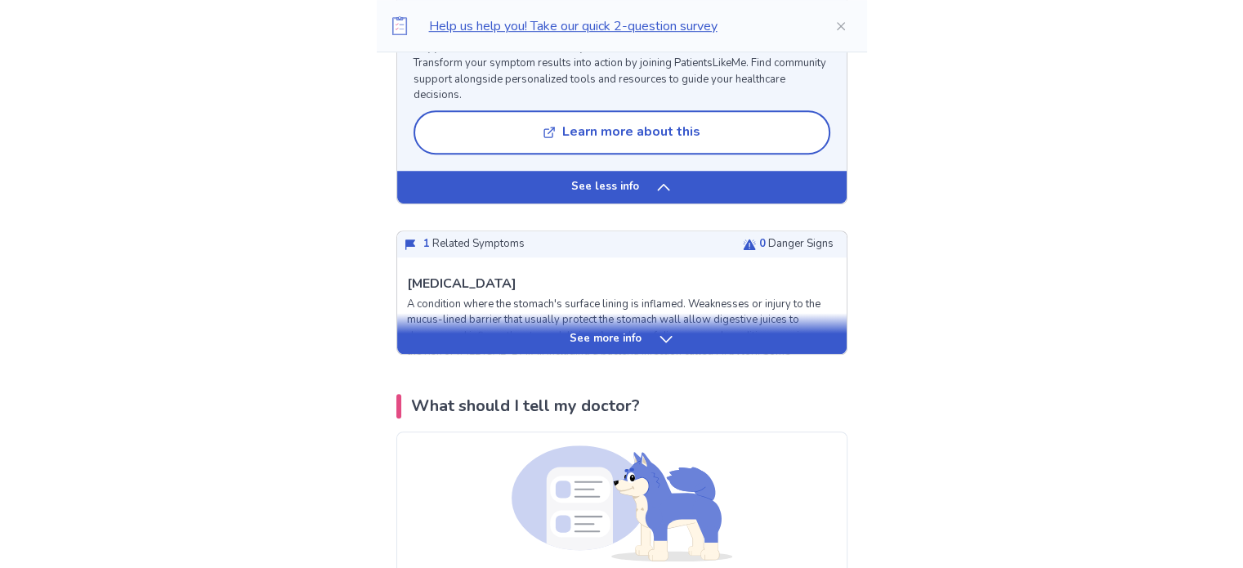
scroll to position [7340, 0]
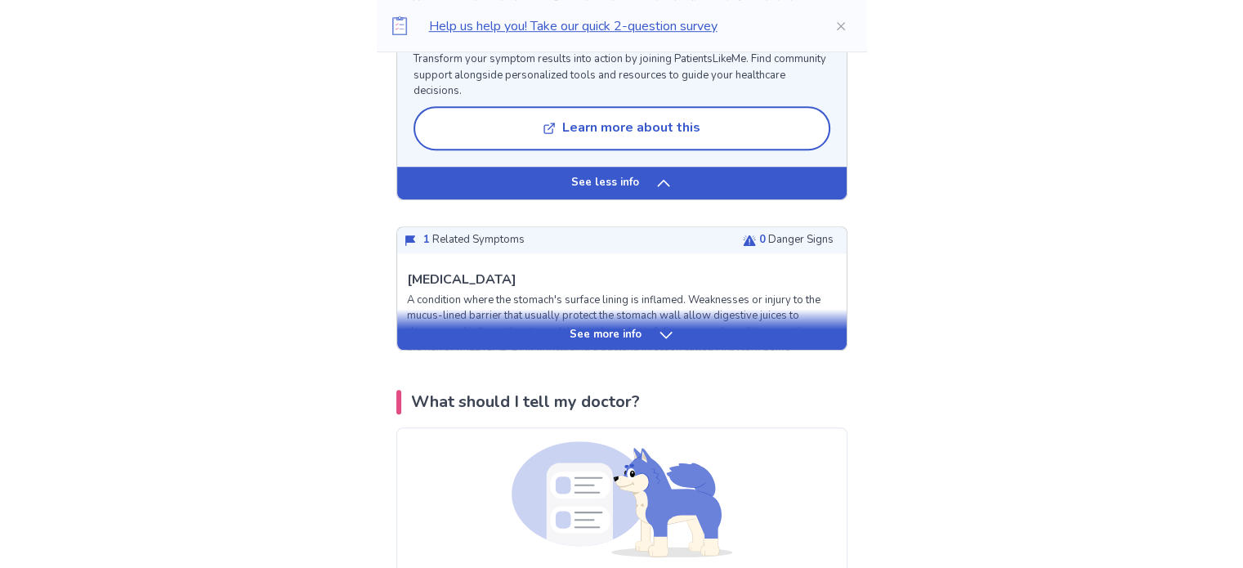
click at [640, 327] on div "See more info" at bounding box center [622, 335] width 450 height 16
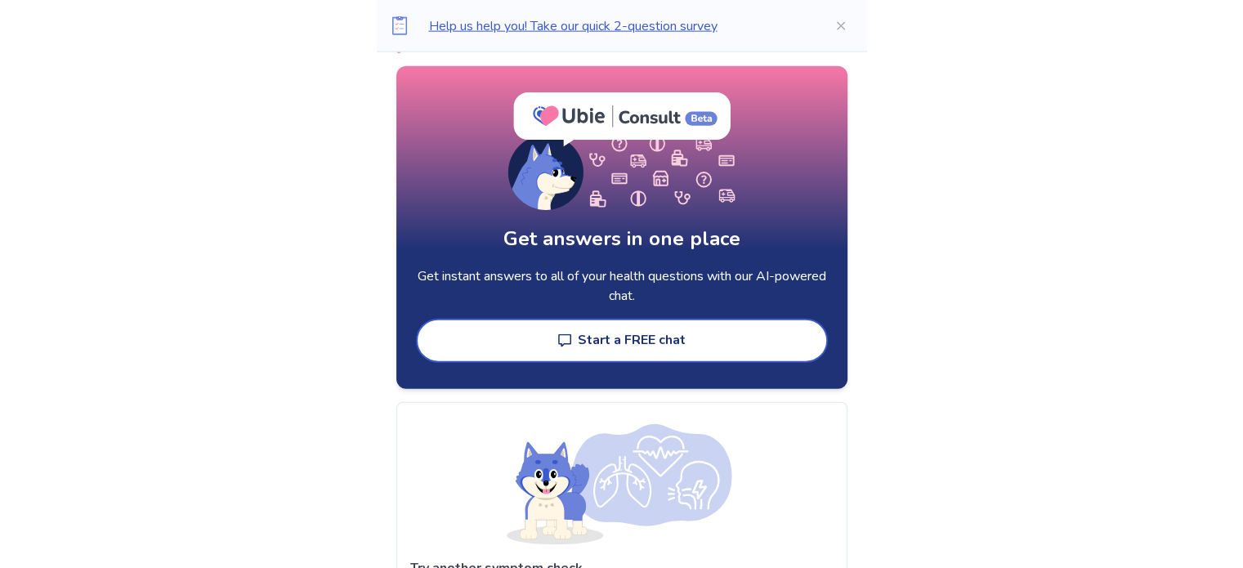
scroll to position [10131, 0]
